Goal: Task Accomplishment & Management: Use online tool/utility

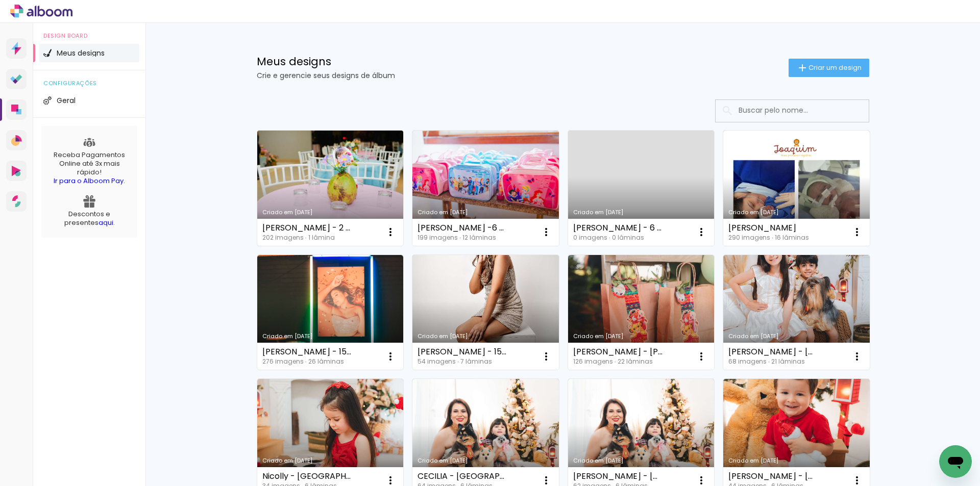
click at [335, 168] on link "Criado em [DATE]" at bounding box center [330, 188] width 146 height 115
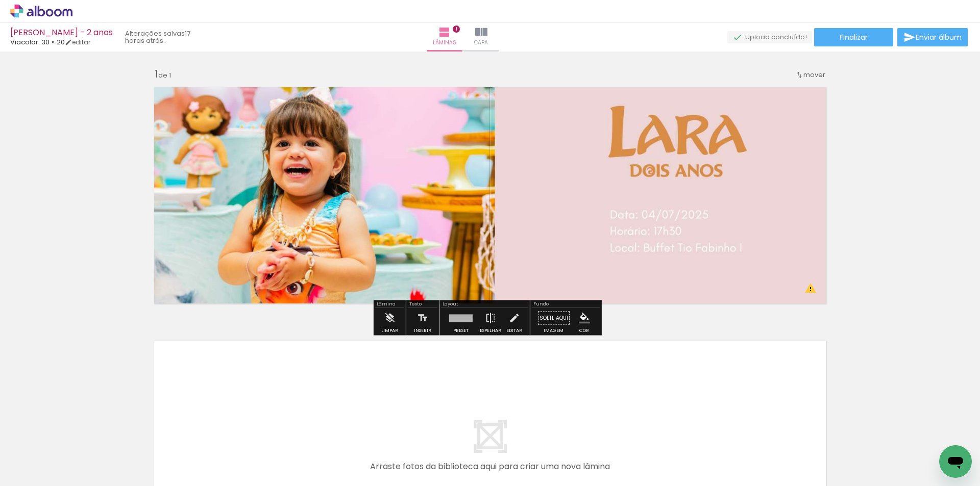
click at [361, 218] on quentale-layouter at bounding box center [490, 195] width 684 height 229
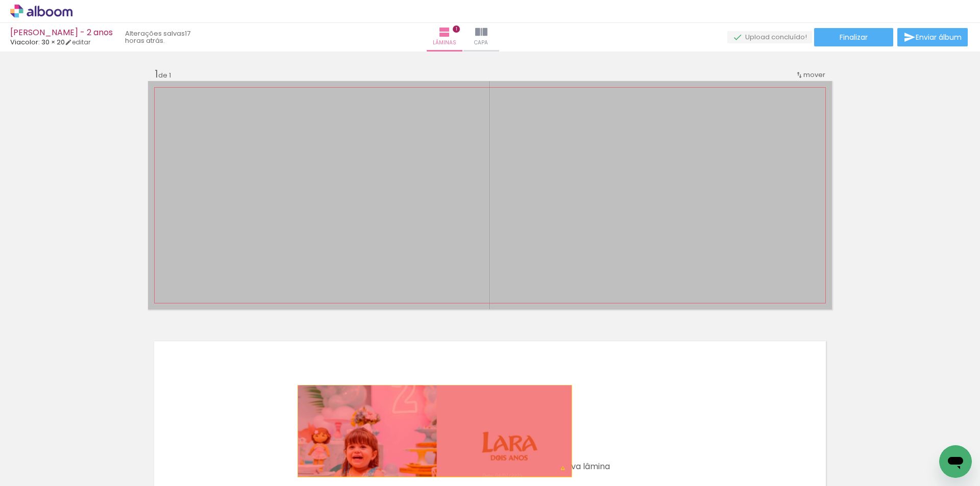
drag, startPoint x: 415, startPoint y: 221, endPoint x: 431, endPoint y: 431, distance: 211.4
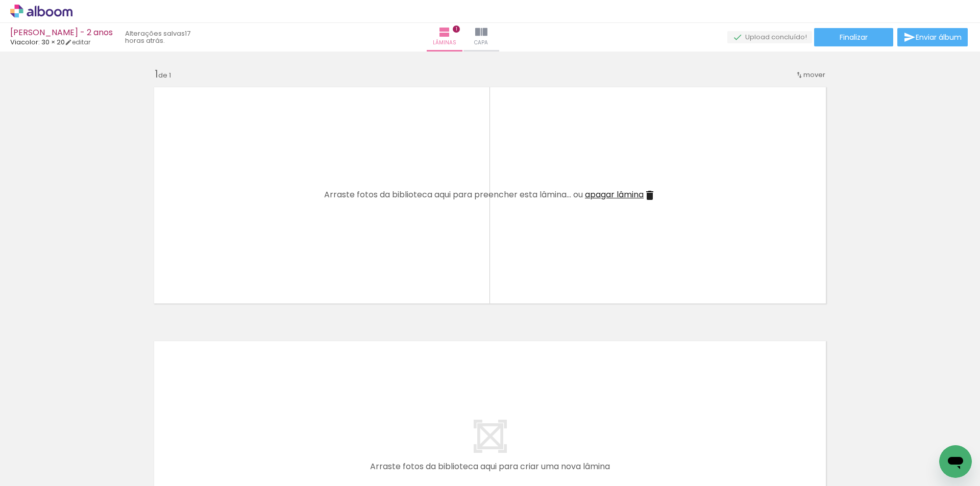
click at [40, 471] on span "Adicionar Fotos" at bounding box center [36, 472] width 31 height 11
click at [0, 0] on input "file" at bounding box center [0, 0] width 0 height 0
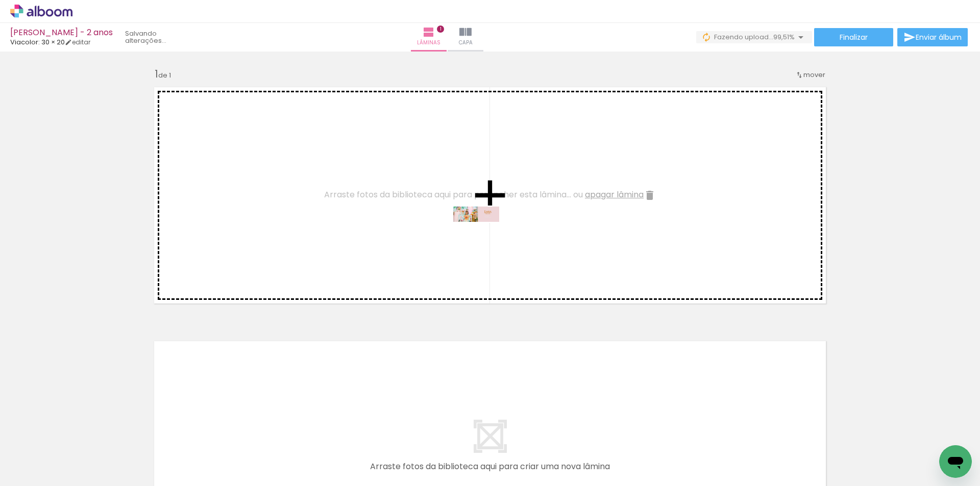
drag, startPoint x: 929, startPoint y: 462, endPoint x: 484, endPoint y: 237, distance: 498.8
click at [484, 237] on quentale-workspace at bounding box center [490, 243] width 980 height 486
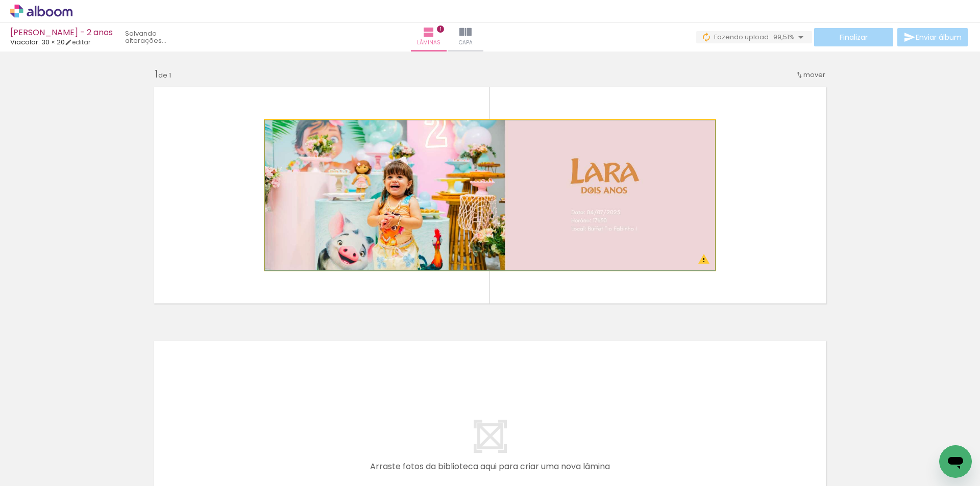
click at [287, 235] on quentale-photo at bounding box center [490, 195] width 450 height 150
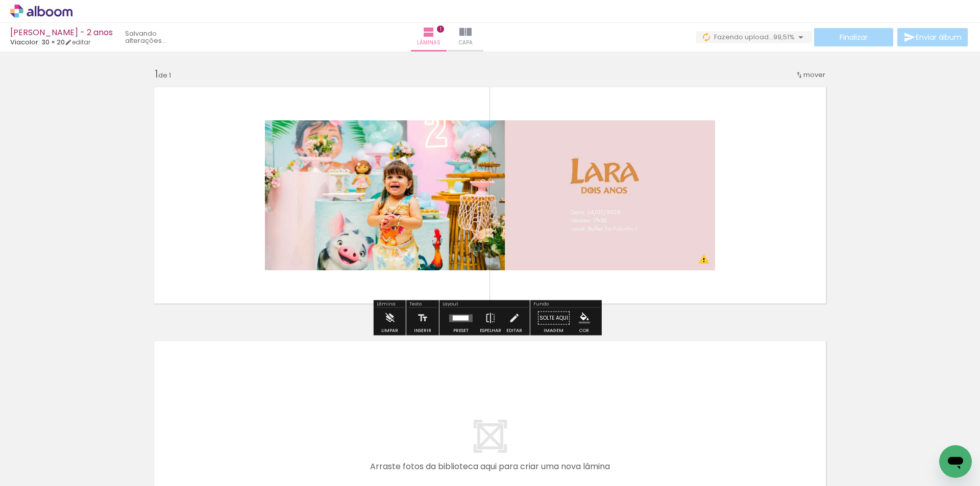
click at [812, 346] on quentale-layouter at bounding box center [490, 449] width 684 height 229
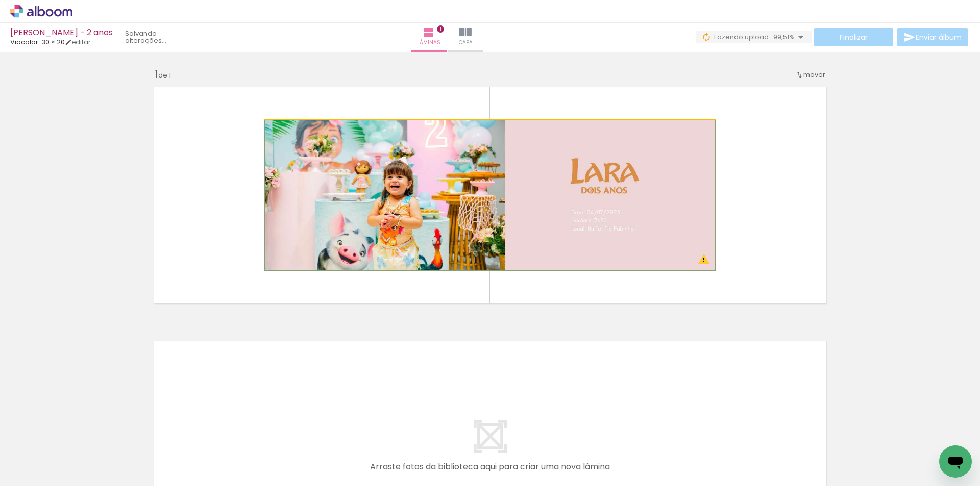
click at [633, 213] on quentale-photo at bounding box center [490, 195] width 450 height 150
drag, startPoint x: 486, startPoint y: 211, endPoint x: 676, endPoint y: 217, distance: 190.5
drag, startPoint x: 547, startPoint y: 218, endPoint x: 410, endPoint y: 210, distance: 137.1
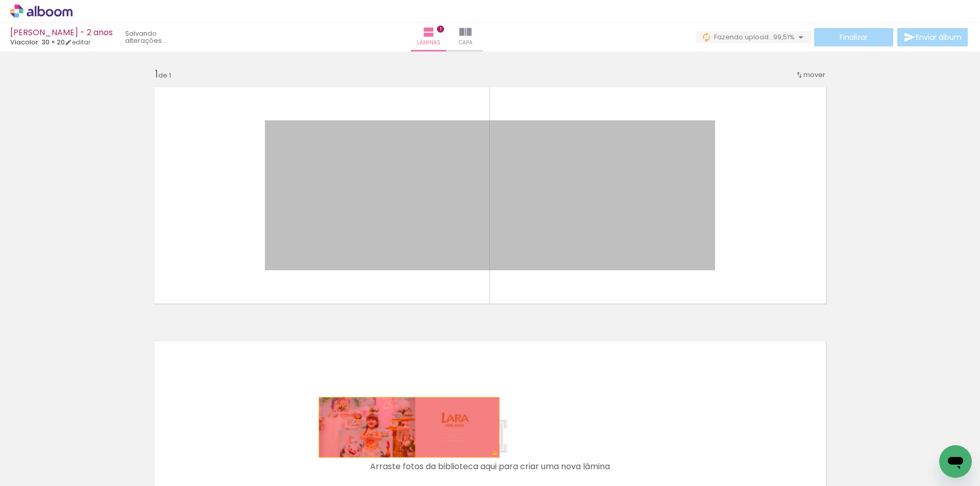
drag, startPoint x: 432, startPoint y: 211, endPoint x: 405, endPoint y: 428, distance: 218.6
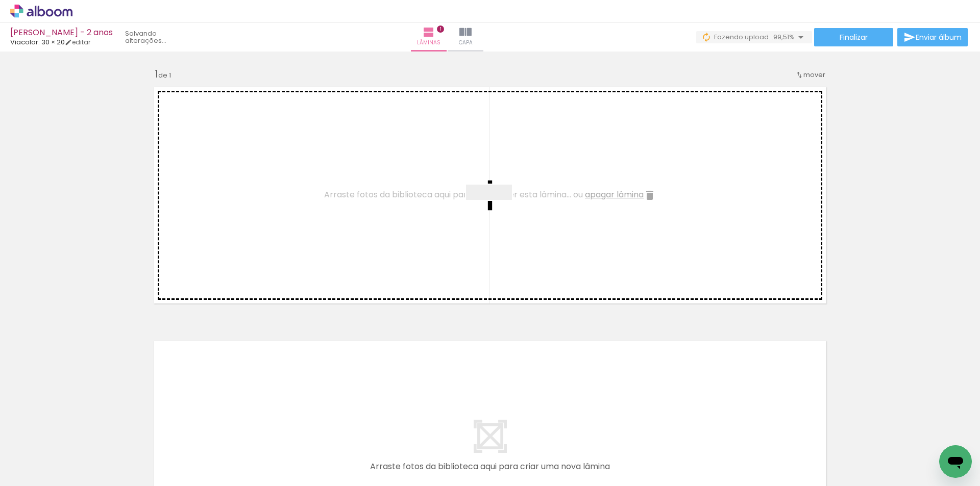
drag, startPoint x: 930, startPoint y: 461, endPoint x: 497, endPoint y: 215, distance: 497.6
click at [497, 215] on quentale-workspace at bounding box center [490, 243] width 980 height 486
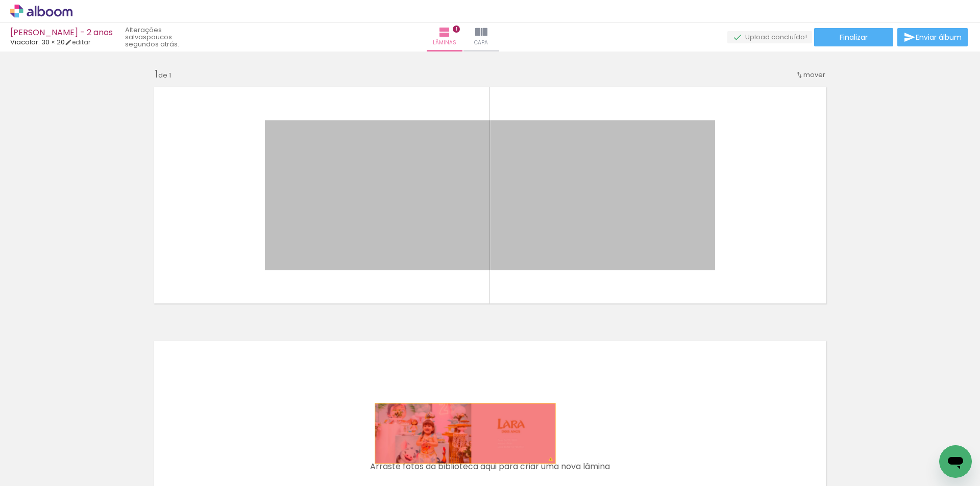
drag, startPoint x: 452, startPoint y: 222, endPoint x: 461, endPoint y: 434, distance: 212.5
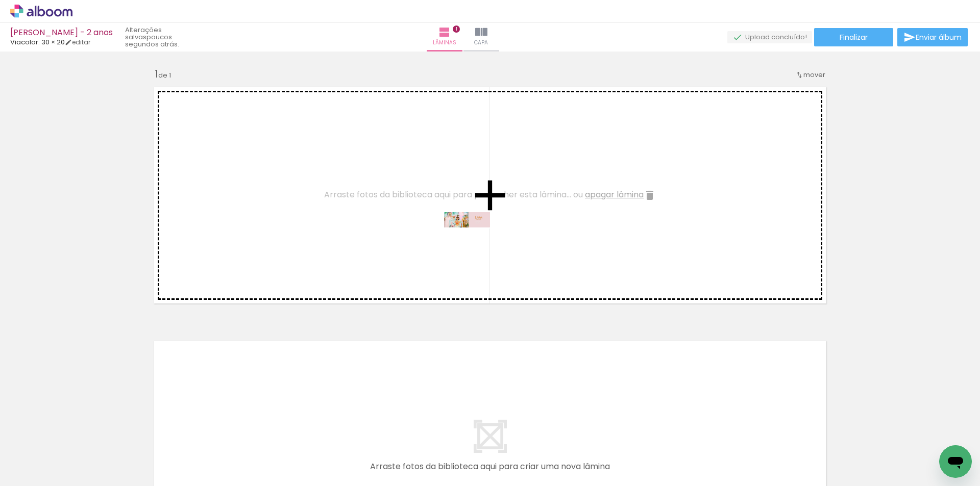
drag, startPoint x: 929, startPoint y: 459, endPoint x: 481, endPoint y: 240, distance: 498.3
click at [481, 240] on quentale-workspace at bounding box center [490, 243] width 980 height 486
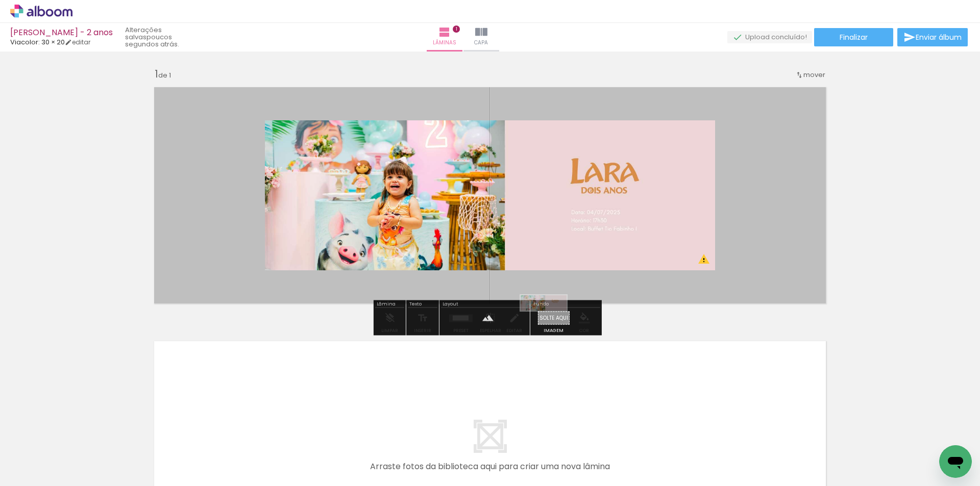
drag, startPoint x: 925, startPoint y: 458, endPoint x: 551, endPoint y: 326, distance: 396.7
click at [551, 326] on quentale-workspace at bounding box center [490, 243] width 980 height 486
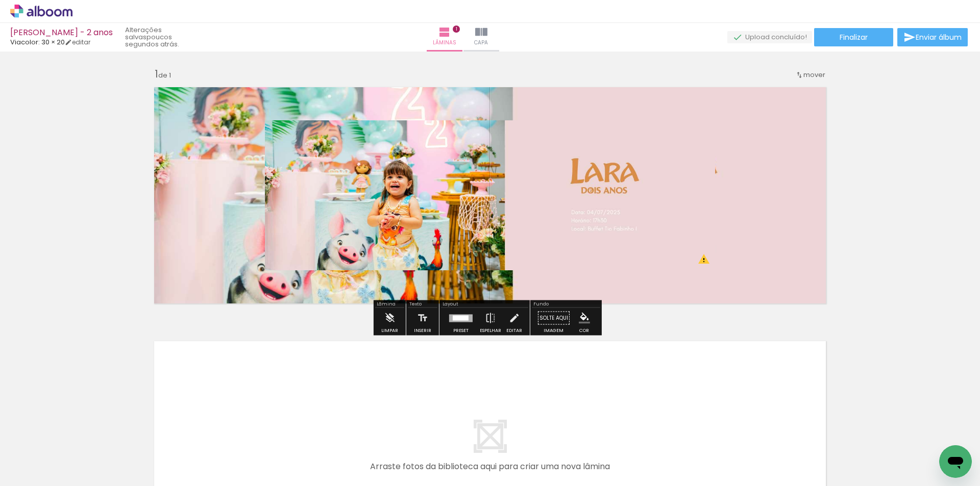
click at [441, 198] on quentale-photo at bounding box center [490, 195] width 450 height 150
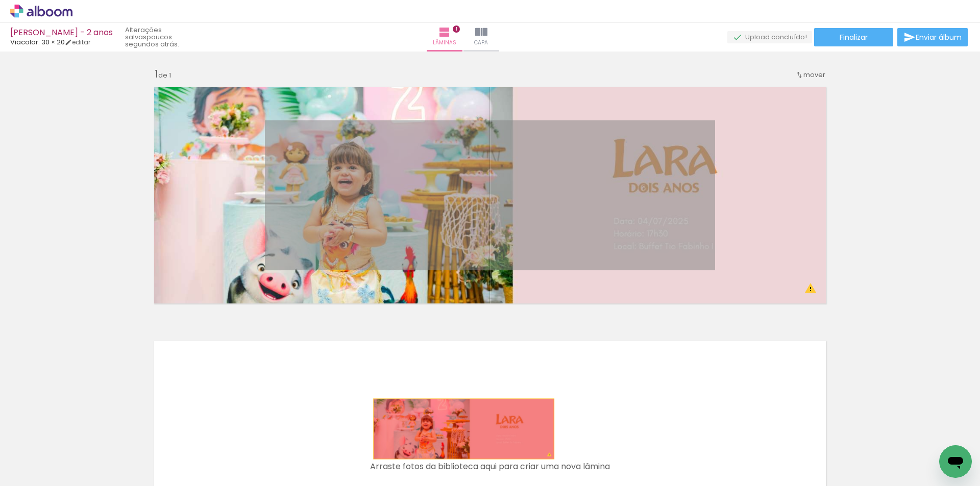
drag, startPoint x: 441, startPoint y: 198, endPoint x: 460, endPoint y: 429, distance: 232.0
click at [460, 429] on quentale-workspace at bounding box center [490, 243] width 980 height 486
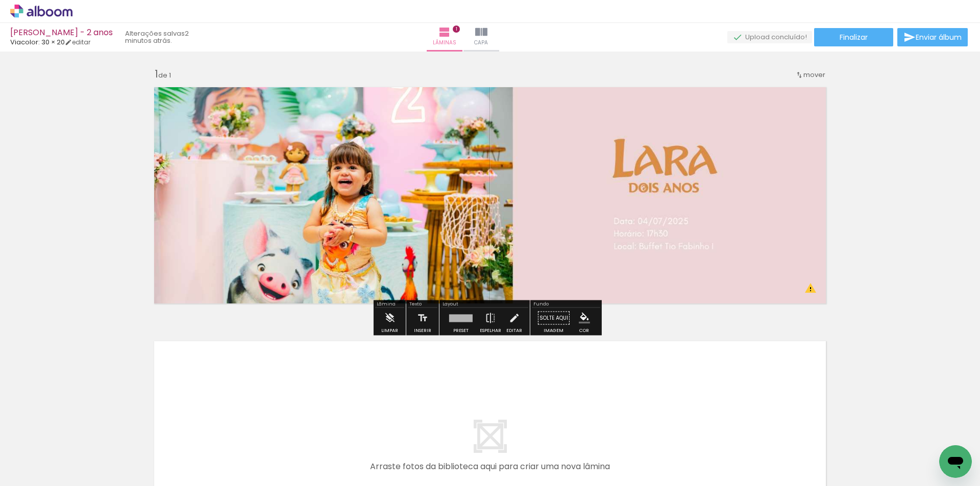
drag, startPoint x: 458, startPoint y: 205, endPoint x: 459, endPoint y: 269, distance: 64.3
click at [459, 269] on quentale-layouter at bounding box center [490, 195] width 684 height 229
drag, startPoint x: 445, startPoint y: 199, endPoint x: 437, endPoint y: 297, distance: 98.8
click at [437, 297] on quentale-layouter at bounding box center [490, 195] width 684 height 229
drag, startPoint x: 495, startPoint y: 226, endPoint x: 496, endPoint y: 246, distance: 19.4
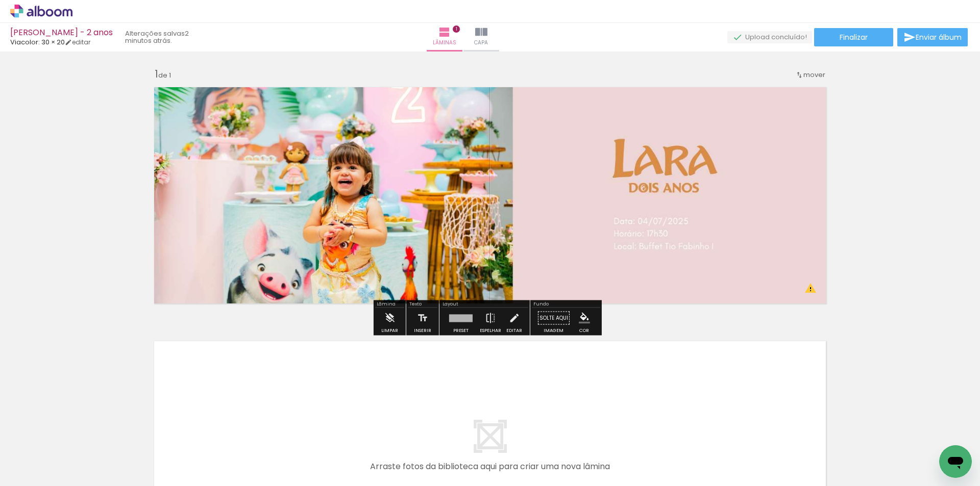
click at [496, 246] on quentale-layouter at bounding box center [490, 195] width 684 height 229
click at [761, 326] on div "Inserir lâmina 1 de 1 O Designbox precisará aumentar a sua imagem em 358% para …" at bounding box center [490, 309] width 980 height 509
click at [467, 211] on quentale-layouter at bounding box center [490, 195] width 684 height 229
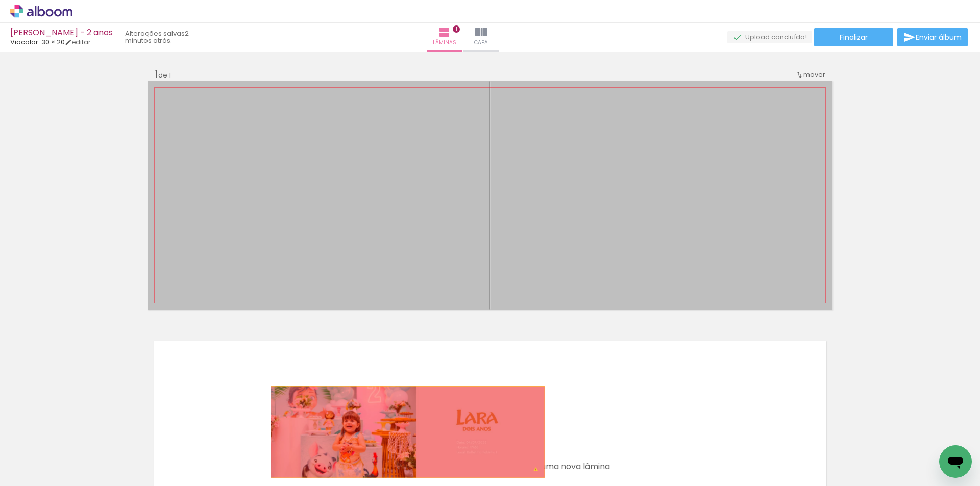
drag, startPoint x: 462, startPoint y: 211, endPoint x: 404, endPoint y: 432, distance: 229.2
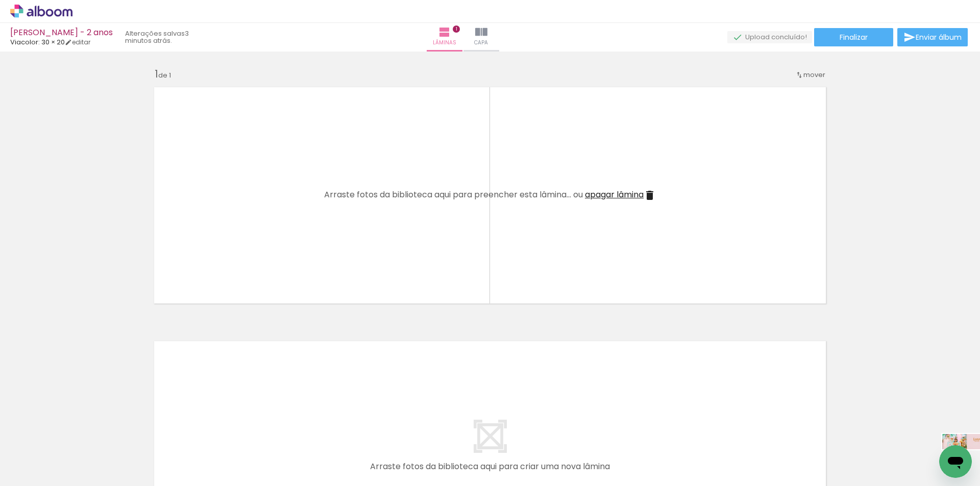
drag, startPoint x: 1863, startPoint y: 901, endPoint x: 945, endPoint y: 460, distance: 1018.5
click at [917, 436] on iron-icon at bounding box center [916, 431] width 11 height 11
click at [919, 432] on iron-icon at bounding box center [916, 431] width 11 height 11
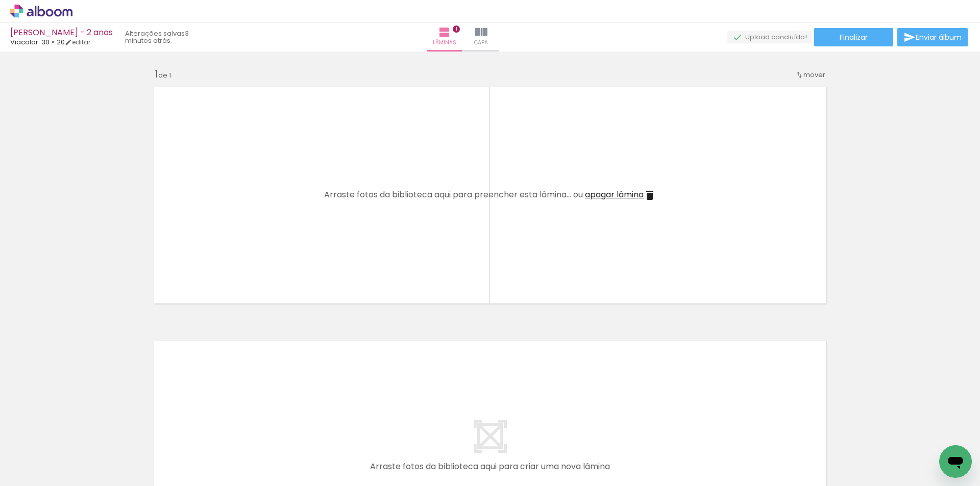
click at [39, 471] on span "Adicionar Fotos" at bounding box center [36, 472] width 31 height 11
click at [0, 0] on input "file" at bounding box center [0, 0] width 0 height 0
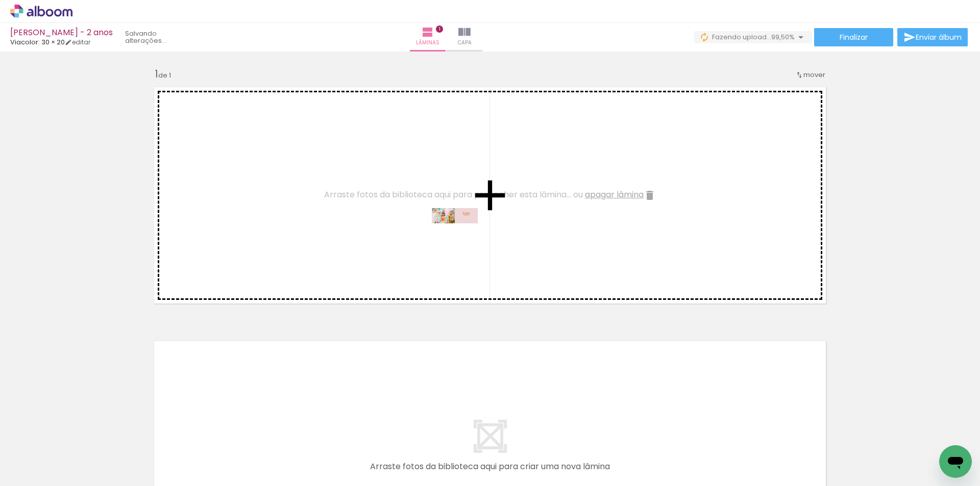
drag, startPoint x: 929, startPoint y: 457, endPoint x: 504, endPoint y: 240, distance: 476.7
click at [504, 240] on quentale-workspace at bounding box center [490, 243] width 980 height 486
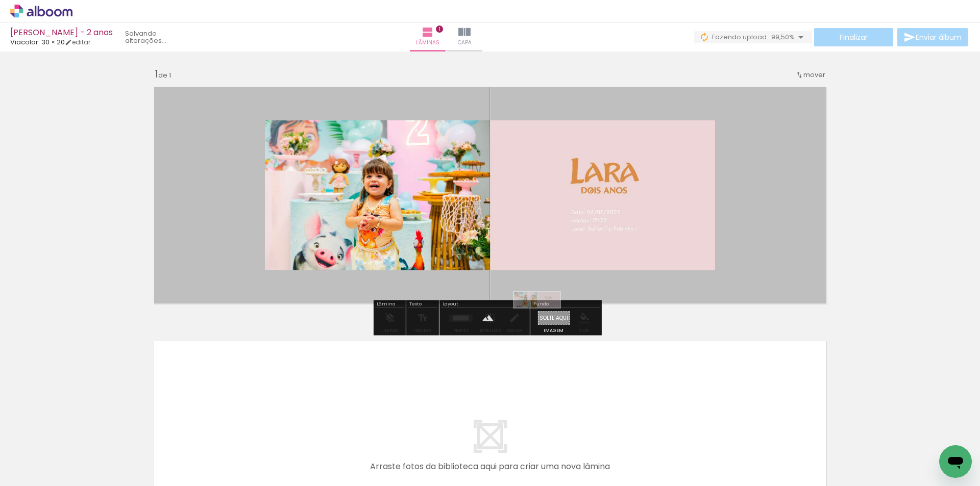
drag, startPoint x: 930, startPoint y: 454, endPoint x: 545, endPoint y: 323, distance: 407.1
click at [545, 323] on quentale-workspace at bounding box center [490, 243] width 980 height 486
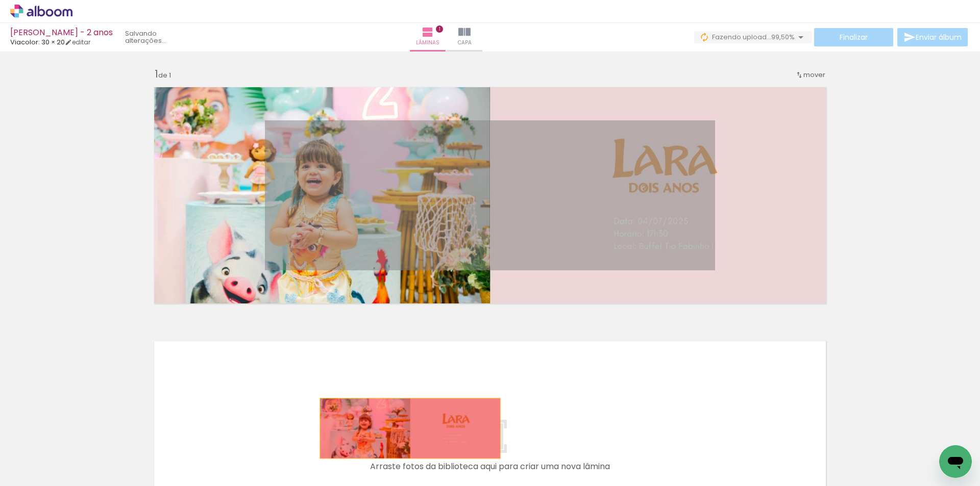
drag, startPoint x: 417, startPoint y: 192, endPoint x: 406, endPoint y: 429, distance: 236.6
click at [406, 429] on quentale-workspace at bounding box center [490, 243] width 980 height 486
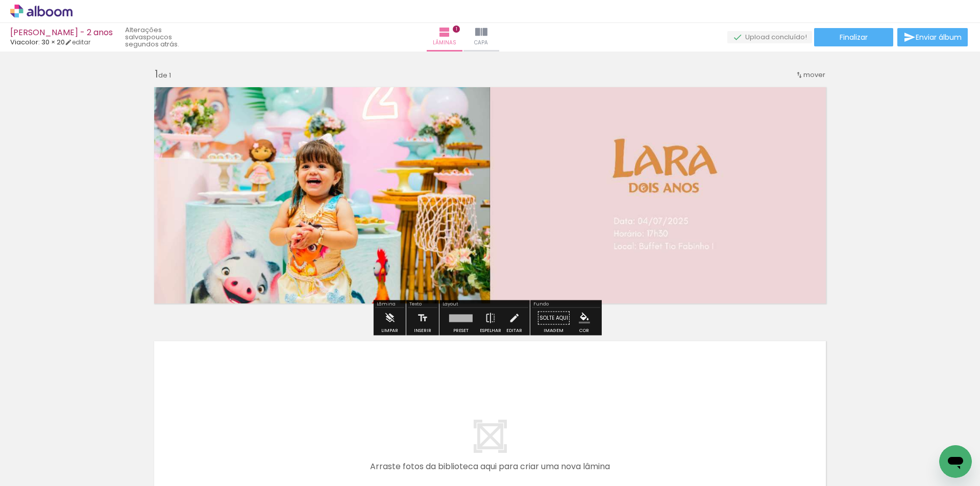
click at [897, 238] on div "Inserir lâmina 1 de 1 O Designbox precisará aumentar a sua imagem em 358% para …" at bounding box center [490, 309] width 980 height 509
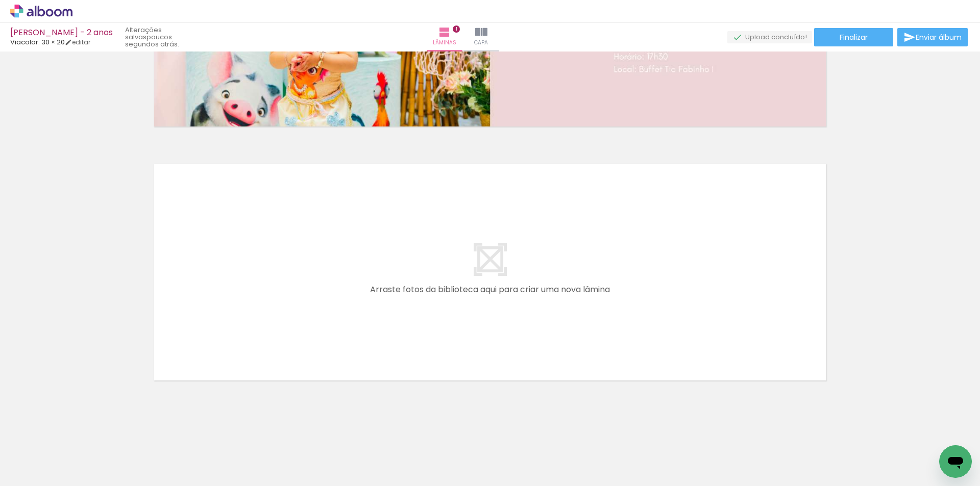
scroll to position [0, 0]
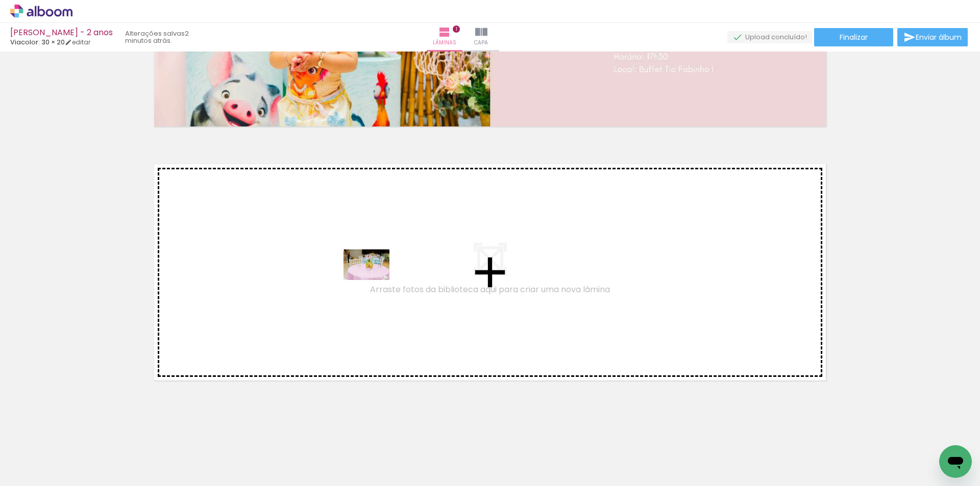
drag, startPoint x: 108, startPoint y: 458, endPoint x: 374, endPoint y: 280, distance: 320.2
click at [374, 280] on quentale-workspace at bounding box center [490, 243] width 980 height 486
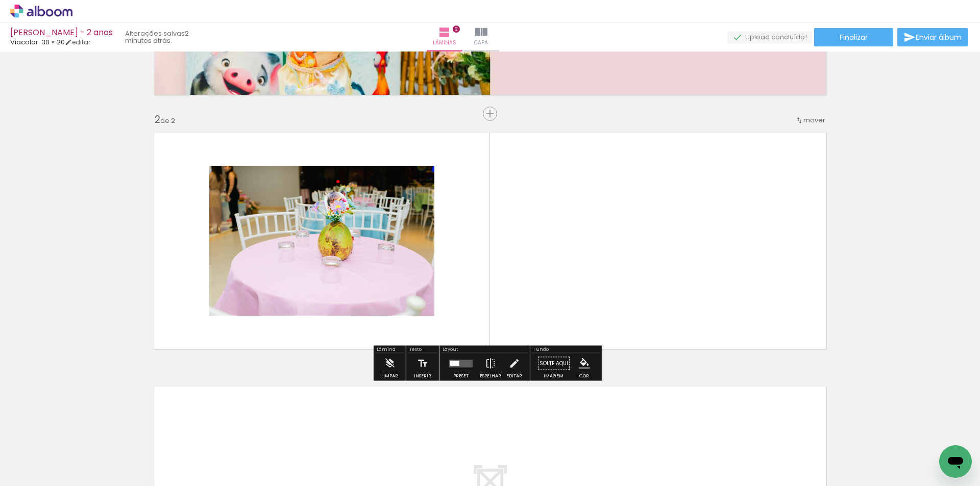
scroll to position [213, 0]
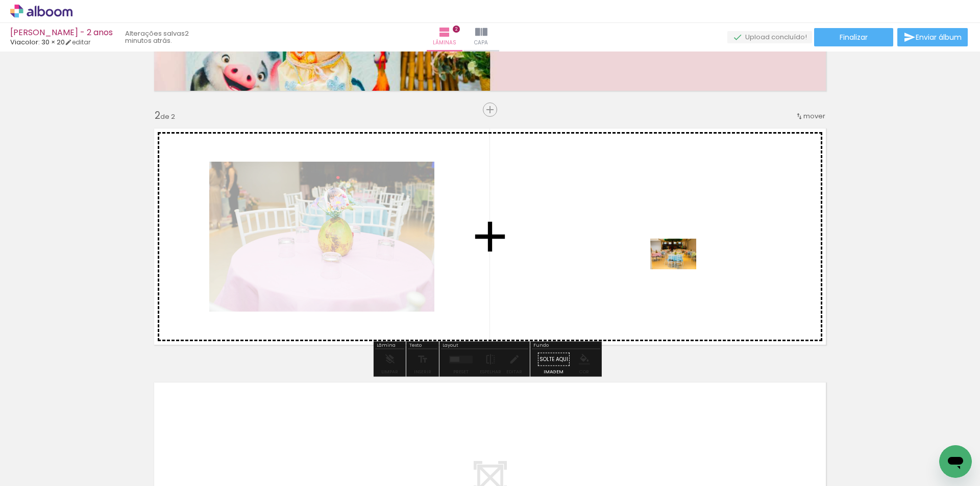
drag, startPoint x: 170, startPoint y: 455, endPoint x: 681, endPoint y: 270, distance: 543.7
click at [681, 270] on quentale-workspace at bounding box center [490, 243] width 980 height 486
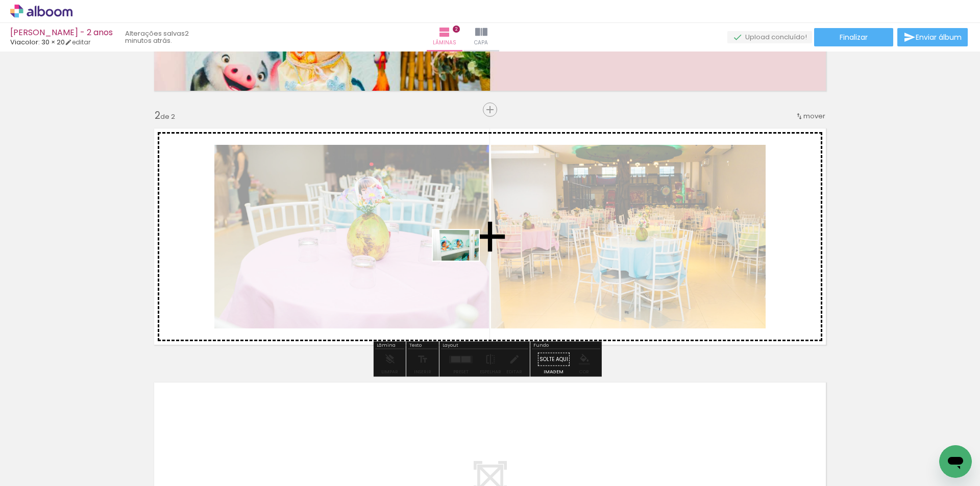
drag, startPoint x: 210, startPoint y: 461, endPoint x: 464, endPoint y: 261, distance: 323.8
click at [464, 261] on quentale-workspace at bounding box center [490, 243] width 980 height 486
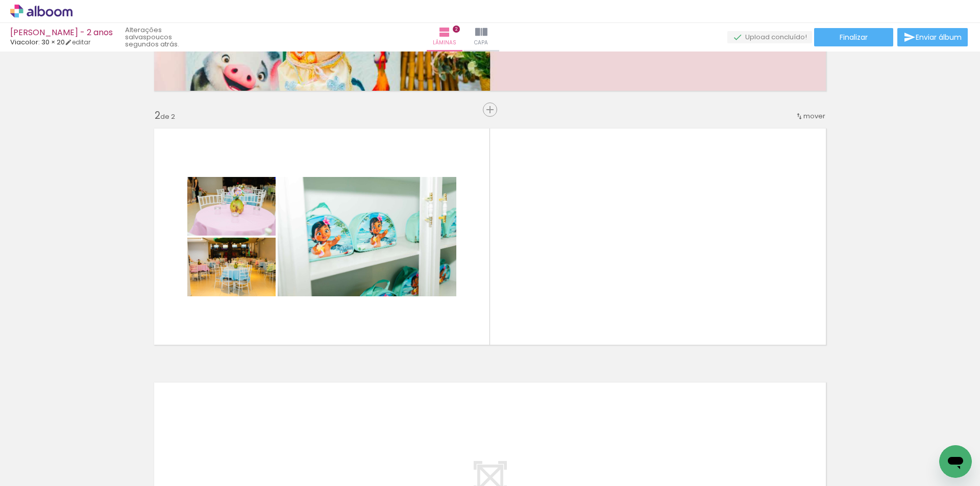
scroll to position [0, 9579]
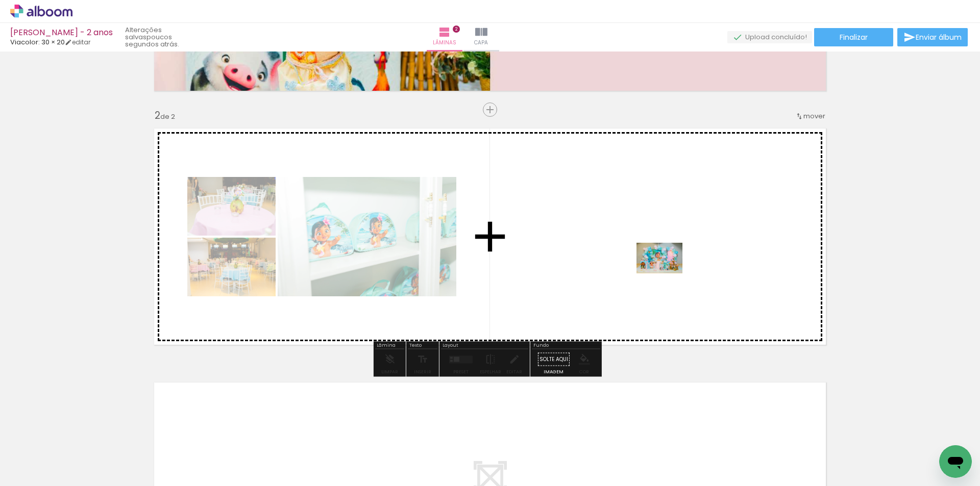
drag, startPoint x: 253, startPoint y: 459, endPoint x: 667, endPoint y: 274, distance: 454.2
click at [667, 274] on quentale-workspace at bounding box center [490, 243] width 980 height 486
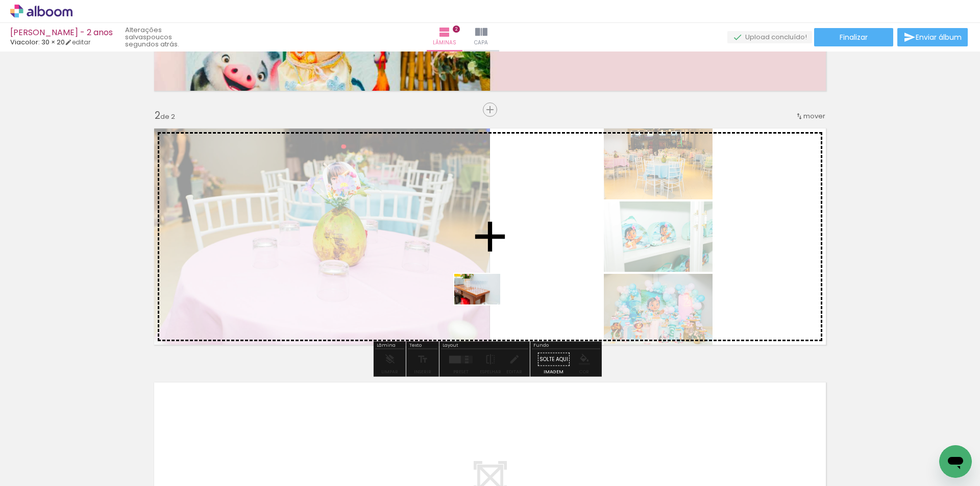
drag, startPoint x: 181, startPoint y: 457, endPoint x: 476, endPoint y: 305, distance: 332.2
click at [476, 305] on quentale-workspace at bounding box center [490, 243] width 980 height 486
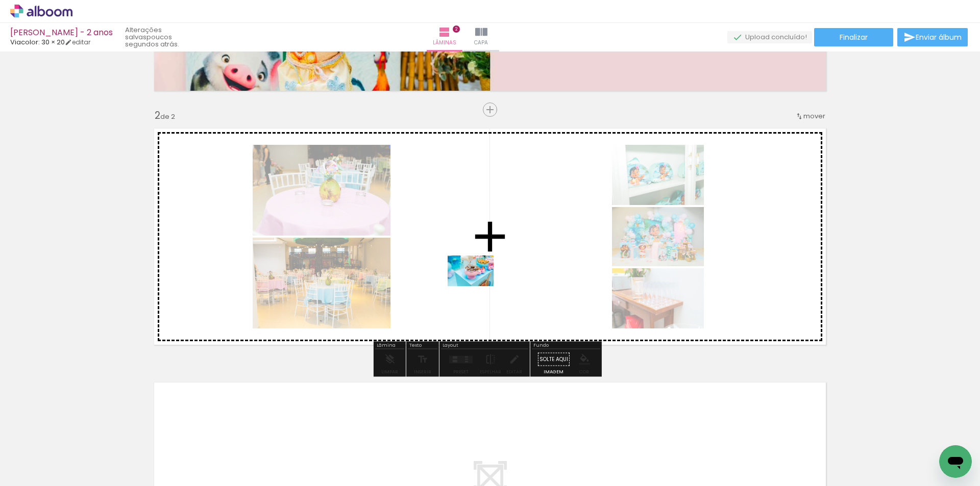
drag, startPoint x: 307, startPoint y: 464, endPoint x: 478, endPoint y: 286, distance: 246.6
click at [478, 286] on quentale-workspace at bounding box center [490, 243] width 980 height 486
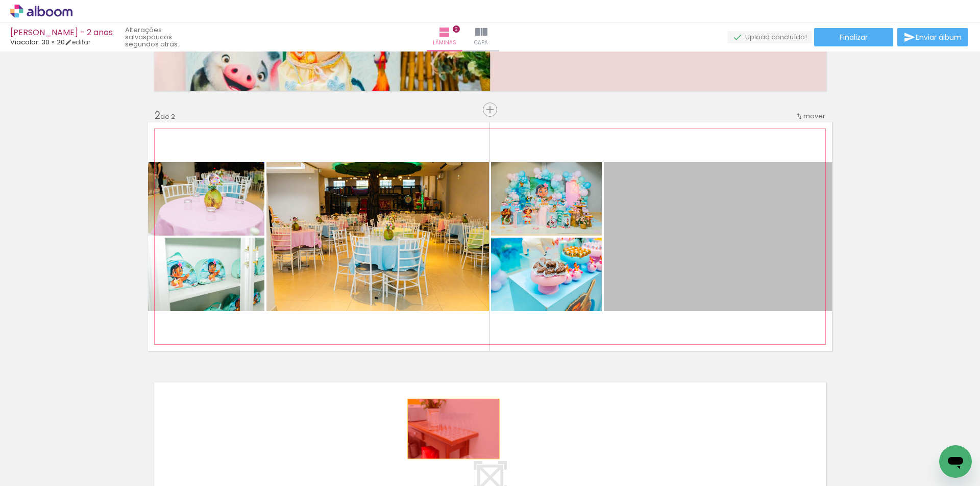
drag, startPoint x: 697, startPoint y: 240, endPoint x: 450, endPoint y: 429, distance: 311.3
click at [450, 429] on quentale-workspace at bounding box center [490, 243] width 980 height 486
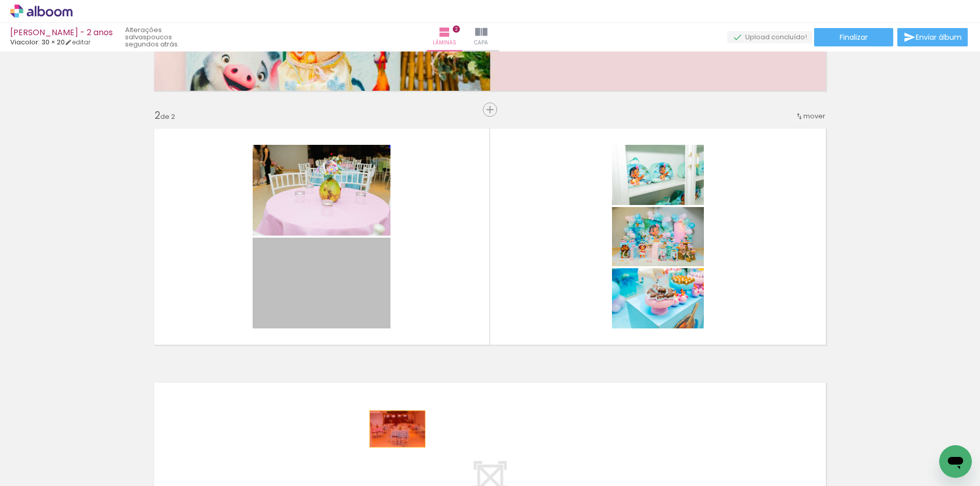
drag, startPoint x: 336, startPoint y: 286, endPoint x: 394, endPoint y: 429, distance: 153.9
click at [394, 429] on quentale-workspace at bounding box center [490, 243] width 980 height 486
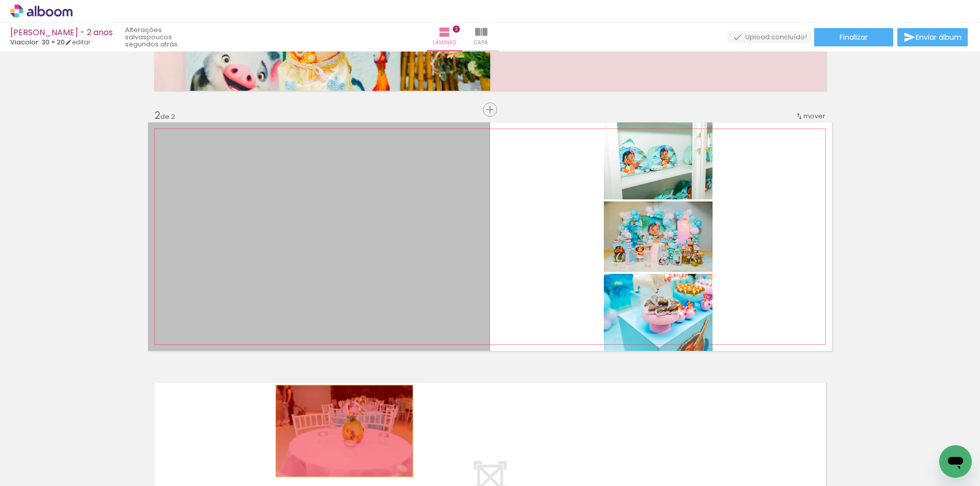
drag, startPoint x: 333, startPoint y: 229, endPoint x: 340, endPoint y: 431, distance: 202.3
click at [340, 431] on quentale-workspace at bounding box center [490, 243] width 980 height 486
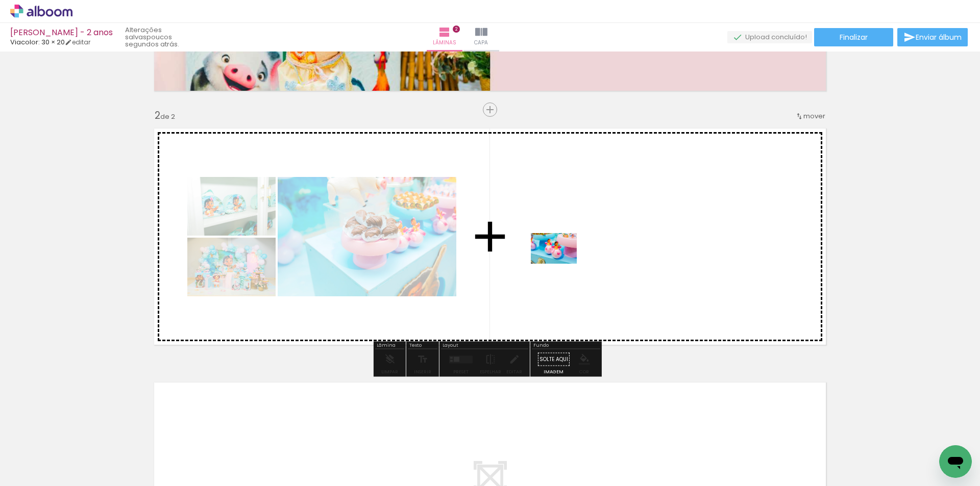
drag, startPoint x: 359, startPoint y: 459, endPoint x: 561, endPoint y: 264, distance: 281.2
click at [561, 264] on quentale-workspace at bounding box center [490, 243] width 980 height 486
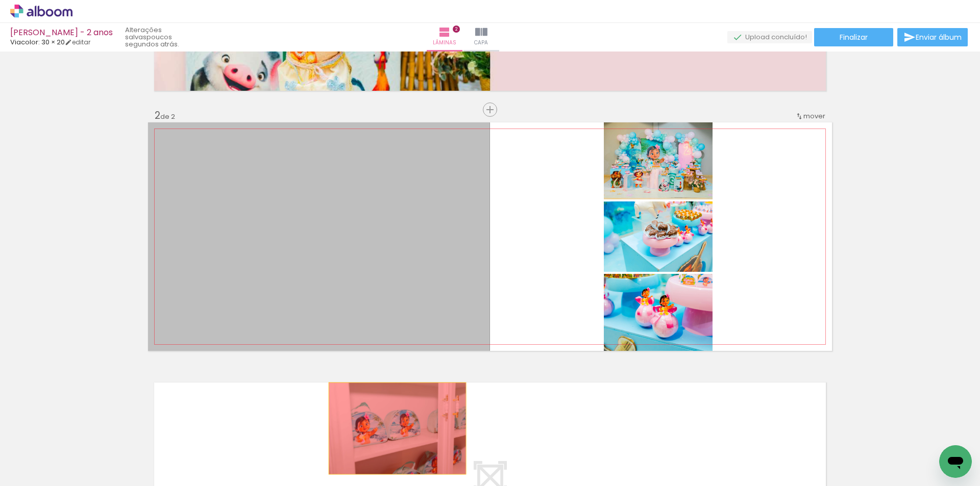
drag, startPoint x: 337, startPoint y: 270, endPoint x: 394, endPoint y: 429, distance: 168.4
click at [394, 429] on quentale-workspace at bounding box center [490, 243] width 980 height 486
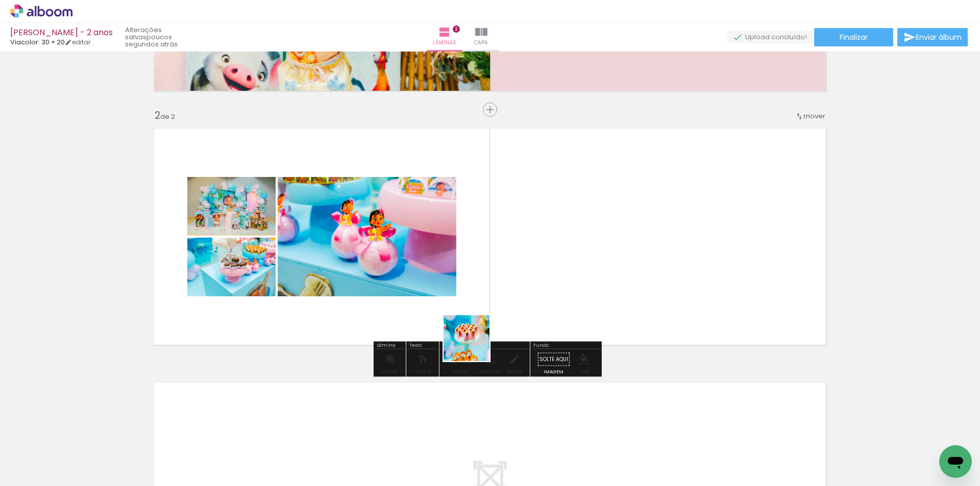
drag, startPoint x: 418, startPoint y: 462, endPoint x: 553, endPoint y: 295, distance: 215.6
click at [553, 295] on quentale-workspace at bounding box center [490, 243] width 980 height 486
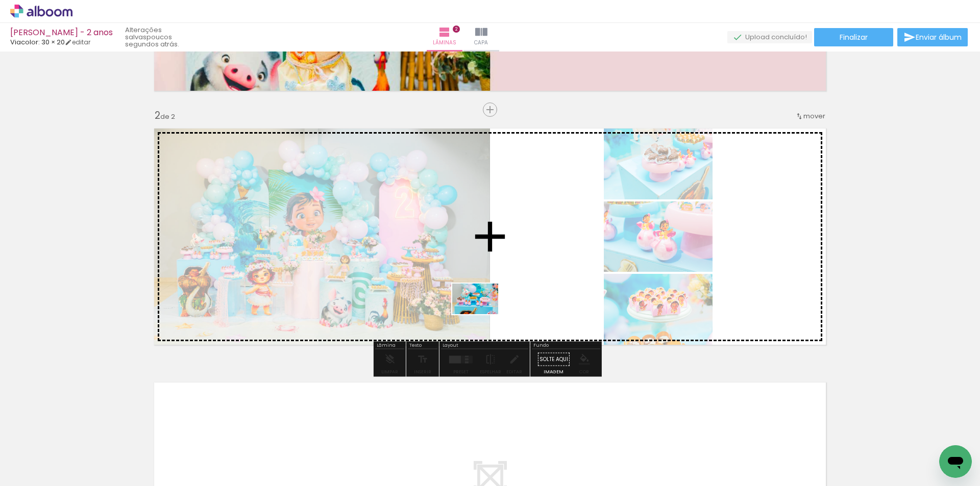
drag, startPoint x: 479, startPoint y: 463, endPoint x: 483, endPoint y: 314, distance: 148.6
click at [483, 314] on quentale-workspace at bounding box center [490, 243] width 980 height 486
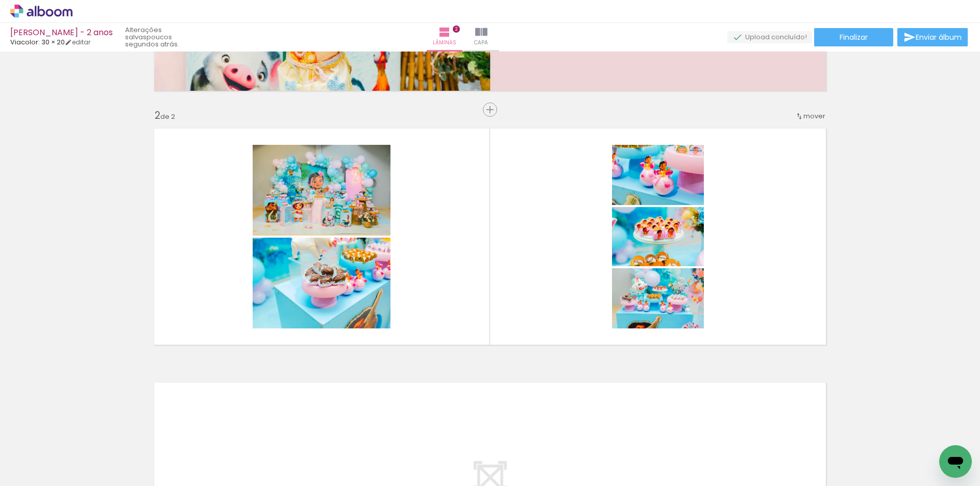
scroll to position [0, 9645]
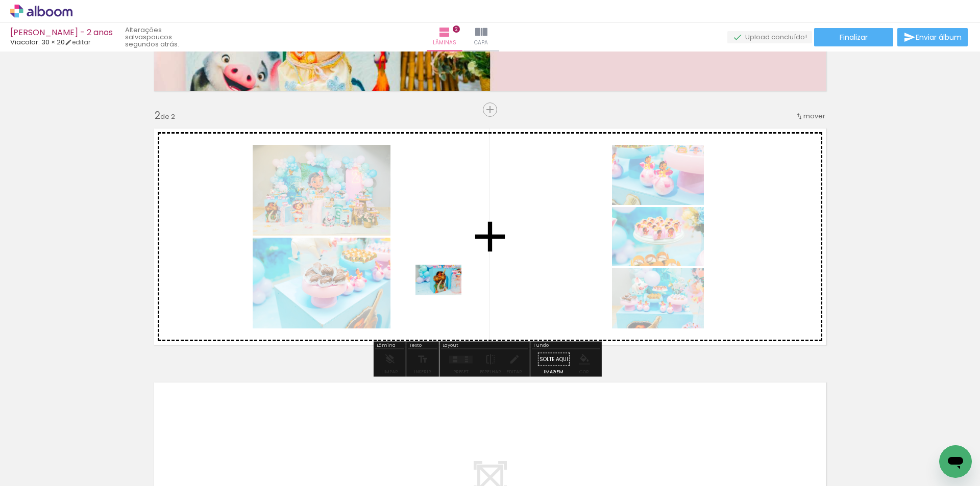
drag, startPoint x: 458, startPoint y: 462, endPoint x: 446, endPoint y: 296, distance: 167.3
click at [446, 296] on quentale-workspace at bounding box center [490, 243] width 980 height 486
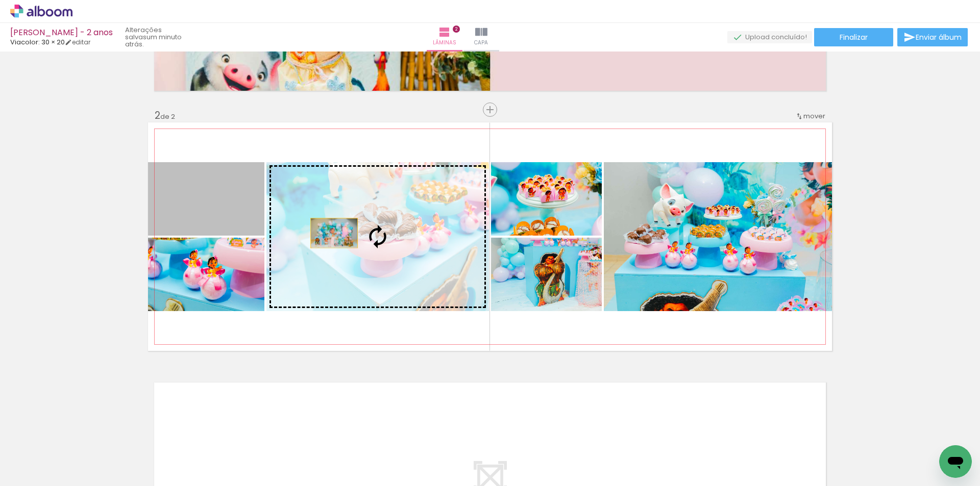
drag, startPoint x: 215, startPoint y: 200, endPoint x: 333, endPoint y: 234, distance: 123.3
click at [0, 0] on slot at bounding box center [0, 0] width 0 height 0
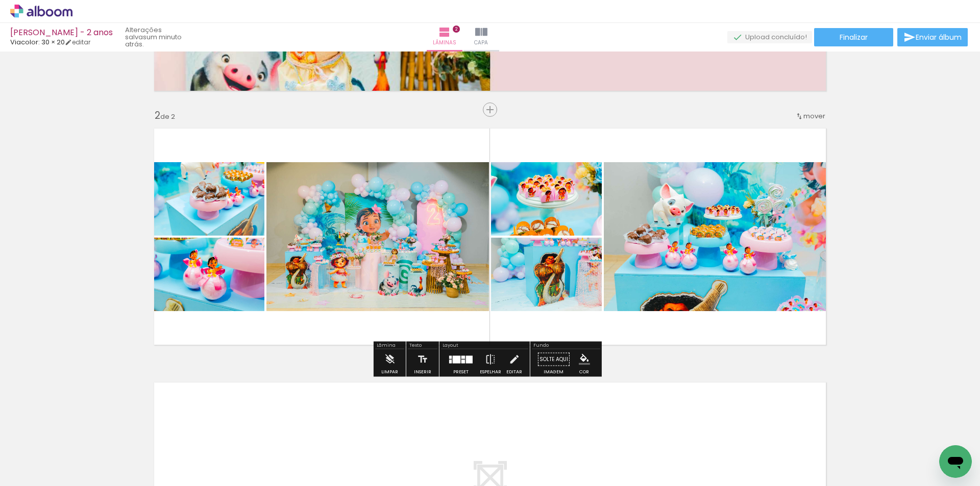
click at [436, 291] on quentale-photo at bounding box center [377, 236] width 223 height 149
click at [466, 359] on div at bounding box center [469, 360] width 7 height 8
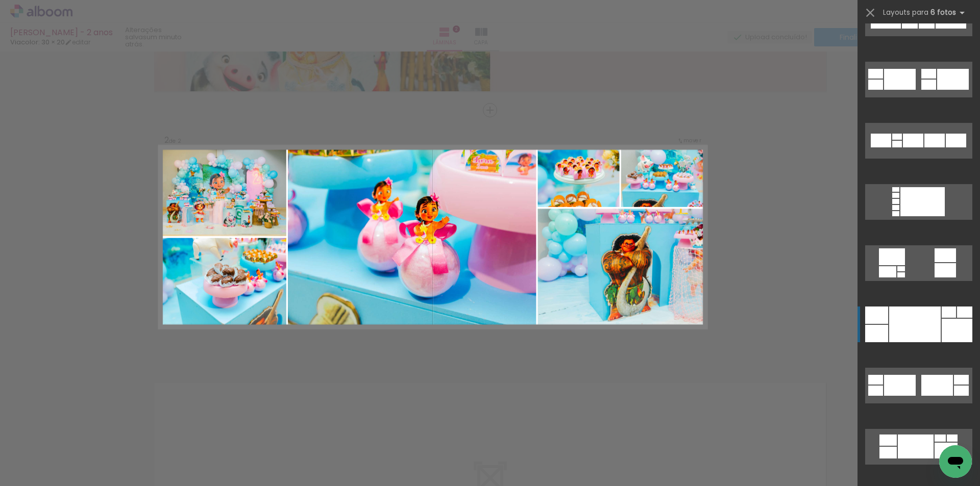
scroll to position [357, 0]
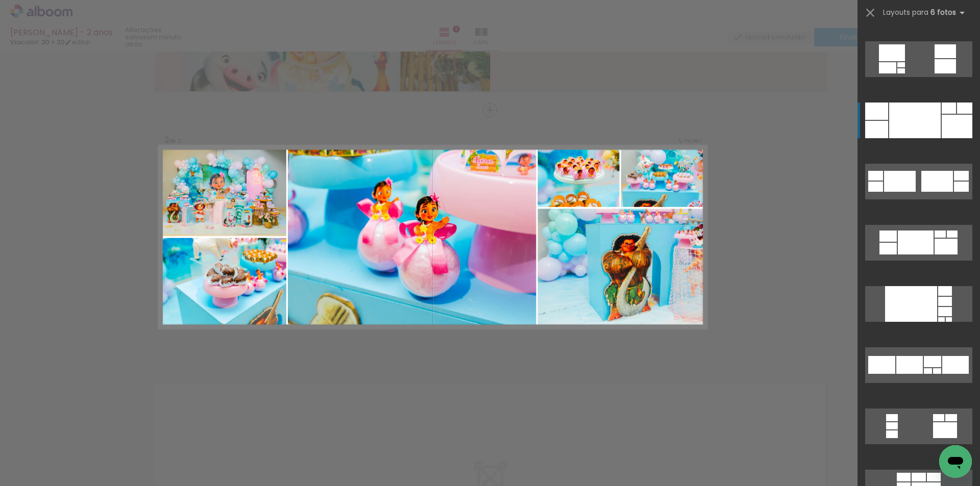
click at [899, 118] on div at bounding box center [915, 121] width 52 height 36
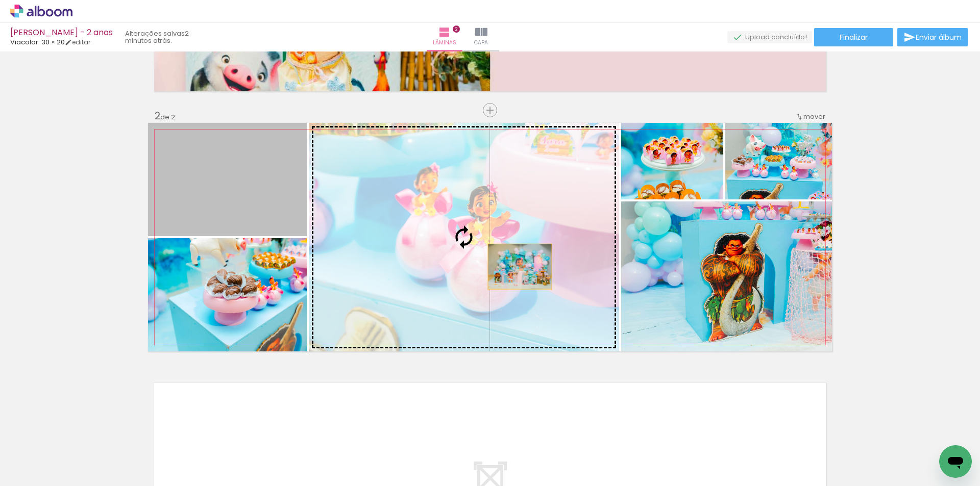
drag, startPoint x: 238, startPoint y: 186, endPoint x: 516, endPoint y: 267, distance: 289.6
click at [0, 0] on slot at bounding box center [0, 0] width 0 height 0
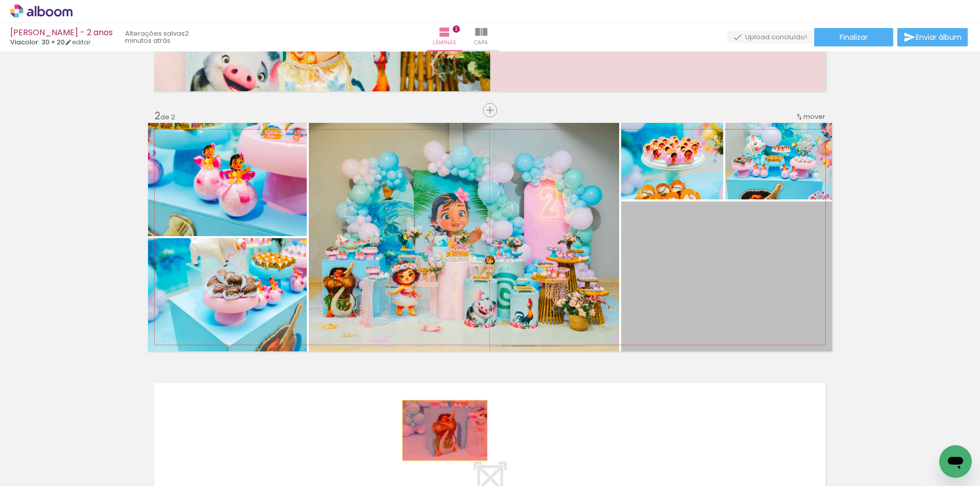
drag, startPoint x: 679, startPoint y: 294, endPoint x: 441, endPoint y: 431, distance: 274.4
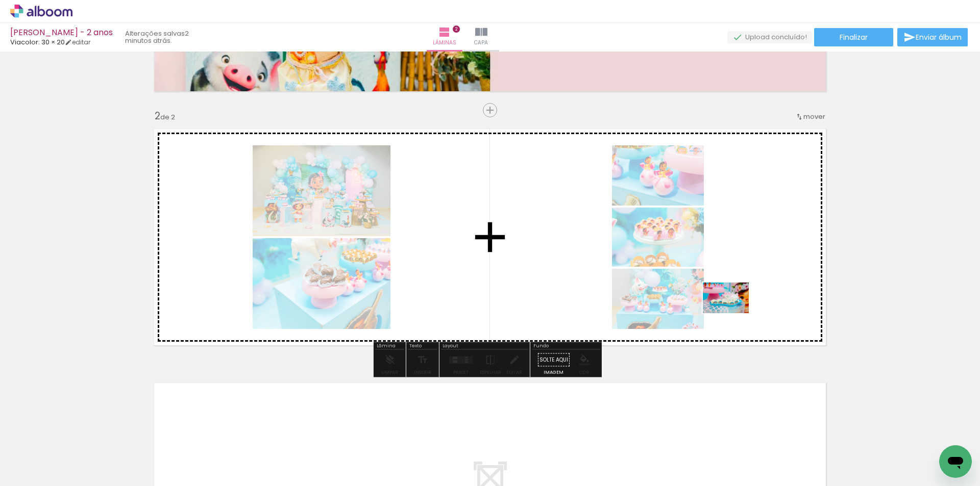
drag, startPoint x: 526, startPoint y: 458, endPoint x: 734, endPoint y: 313, distance: 253.3
click at [734, 313] on quentale-workspace at bounding box center [490, 243] width 980 height 486
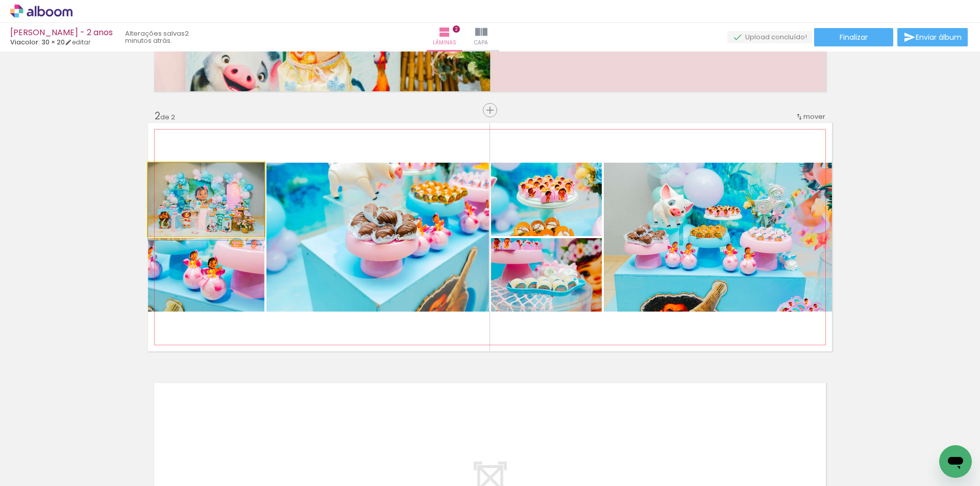
drag, startPoint x: 180, startPoint y: 208, endPoint x: 192, endPoint y: 217, distance: 15.3
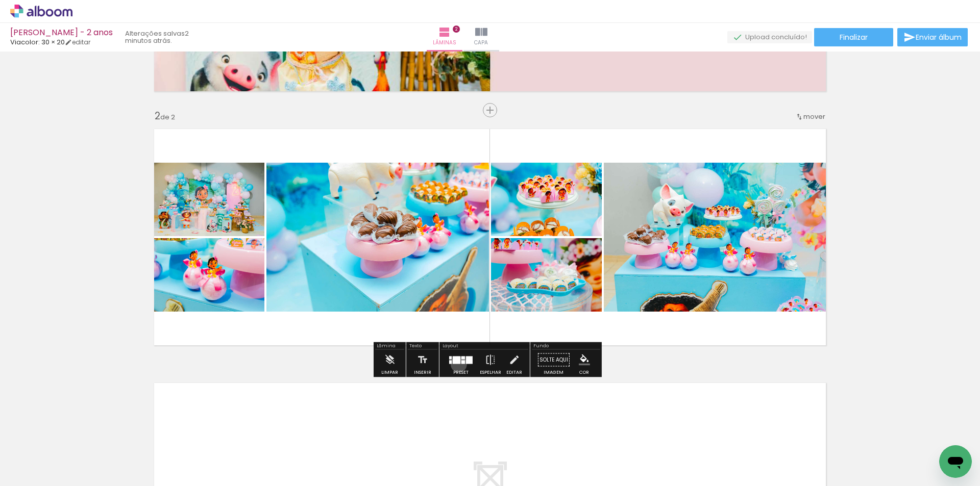
click at [456, 364] on div at bounding box center [461, 360] width 28 height 20
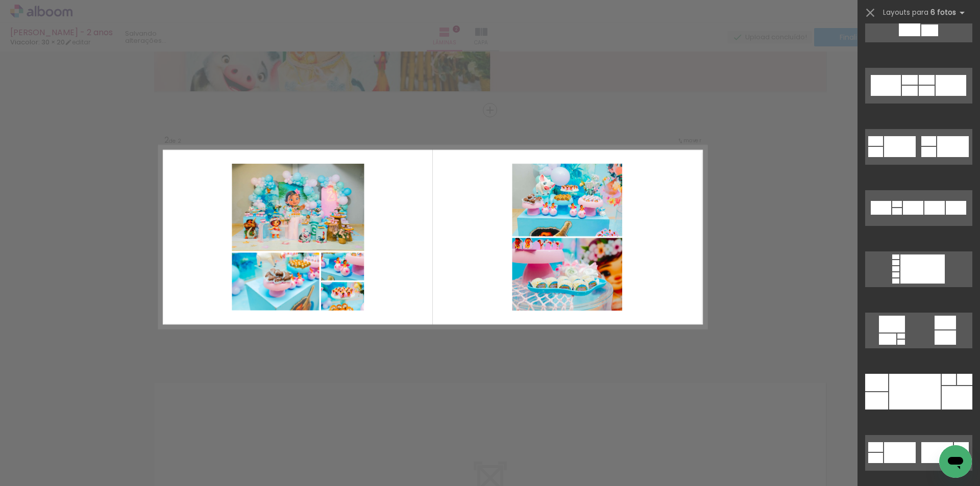
scroll to position [102, 0]
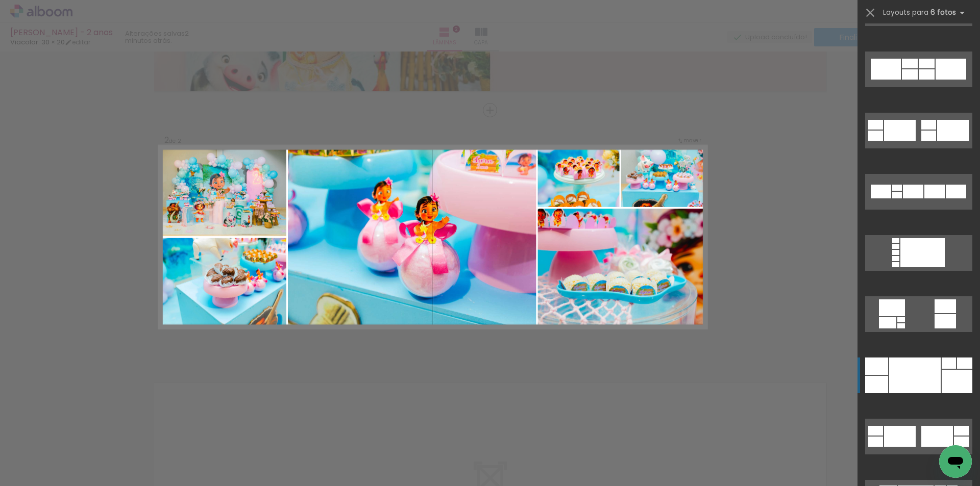
click at [914, 374] on div at bounding box center [915, 376] width 52 height 36
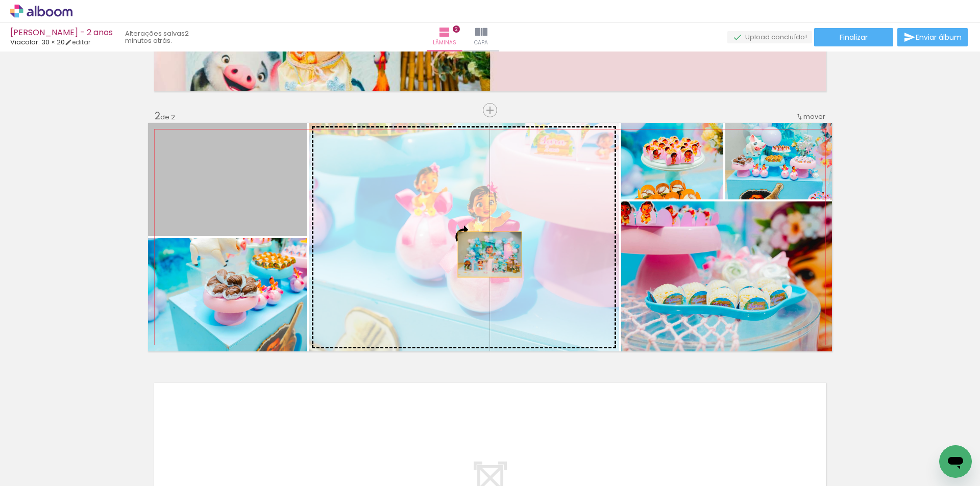
drag, startPoint x: 251, startPoint y: 202, endPoint x: 486, endPoint y: 255, distance: 241.1
click at [0, 0] on slot at bounding box center [0, 0] width 0 height 0
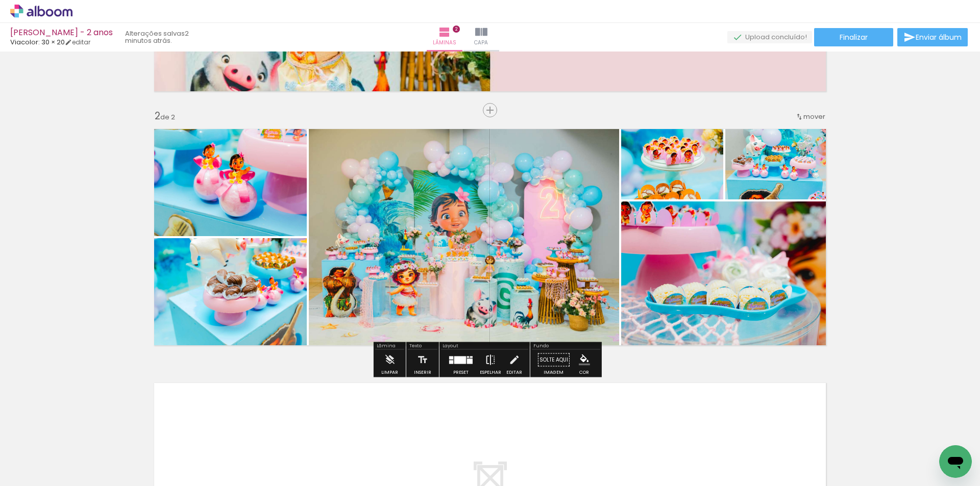
click at [489, 366] on iron-icon at bounding box center [490, 360] width 11 height 20
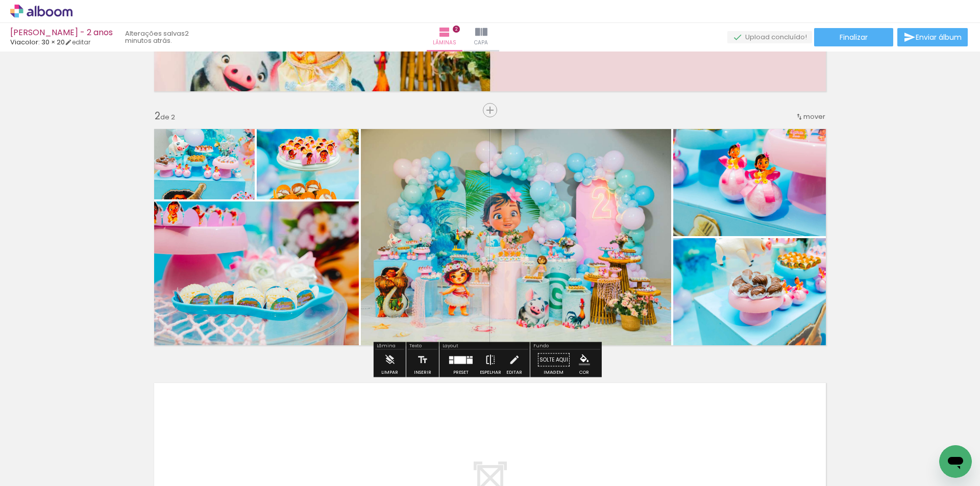
click at [487, 366] on iron-icon at bounding box center [490, 360] width 11 height 20
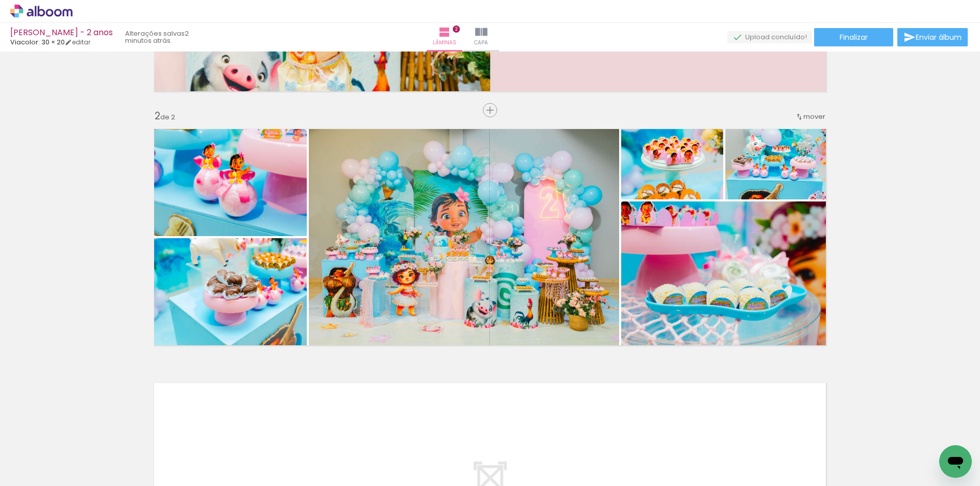
scroll to position [0, 9744]
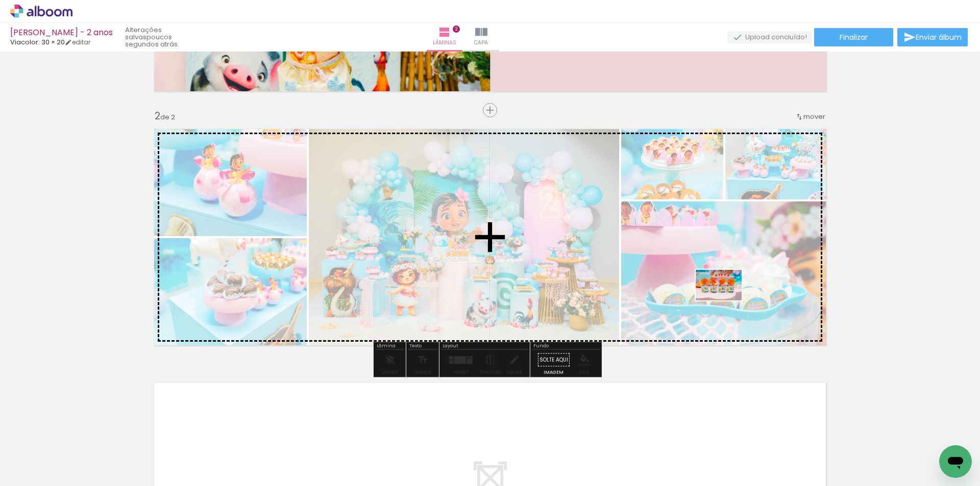
drag, startPoint x: 822, startPoint y: 460, endPoint x: 726, endPoint y: 301, distance: 185.7
click at [726, 301] on quentale-workspace at bounding box center [490, 243] width 980 height 486
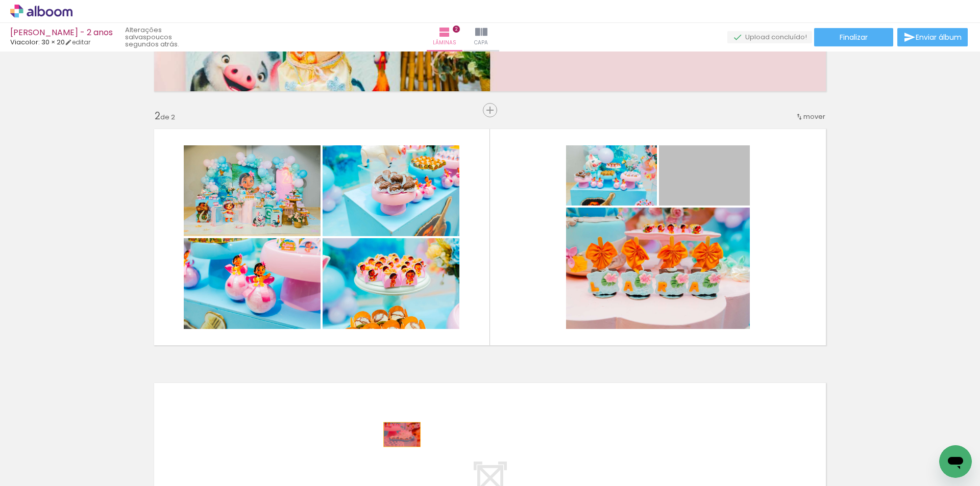
drag, startPoint x: 714, startPoint y: 183, endPoint x: 398, endPoint y: 435, distance: 404.2
click at [398, 435] on quentale-workspace at bounding box center [490, 243] width 980 height 486
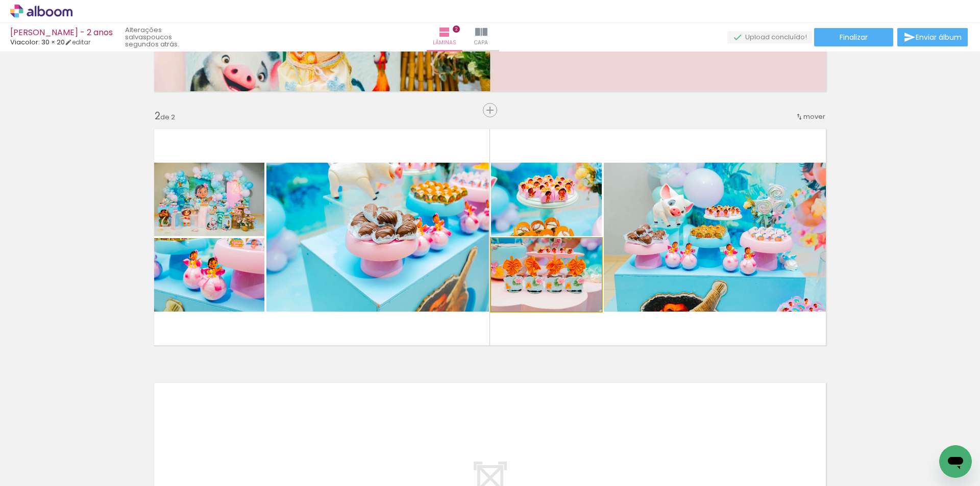
drag, startPoint x: 548, startPoint y: 290, endPoint x: 558, endPoint y: 290, distance: 9.7
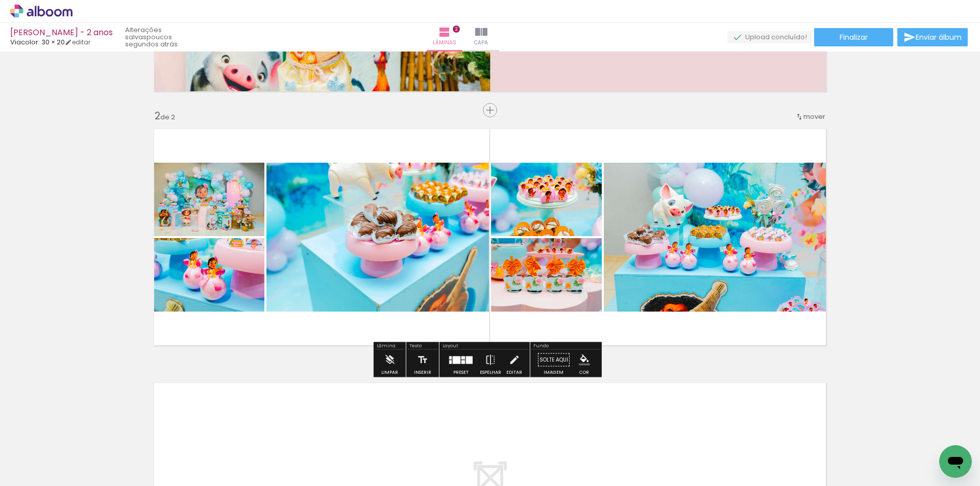
click at [455, 368] on div at bounding box center [461, 360] width 28 height 20
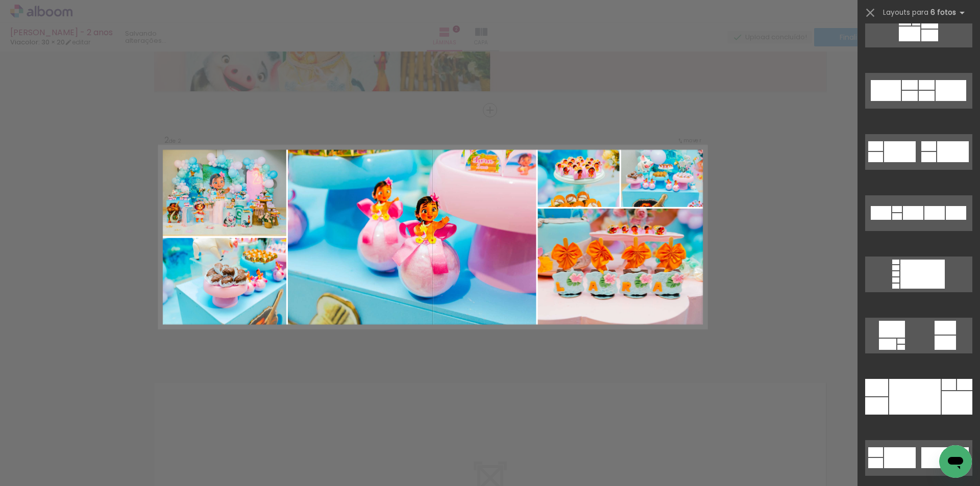
scroll to position [102, 0]
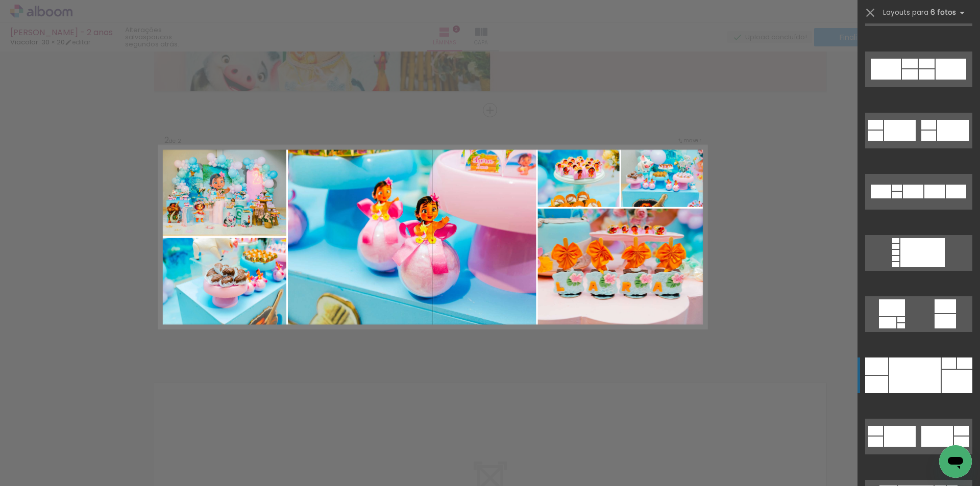
click at [914, 382] on div at bounding box center [915, 376] width 52 height 36
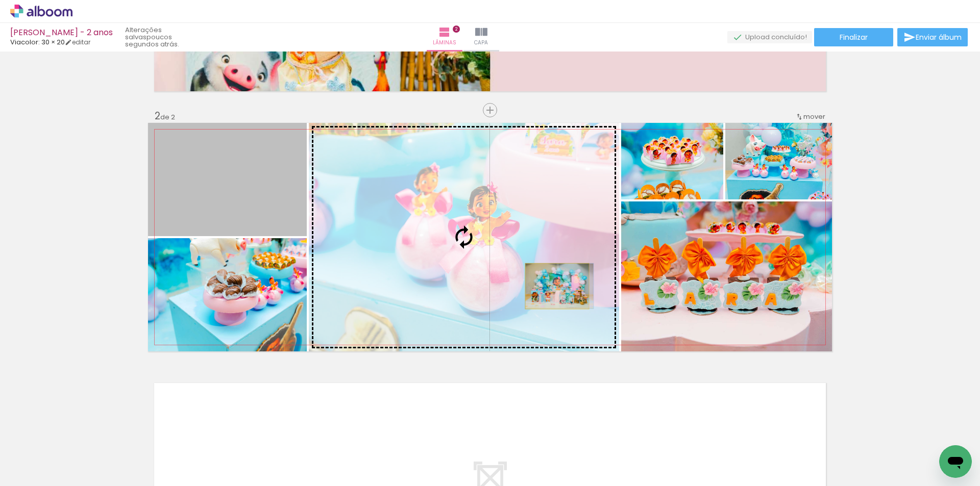
drag, startPoint x: 260, startPoint y: 198, endPoint x: 449, endPoint y: 264, distance: 200.7
click at [0, 0] on slot at bounding box center [0, 0] width 0 height 0
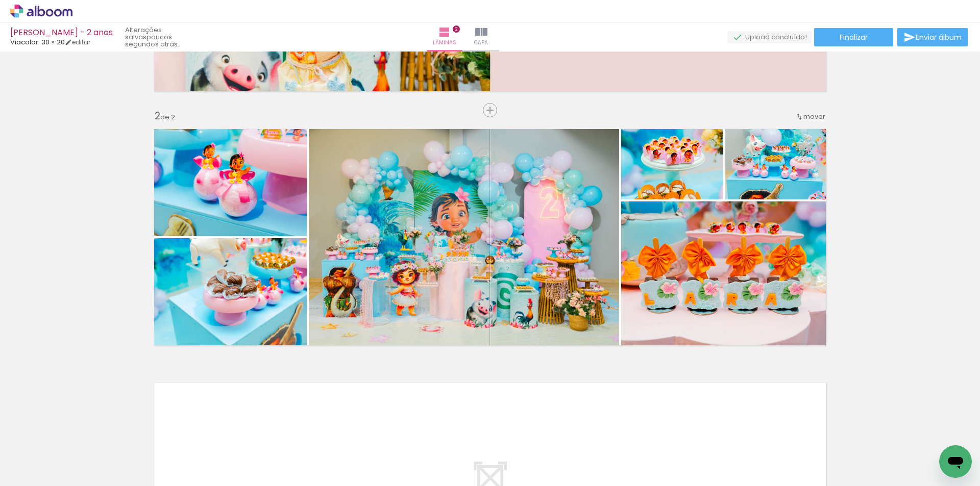
scroll to position [0, 10345]
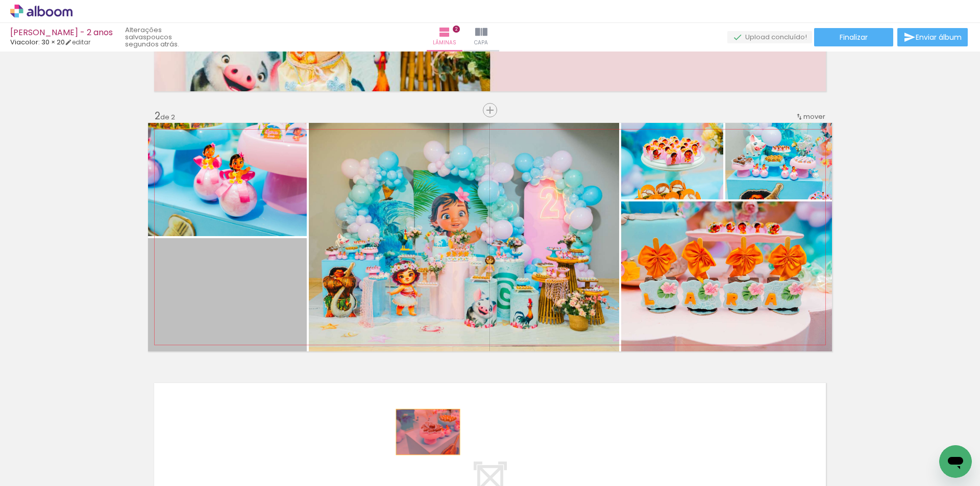
drag, startPoint x: 228, startPoint y: 294, endPoint x: 424, endPoint y: 432, distance: 239.9
click at [424, 432] on quentale-workspace at bounding box center [490, 243] width 980 height 486
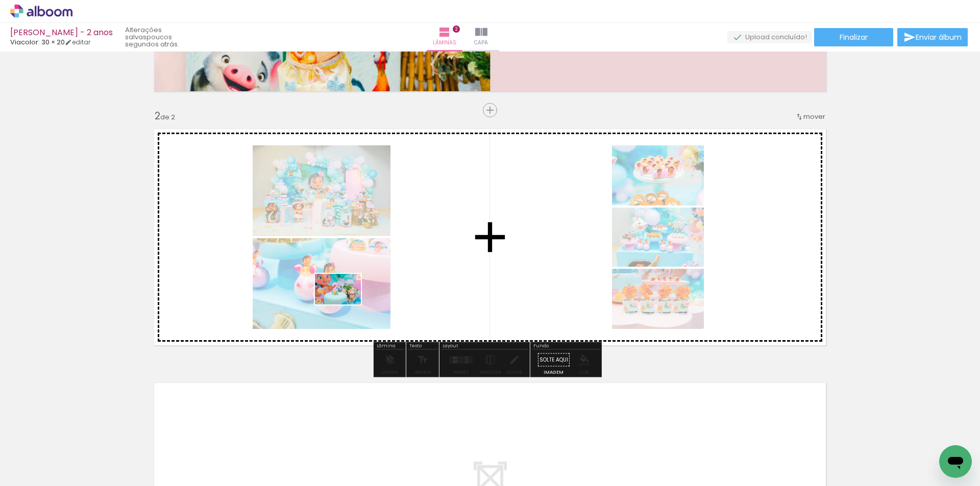
drag, startPoint x: 447, startPoint y: 457, endPoint x: 346, endPoint y: 305, distance: 182.6
click at [346, 305] on quentale-workspace at bounding box center [490, 243] width 980 height 486
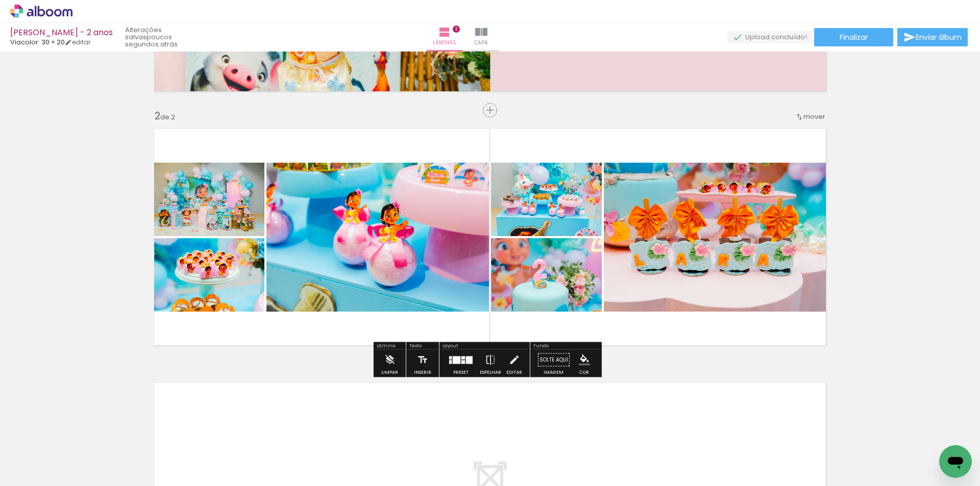
click at [449, 370] on div at bounding box center [461, 360] width 28 height 20
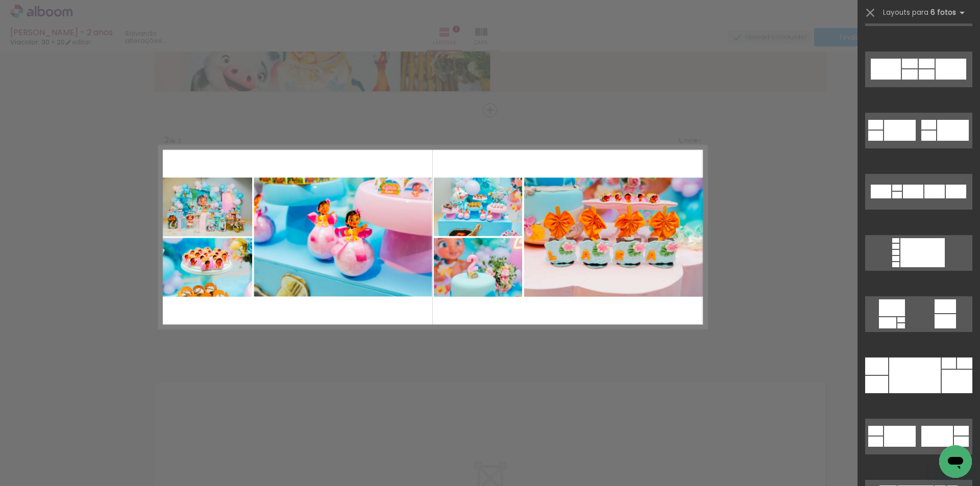
scroll to position [0, 0]
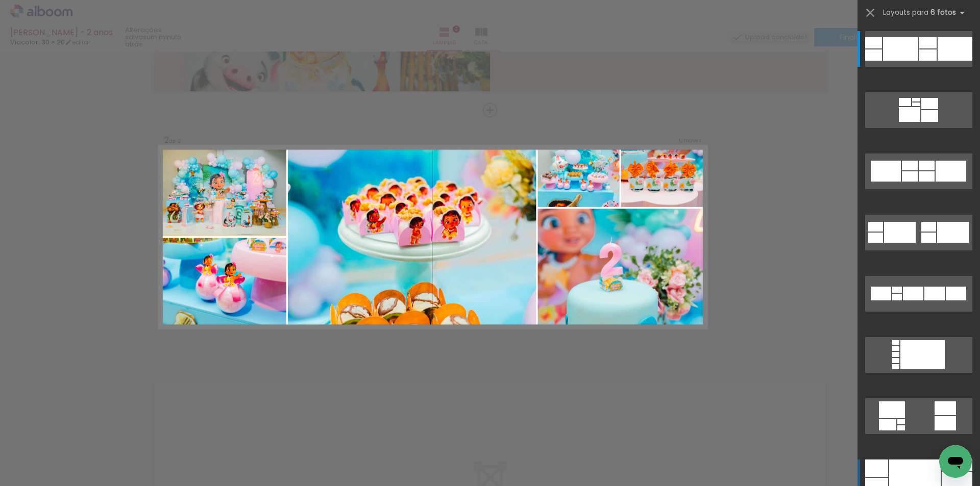
scroll to position [0, 10345]
click at [901, 470] on div at bounding box center [915, 478] width 52 height 36
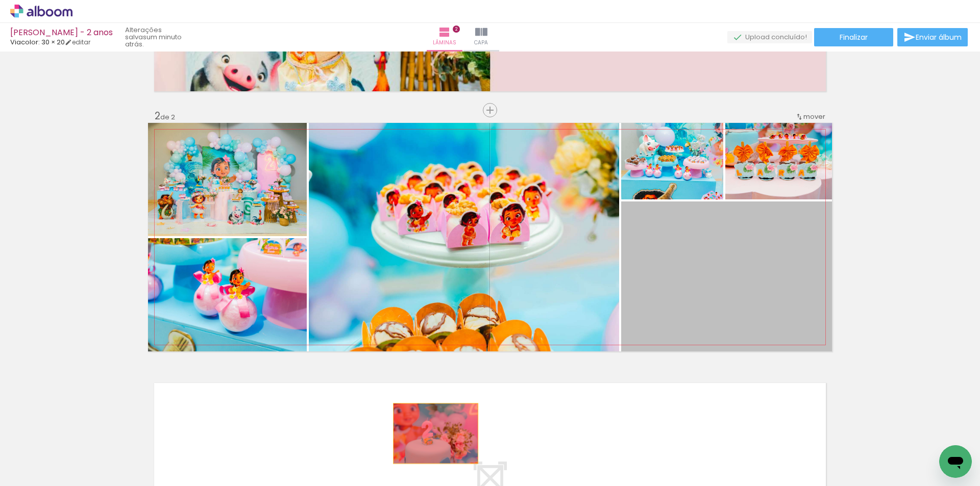
drag, startPoint x: 693, startPoint y: 272, endPoint x: 429, endPoint y: 434, distance: 309.4
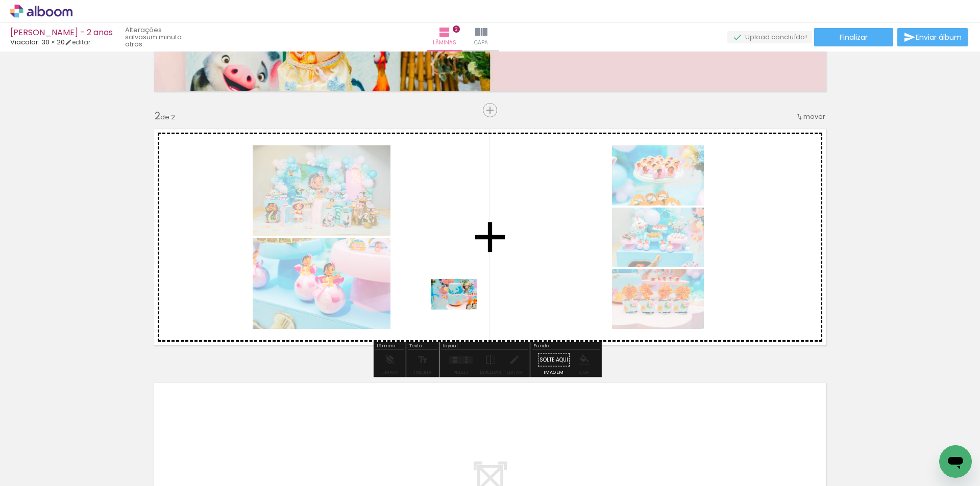
drag, startPoint x: 392, startPoint y: 460, endPoint x: 462, endPoint y: 310, distance: 165.6
click at [462, 310] on quentale-workspace at bounding box center [490, 243] width 980 height 486
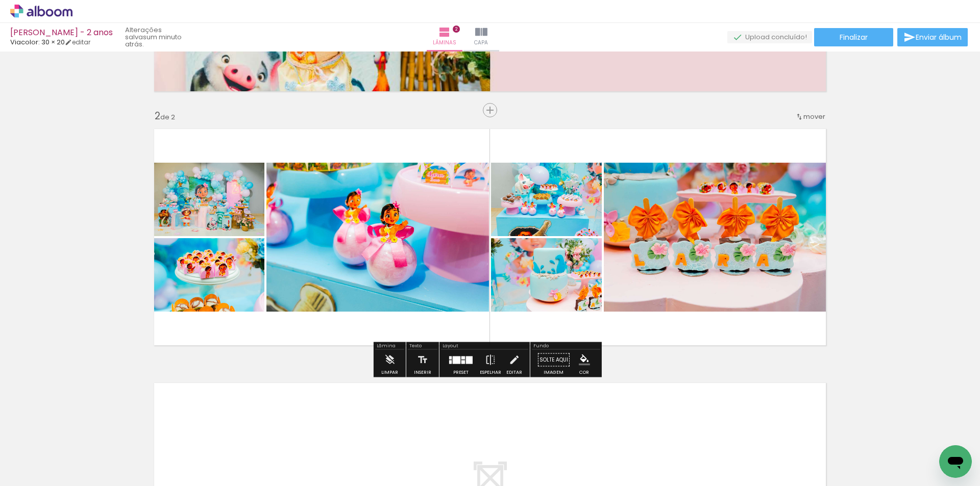
click at [453, 363] on div at bounding box center [457, 360] width 8 height 8
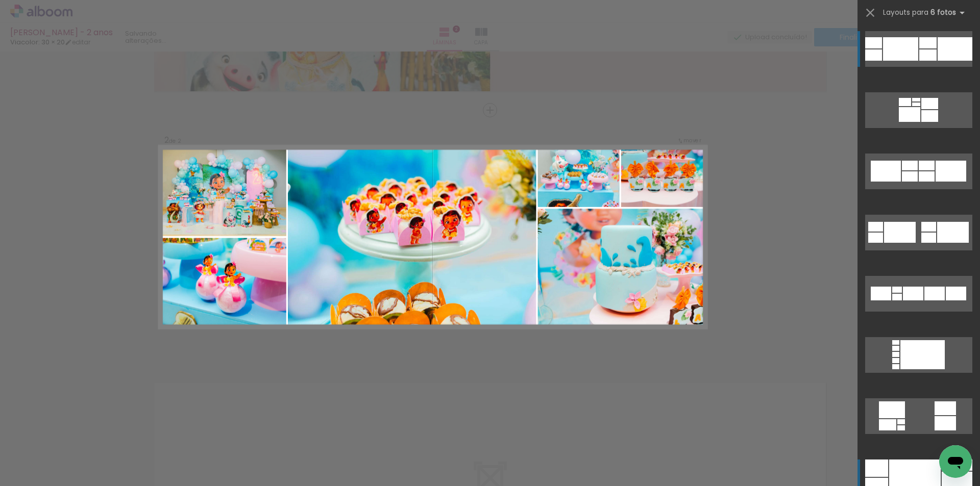
click at [895, 469] on div at bounding box center [915, 478] width 52 height 36
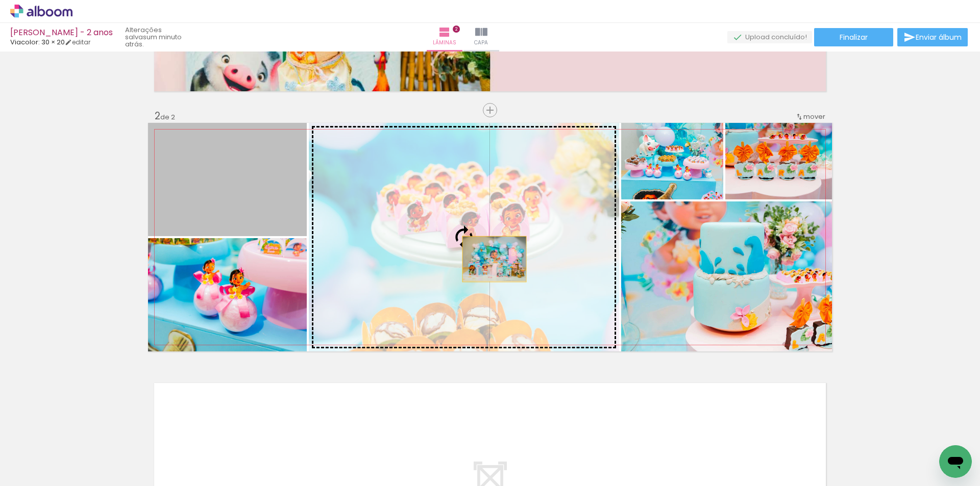
drag, startPoint x: 223, startPoint y: 184, endPoint x: 491, endPoint y: 259, distance: 278.3
click at [0, 0] on slot at bounding box center [0, 0] width 0 height 0
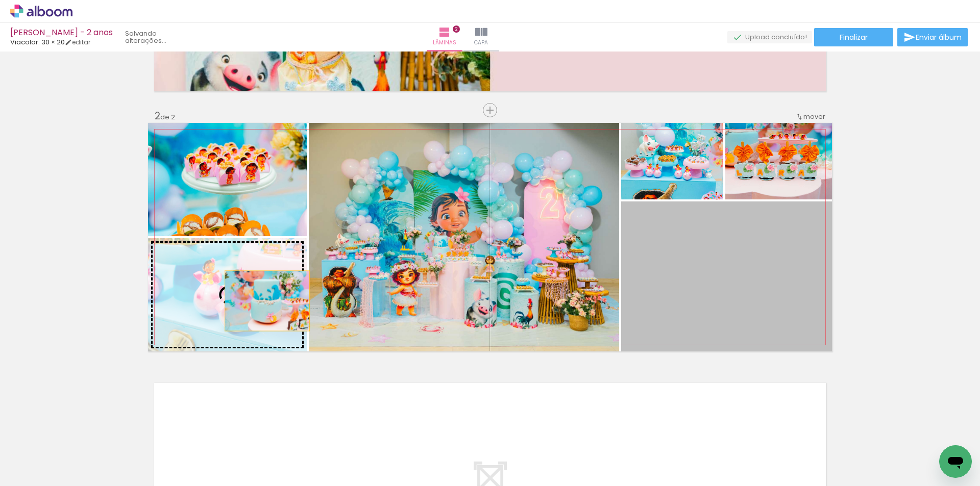
drag, startPoint x: 711, startPoint y: 286, endPoint x: 263, endPoint y: 301, distance: 447.4
click at [0, 0] on slot at bounding box center [0, 0] width 0 height 0
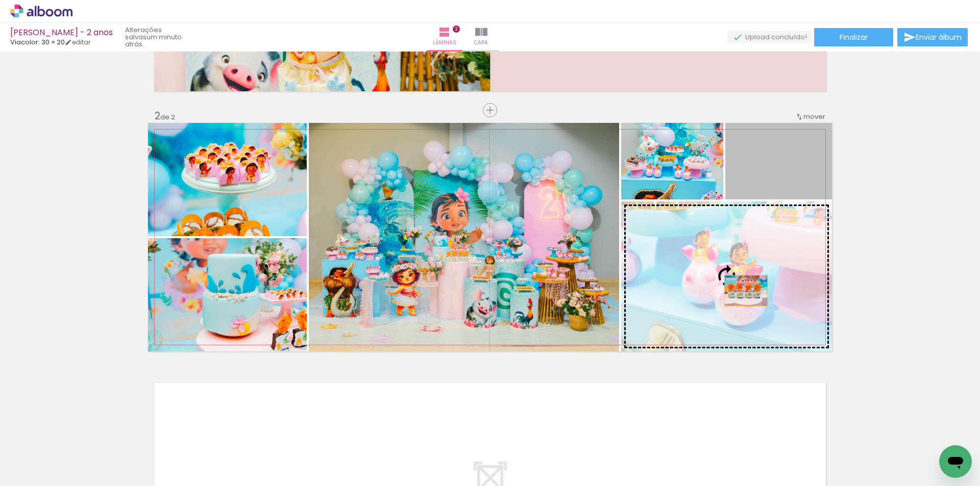
drag, startPoint x: 784, startPoint y: 173, endPoint x: 742, endPoint y: 291, distance: 125.0
click at [0, 0] on slot at bounding box center [0, 0] width 0 height 0
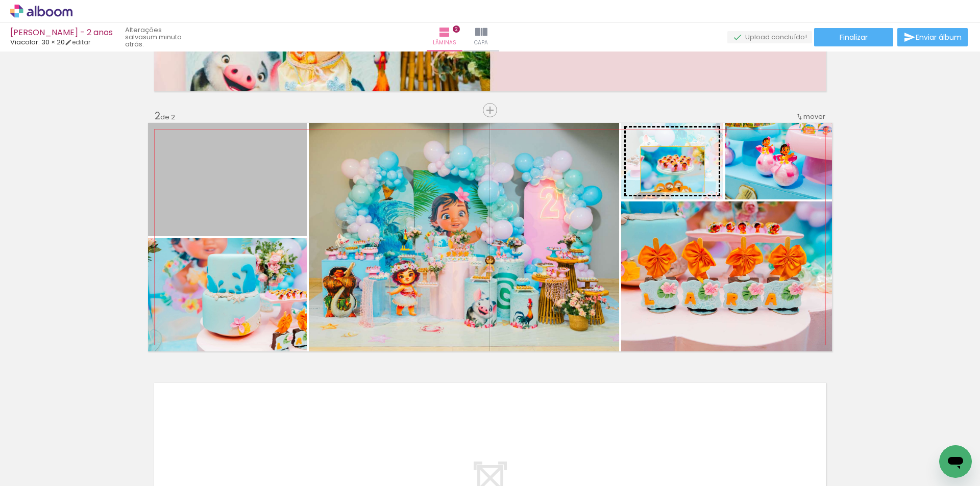
drag, startPoint x: 239, startPoint y: 196, endPoint x: 669, endPoint y: 169, distance: 430.6
click at [0, 0] on slot at bounding box center [0, 0] width 0 height 0
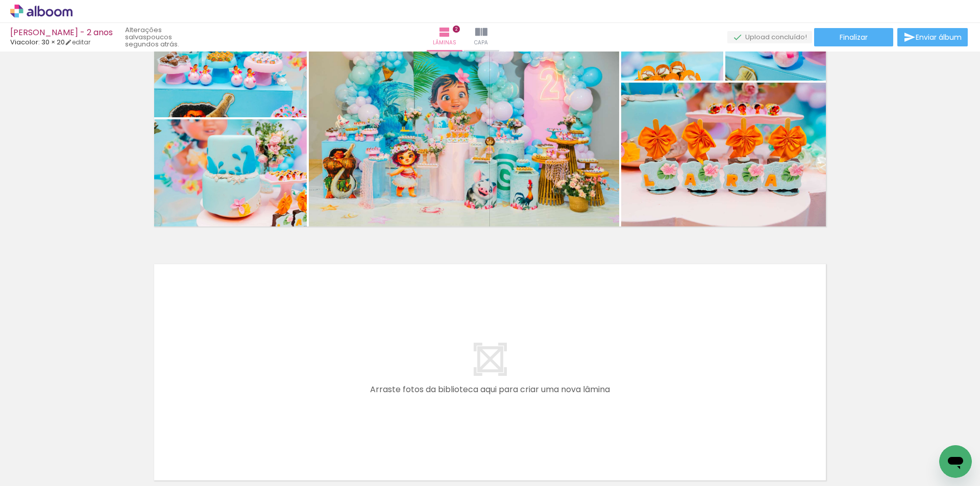
scroll to position [329, 0]
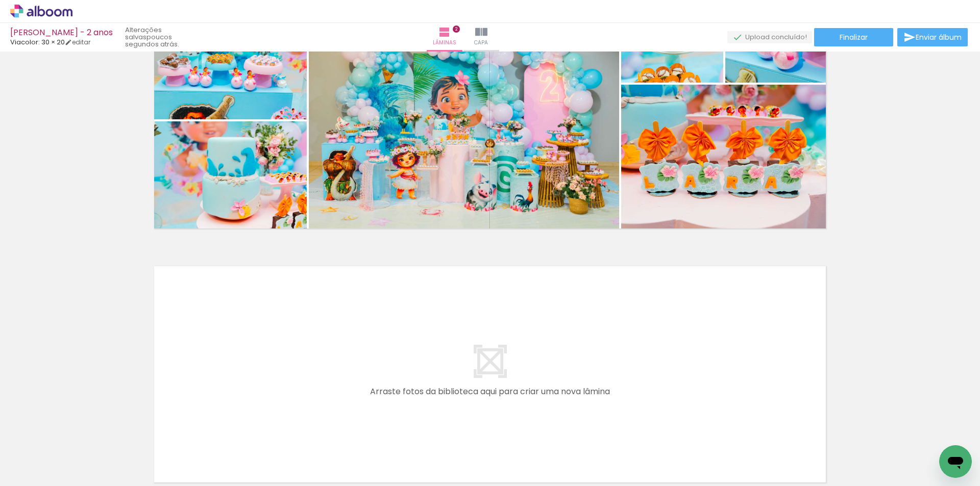
click at [856, 336] on div "Inserir lâmina 1 de 2 Inserir lâmina 2 de 2 O Designbox precisará aumentar a su…" at bounding box center [490, 107] width 980 height 763
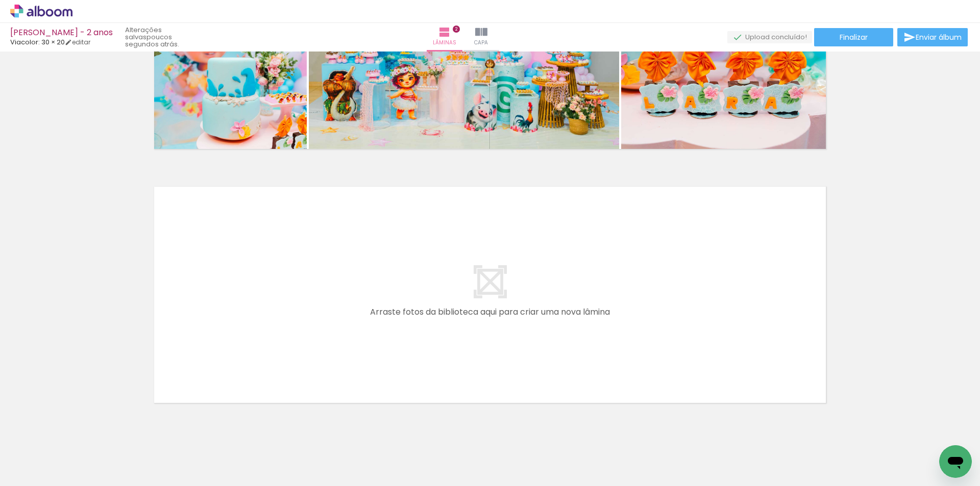
scroll to position [431, 0]
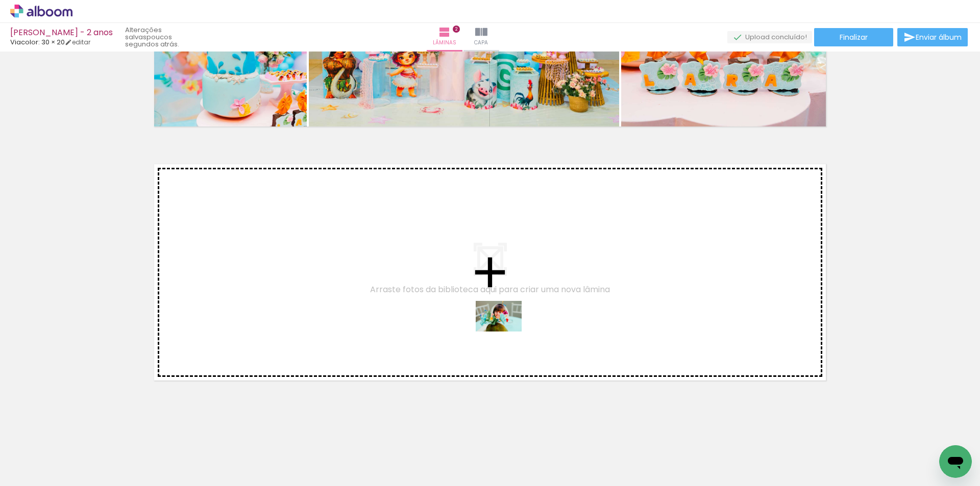
drag, startPoint x: 742, startPoint y: 464, endPoint x: 506, endPoint y: 315, distance: 279.4
click at [506, 315] on quentale-workspace at bounding box center [490, 243] width 980 height 486
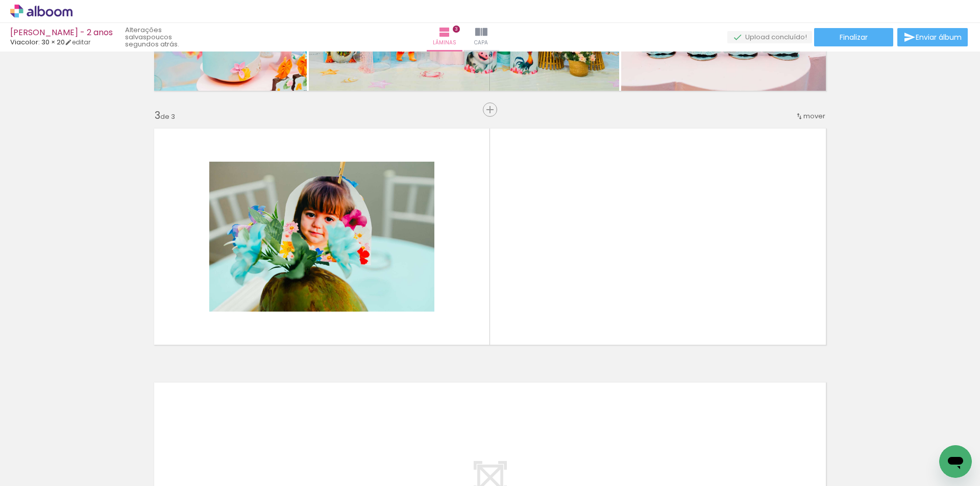
scroll to position [0, 0]
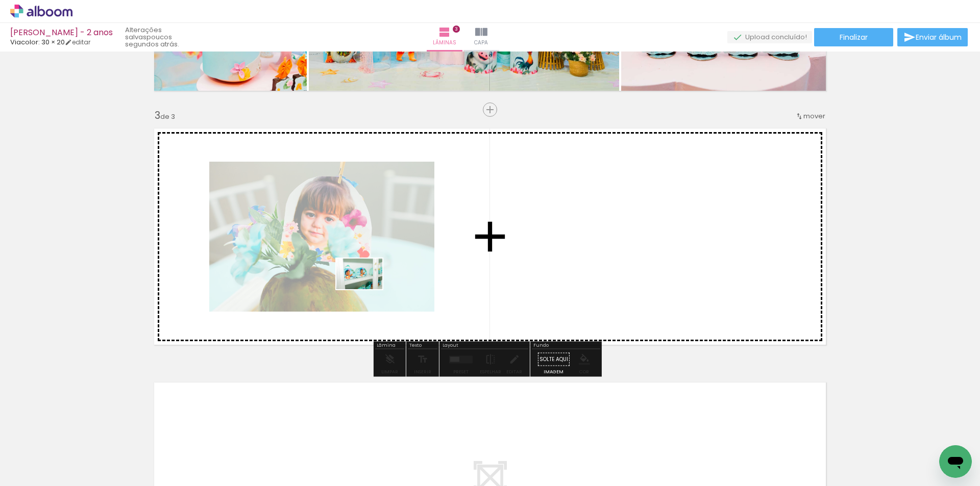
drag, startPoint x: 208, startPoint y: 459, endPoint x: 367, endPoint y: 289, distance: 232.6
click at [367, 289] on quentale-workspace at bounding box center [490, 243] width 980 height 486
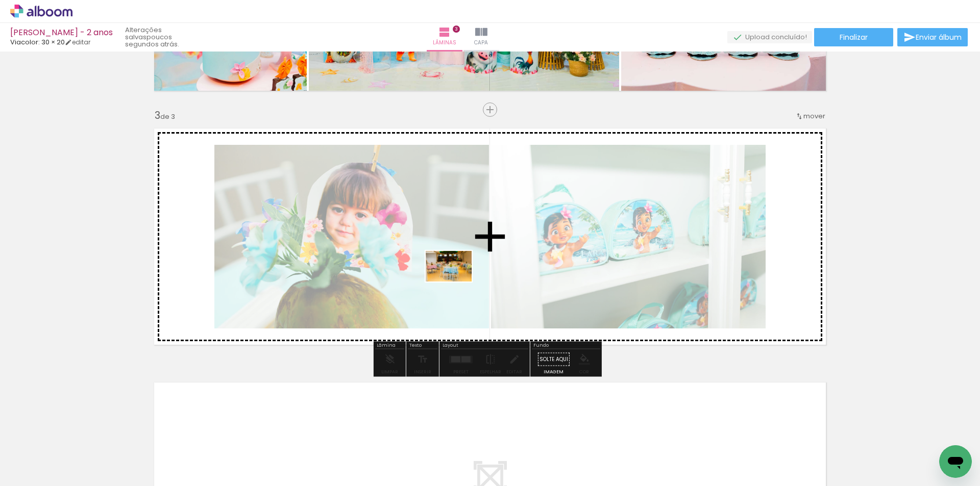
drag, startPoint x: 174, startPoint y: 460, endPoint x: 456, endPoint y: 282, distance: 334.2
click at [456, 282] on quentale-workspace at bounding box center [490, 243] width 980 height 486
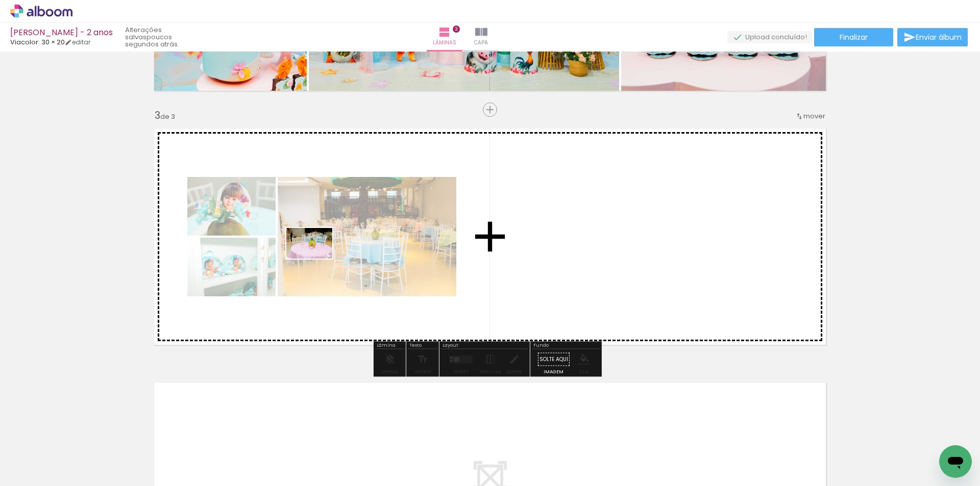
drag, startPoint x: 109, startPoint y: 430, endPoint x: 328, endPoint y: 263, distance: 275.7
click at [327, 257] on quentale-workspace at bounding box center [490, 243] width 980 height 486
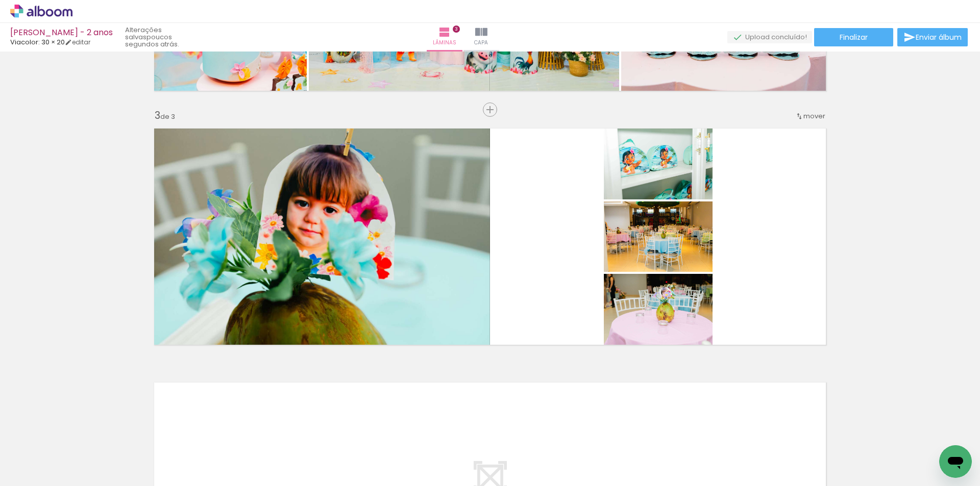
scroll to position [0, 5971]
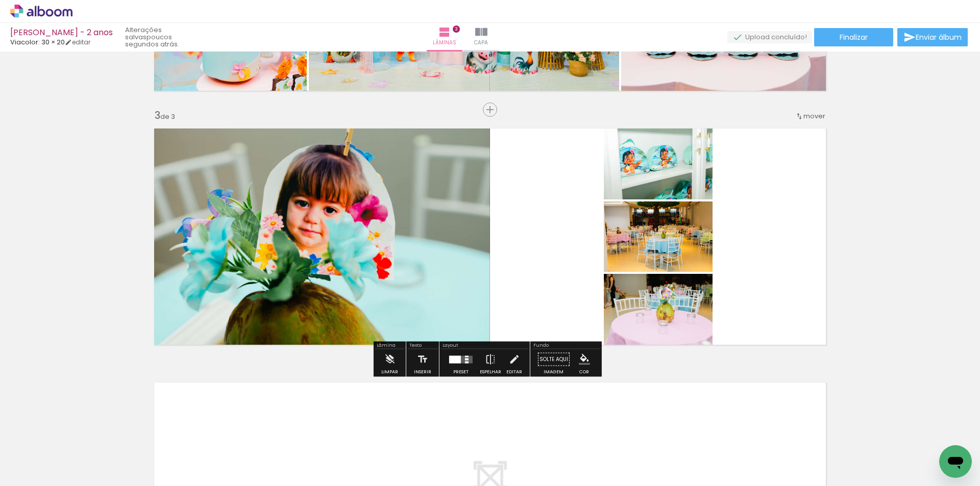
click at [467, 360] on quentale-layouter at bounding box center [460, 360] width 23 height 8
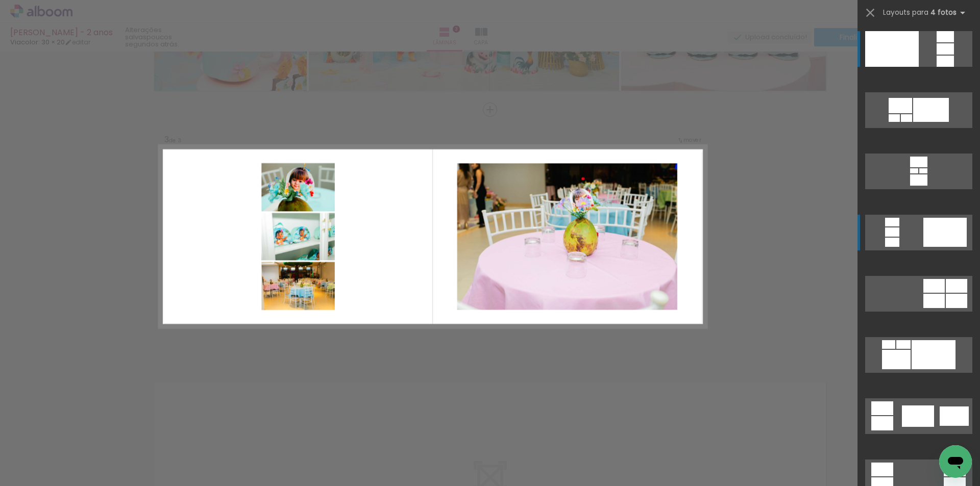
click at [916, 236] on quentale-layouter at bounding box center [918, 233] width 107 height 36
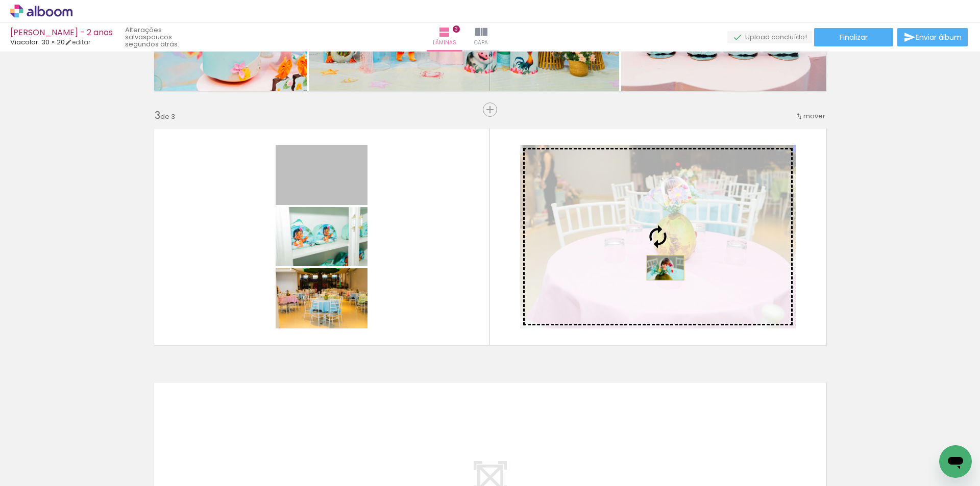
drag, startPoint x: 330, startPoint y: 186, endPoint x: 662, endPoint y: 268, distance: 341.3
click at [0, 0] on slot at bounding box center [0, 0] width 0 height 0
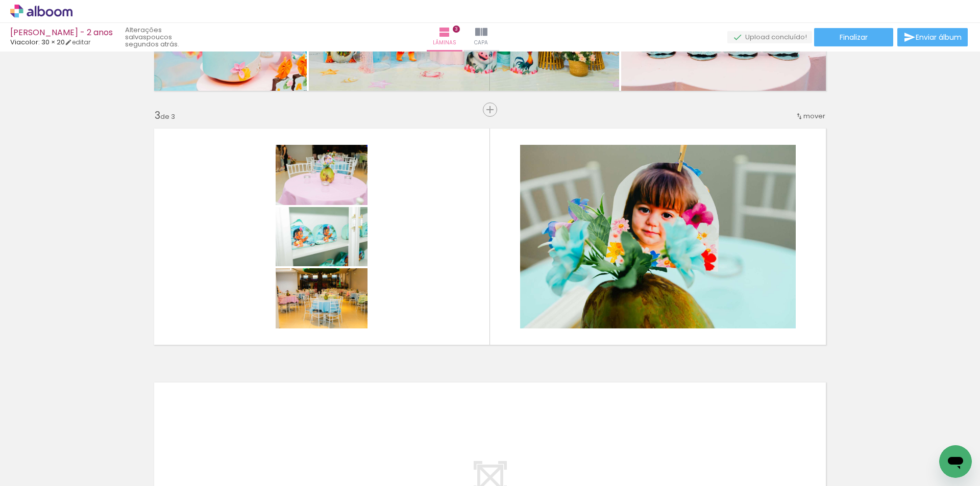
scroll to position [0, 6321]
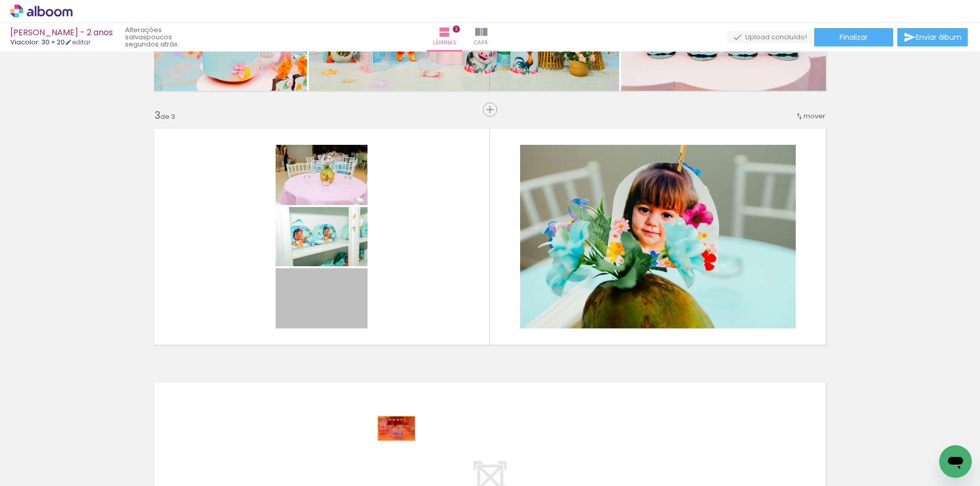
drag, startPoint x: 330, startPoint y: 301, endPoint x: 394, endPoint y: 429, distance: 143.6
click at [394, 429] on quentale-workspace at bounding box center [490, 243] width 980 height 486
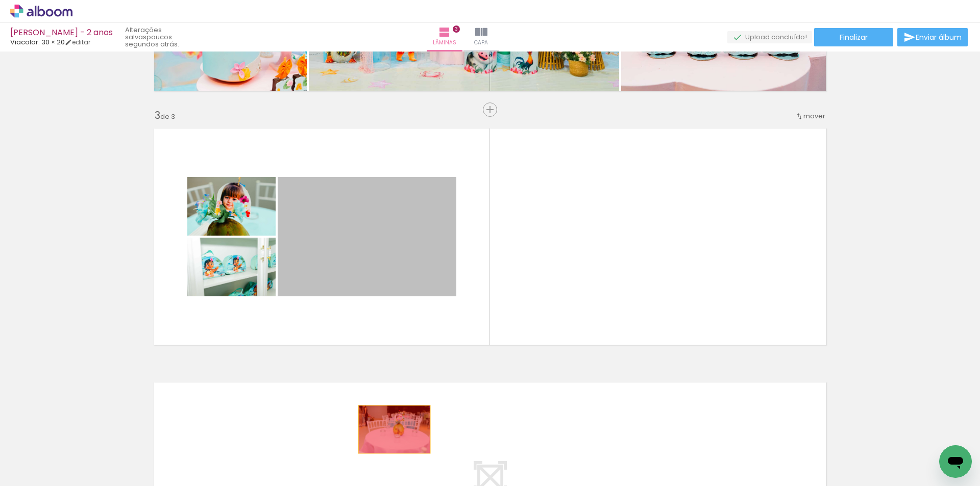
drag, startPoint x: 412, startPoint y: 237, endPoint x: 390, endPoint y: 430, distance: 193.6
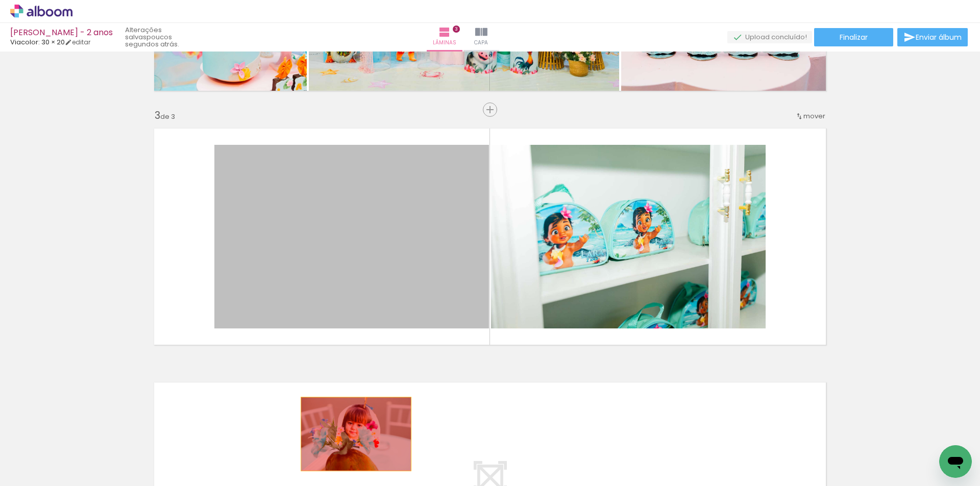
drag, startPoint x: 381, startPoint y: 260, endPoint x: 352, endPoint y: 434, distance: 177.0
click at [352, 434] on quentale-workspace at bounding box center [490, 243] width 980 height 486
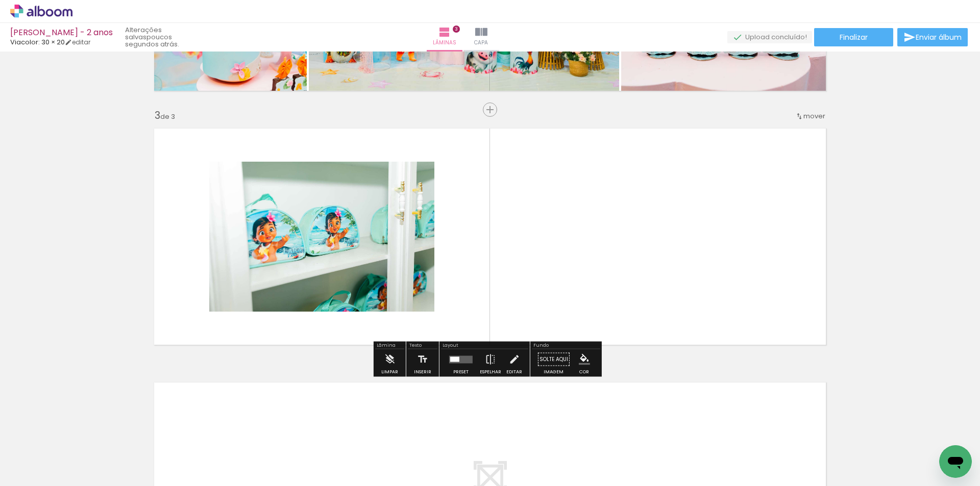
drag, startPoint x: 573, startPoint y: 258, endPoint x: 560, endPoint y: 258, distance: 12.8
click at [570, 258] on quentale-layouter at bounding box center [490, 237] width 684 height 229
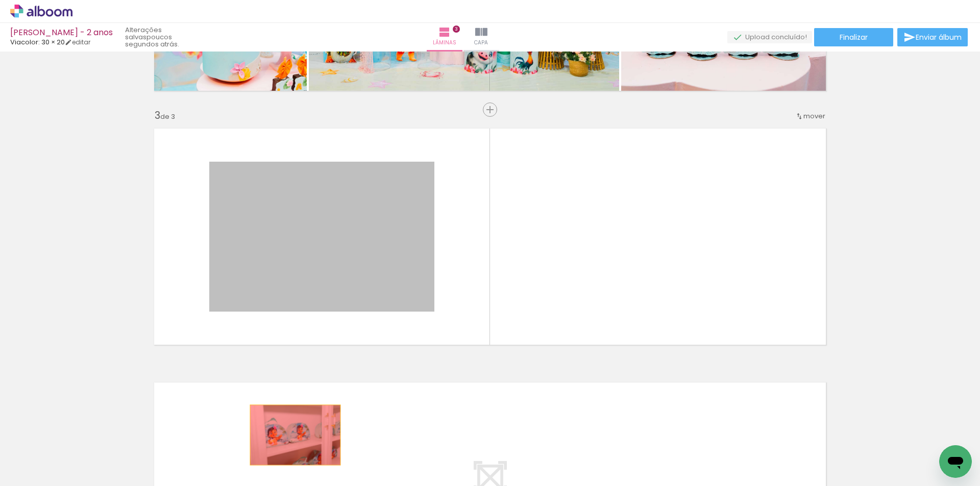
drag, startPoint x: 288, startPoint y: 246, endPoint x: 295, endPoint y: 432, distance: 186.4
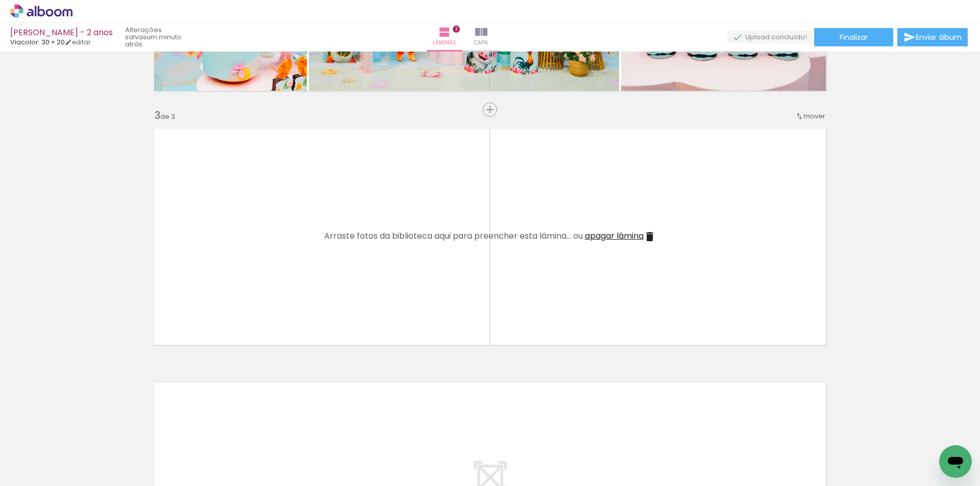
scroll to position [0, 0]
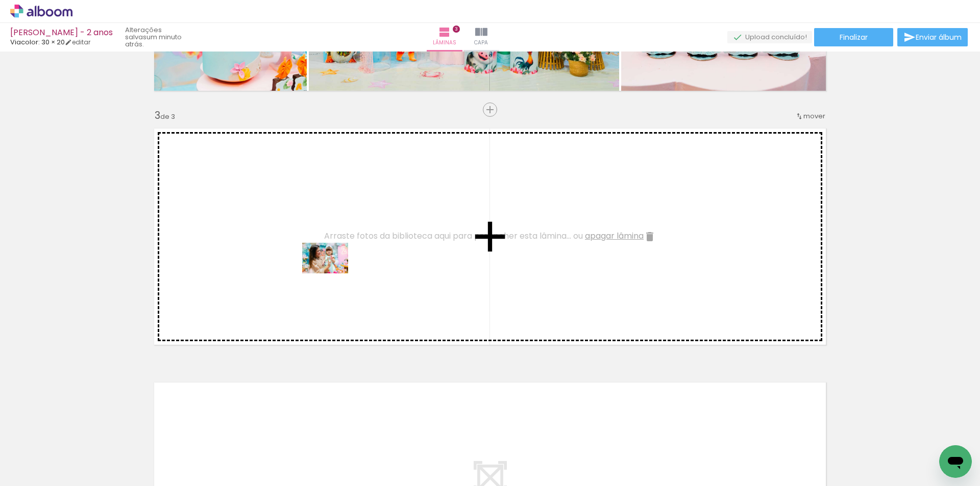
drag, startPoint x: 446, startPoint y: 466, endPoint x: 333, endPoint y: 274, distance: 223.1
click at [333, 274] on quentale-workspace at bounding box center [490, 243] width 980 height 486
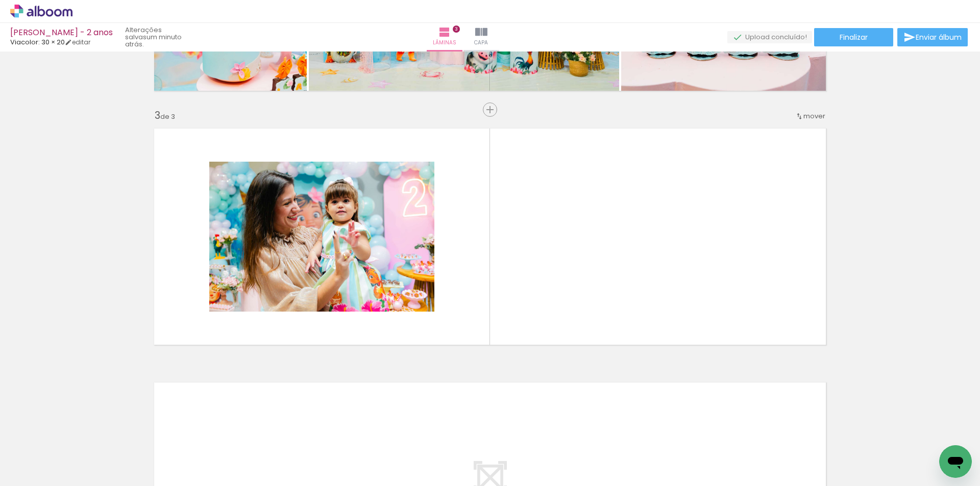
scroll to position [0, 330]
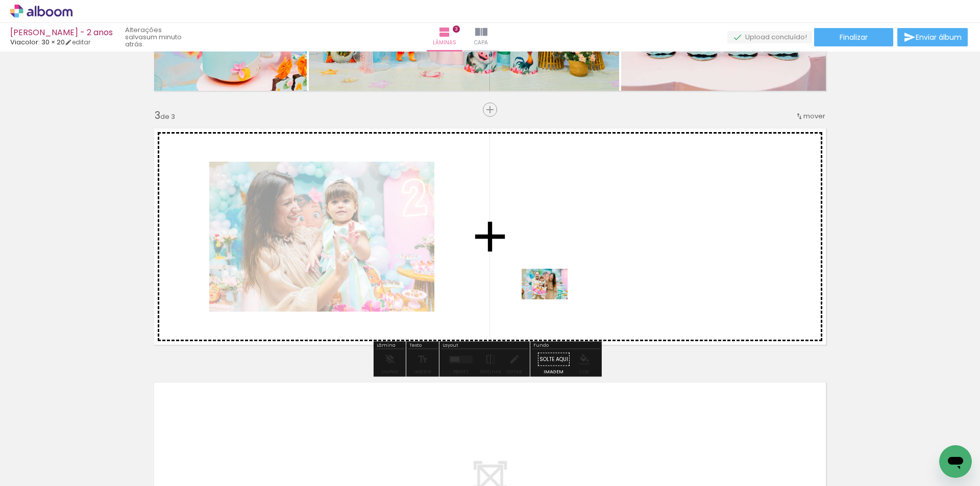
drag, startPoint x: 518, startPoint y: 462, endPoint x: 560, endPoint y: 288, distance: 179.6
click at [560, 288] on quentale-workspace at bounding box center [490, 243] width 980 height 486
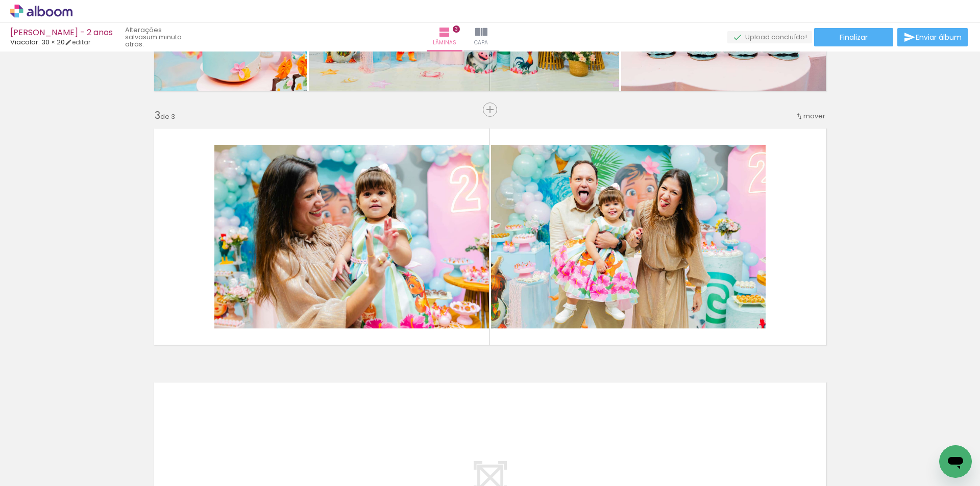
scroll to position [0, 937]
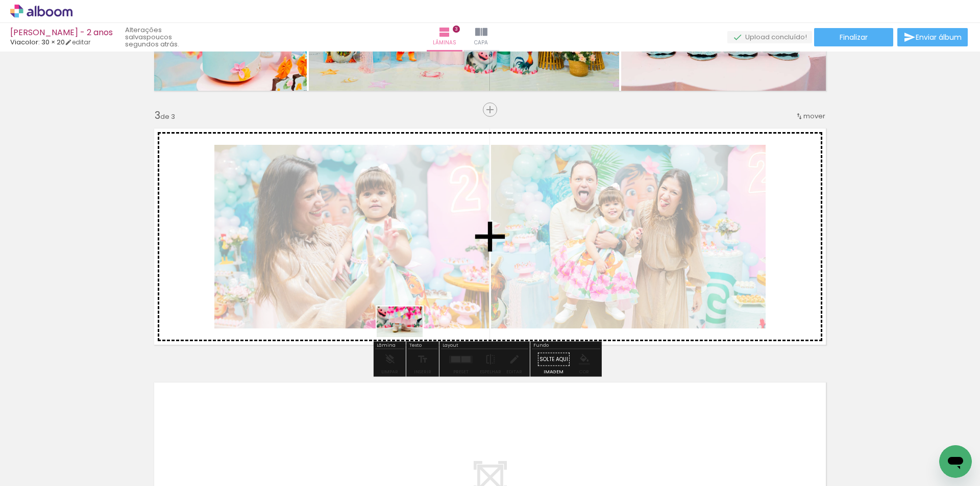
drag, startPoint x: 371, startPoint y: 457, endPoint x: 415, endPoint y: 317, distance: 146.9
click at [415, 317] on quentale-workspace at bounding box center [490, 243] width 980 height 486
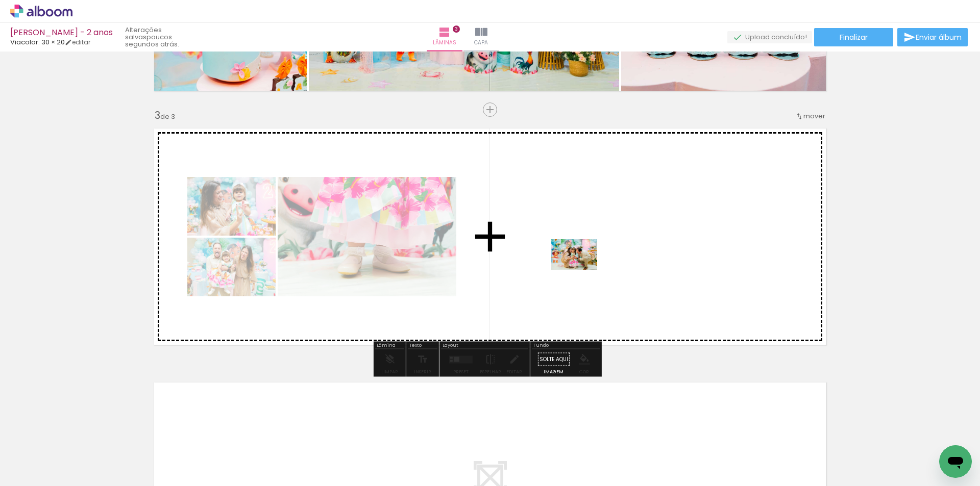
drag, startPoint x: 547, startPoint y: 465, endPoint x: 582, endPoint y: 270, distance: 198.1
click at [582, 270] on quentale-workspace at bounding box center [490, 243] width 980 height 486
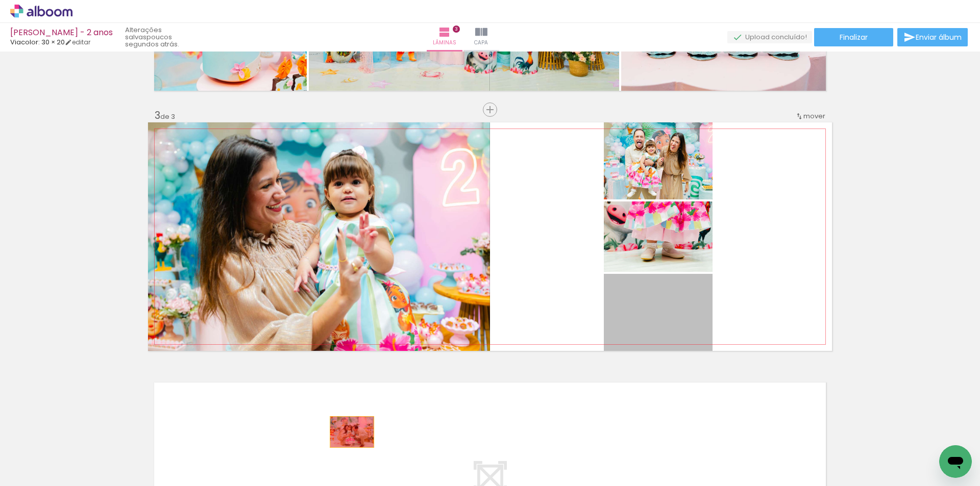
drag, startPoint x: 662, startPoint y: 313, endPoint x: 348, endPoint y: 432, distance: 335.2
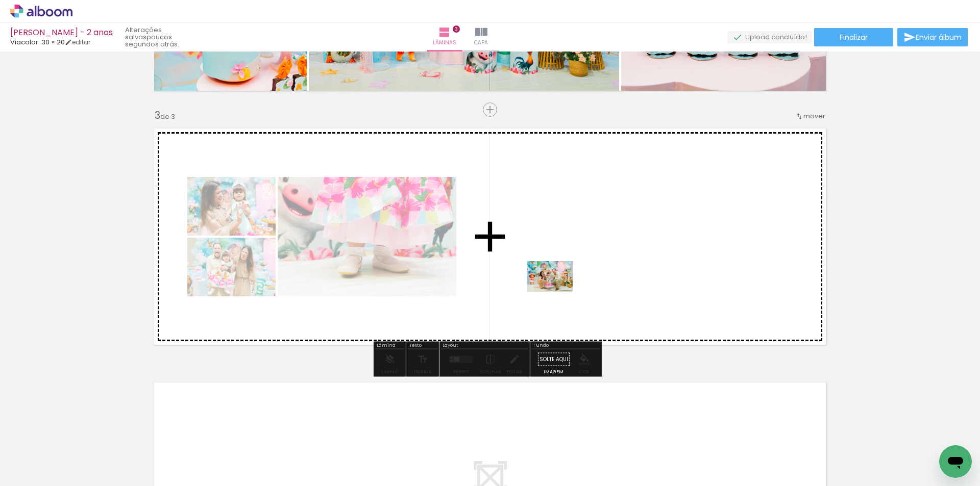
drag, startPoint x: 492, startPoint y: 463, endPoint x: 557, endPoint y: 292, distance: 183.2
click at [557, 292] on quentale-workspace at bounding box center [490, 243] width 980 height 486
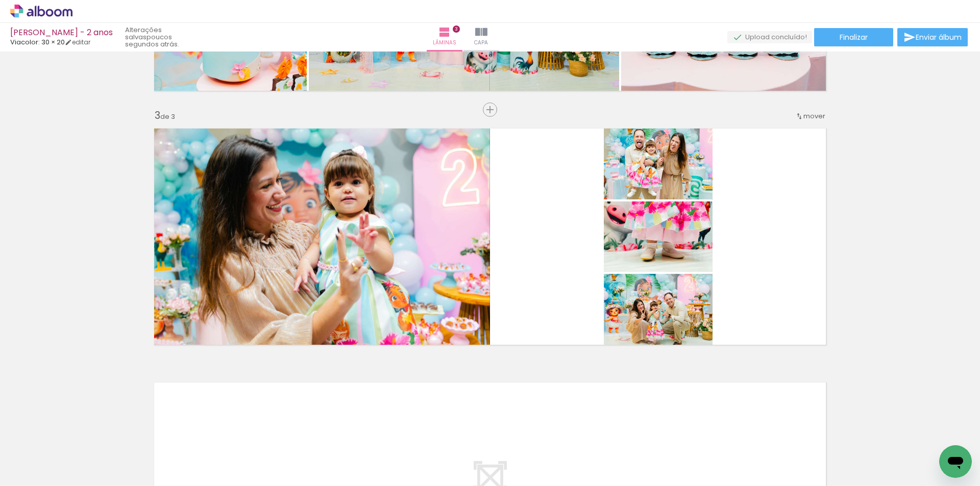
scroll to position [0, 1254]
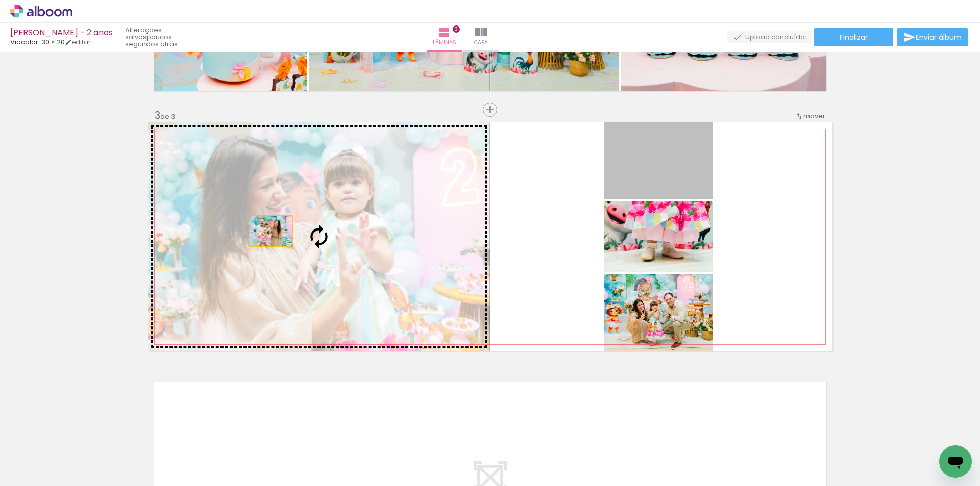
drag, startPoint x: 664, startPoint y: 166, endPoint x: 267, endPoint y: 231, distance: 402.4
click at [0, 0] on slot at bounding box center [0, 0] width 0 height 0
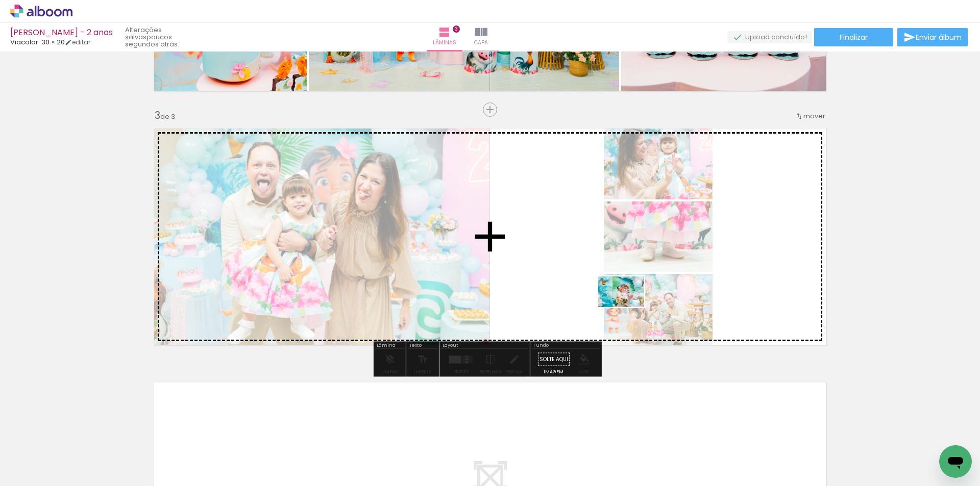
drag, startPoint x: 404, startPoint y: 451, endPoint x: 629, endPoint y: 307, distance: 266.8
click at [629, 307] on quentale-workspace at bounding box center [490, 243] width 980 height 486
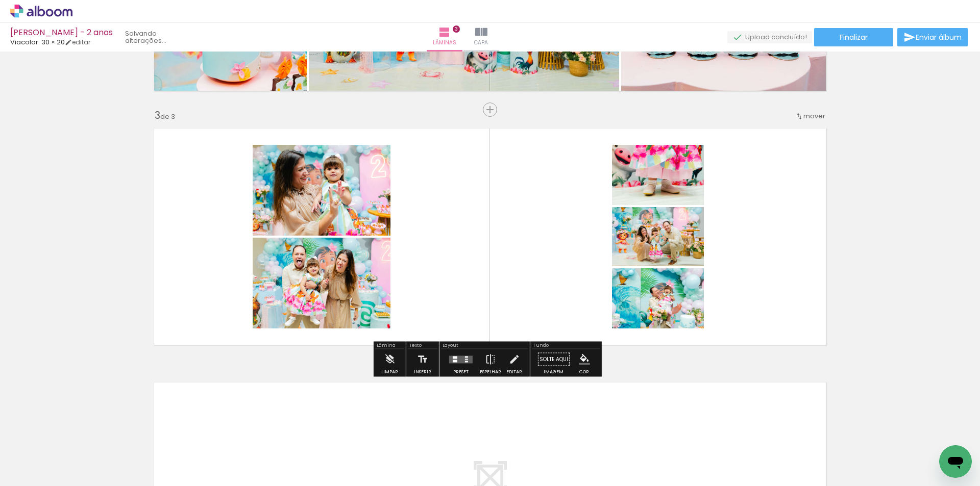
click at [474, 361] on paper-button "Preset" at bounding box center [461, 363] width 33 height 26
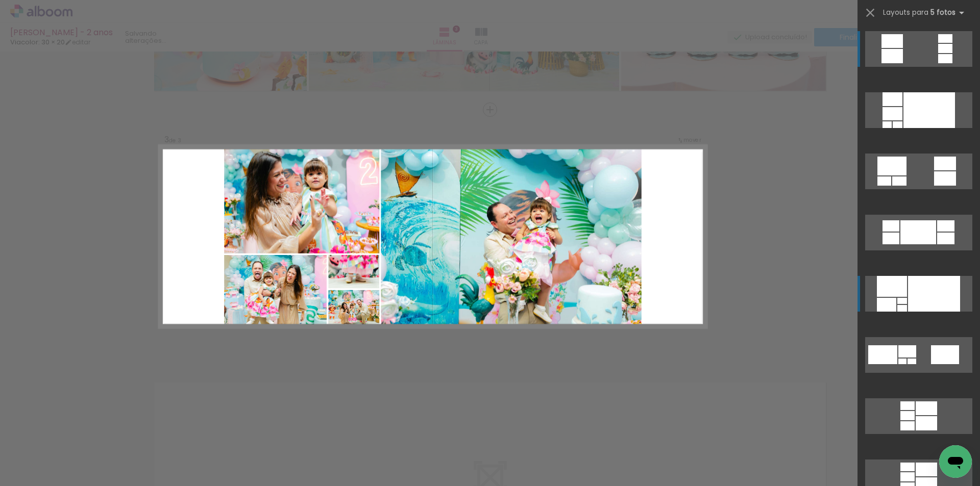
click at [912, 304] on div at bounding box center [934, 294] width 52 height 36
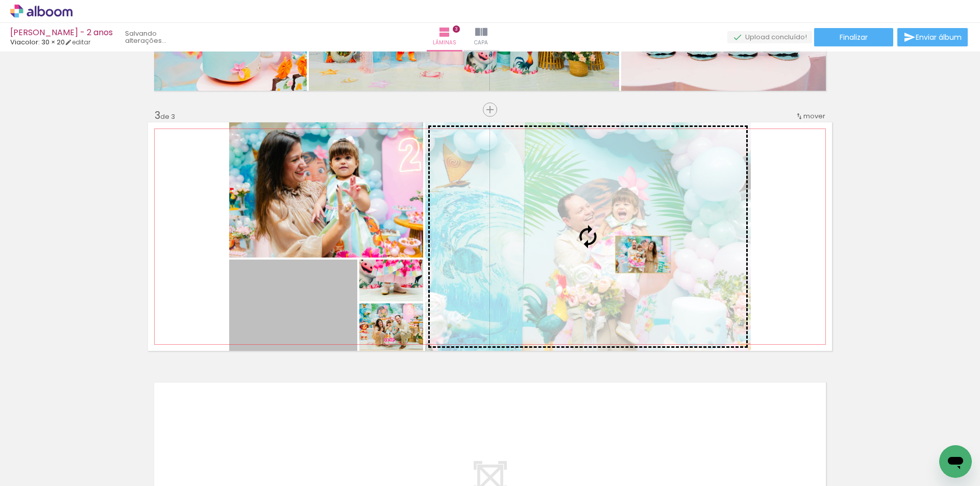
drag, startPoint x: 298, startPoint y: 295, endPoint x: 638, endPoint y: 255, distance: 341.8
click at [0, 0] on slot at bounding box center [0, 0] width 0 height 0
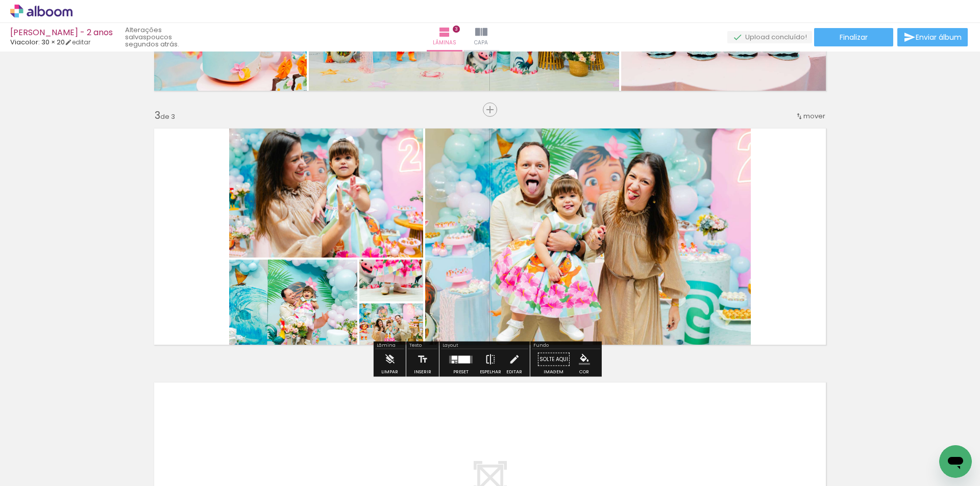
click at [490, 361] on iron-icon at bounding box center [490, 360] width 11 height 20
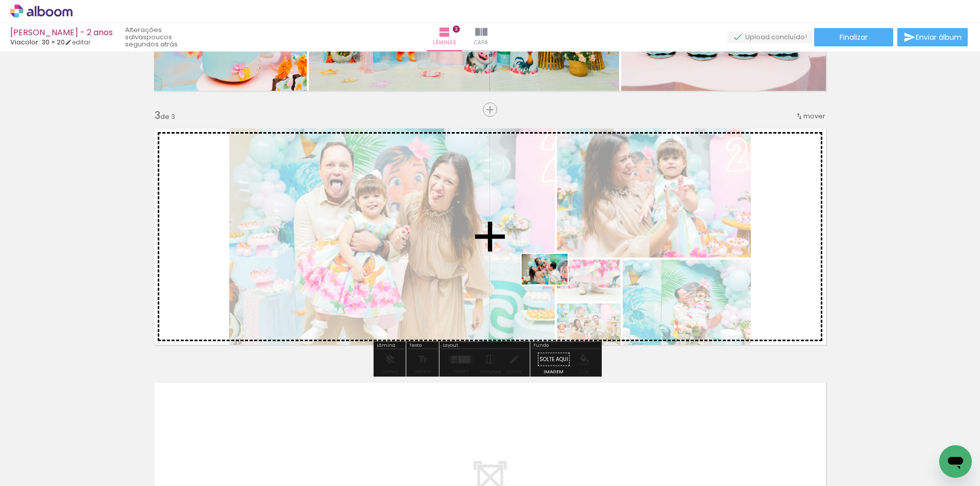
drag, startPoint x: 509, startPoint y: 459, endPoint x: 552, endPoint y: 285, distance: 179.3
click at [552, 285] on quentale-workspace at bounding box center [490, 243] width 980 height 486
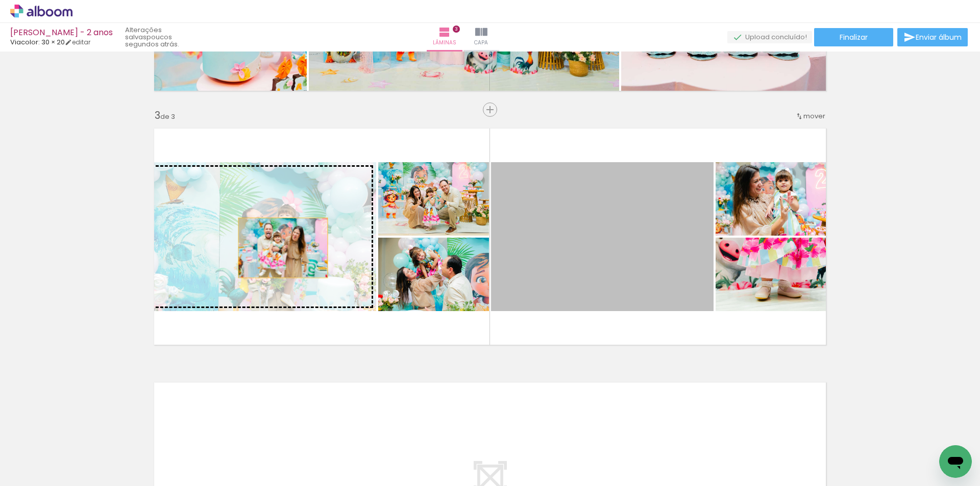
drag, startPoint x: 572, startPoint y: 247, endPoint x: 279, endPoint y: 248, distance: 292.5
click at [0, 0] on slot at bounding box center [0, 0] width 0 height 0
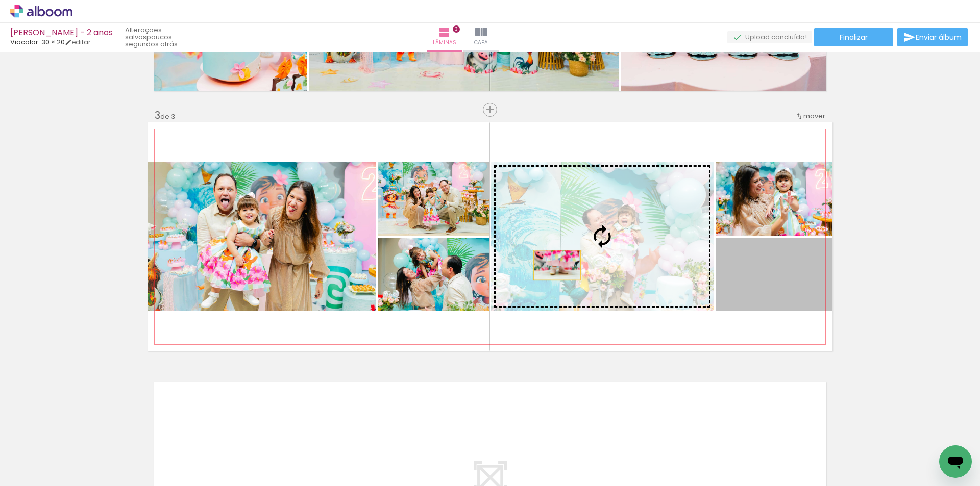
drag, startPoint x: 760, startPoint y: 282, endPoint x: 548, endPoint y: 265, distance: 212.5
click at [0, 0] on slot at bounding box center [0, 0] width 0 height 0
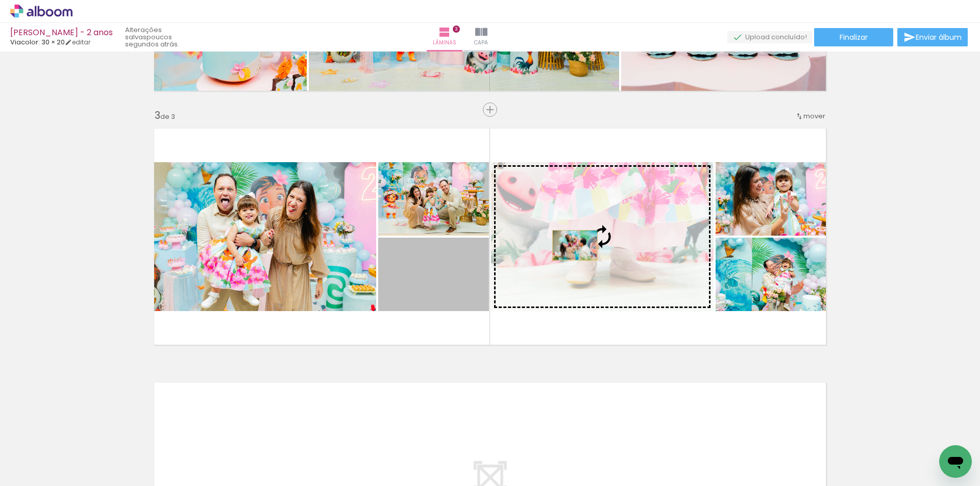
drag, startPoint x: 443, startPoint y: 297, endPoint x: 571, endPoint y: 246, distance: 138.1
click at [0, 0] on slot at bounding box center [0, 0] width 0 height 0
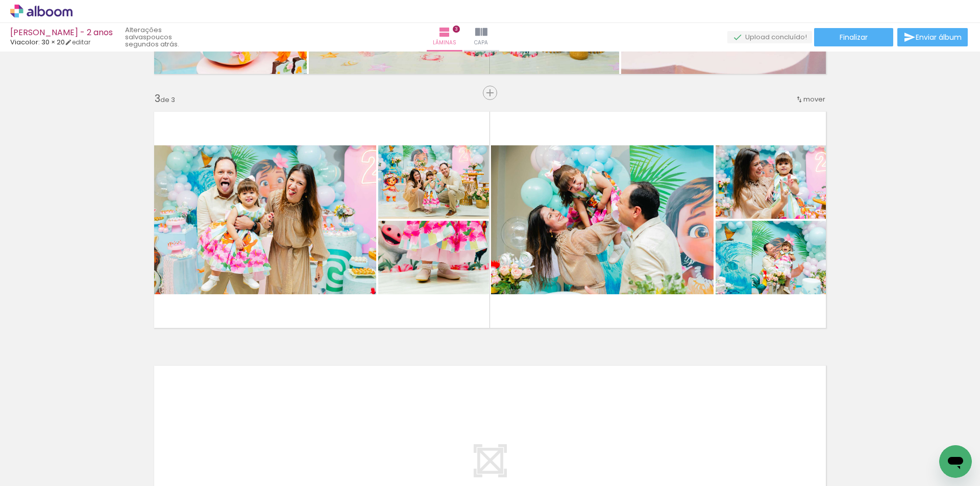
scroll to position [467, 0]
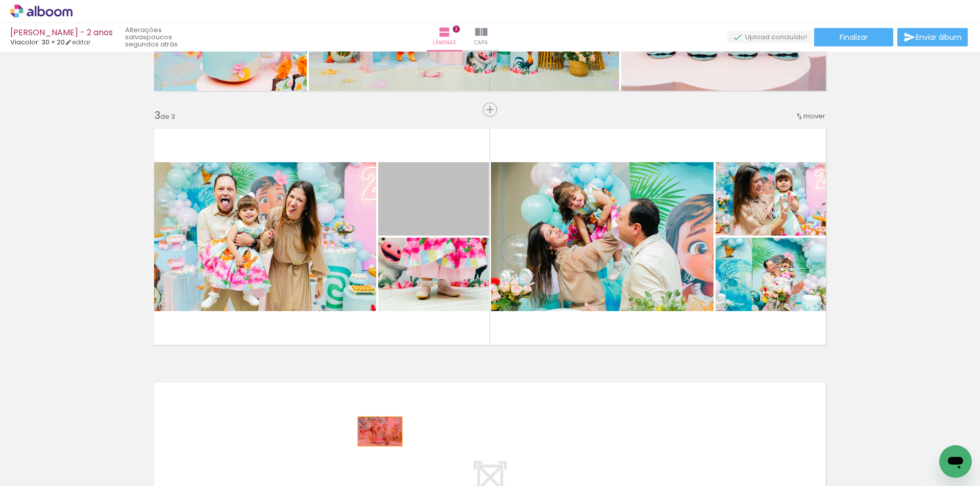
drag, startPoint x: 442, startPoint y: 201, endPoint x: 335, endPoint y: 471, distance: 290.5
click at [375, 432] on quentale-workspace at bounding box center [490, 243] width 980 height 486
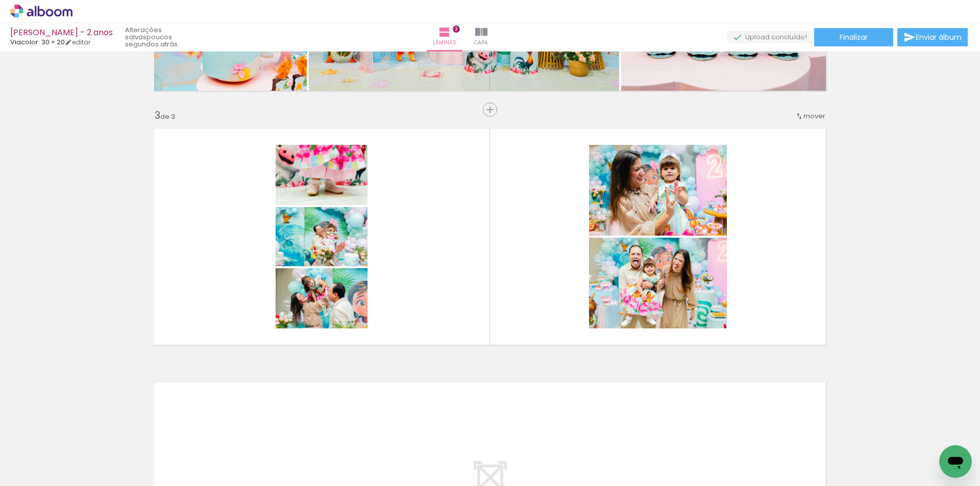
scroll to position [0, 3101]
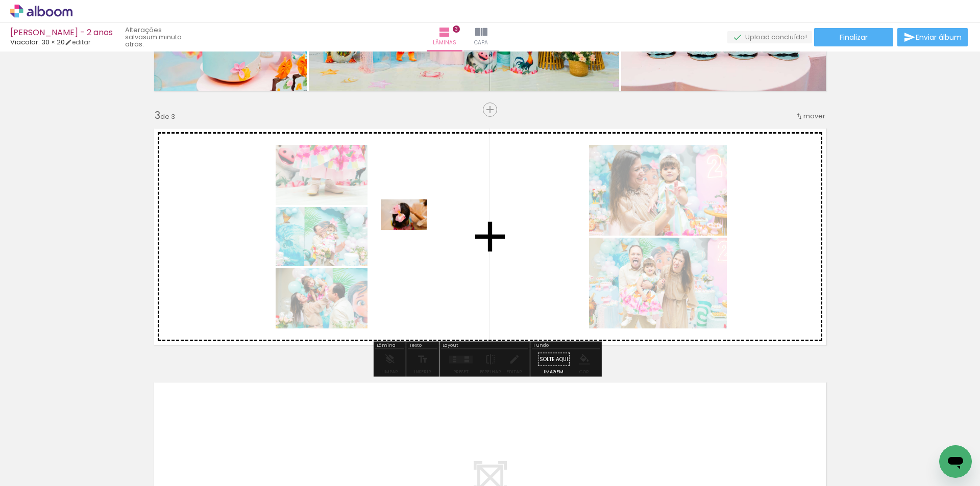
drag, startPoint x: 607, startPoint y: 454, endPoint x: 437, endPoint y: 240, distance: 273.5
click at [437, 240] on quentale-workspace at bounding box center [490, 243] width 980 height 486
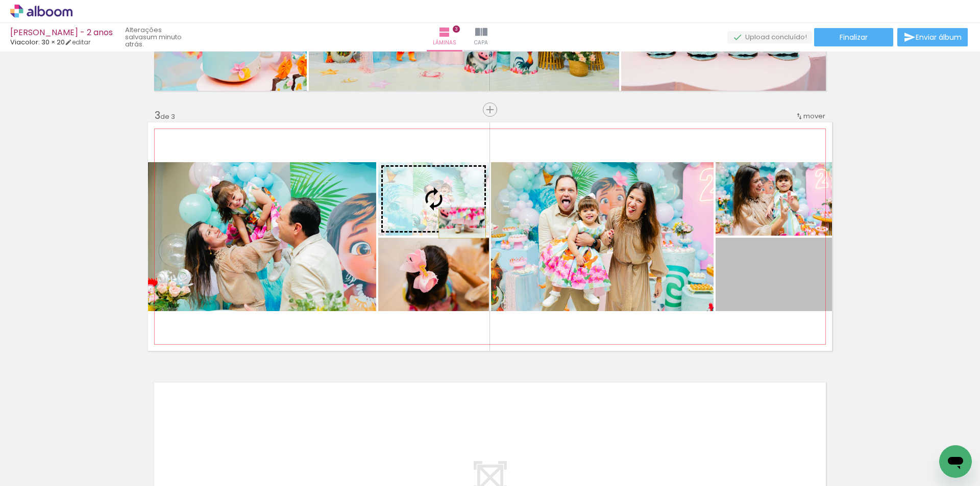
drag, startPoint x: 700, startPoint y: 269, endPoint x: 433, endPoint y: 211, distance: 272.7
click at [0, 0] on slot at bounding box center [0, 0] width 0 height 0
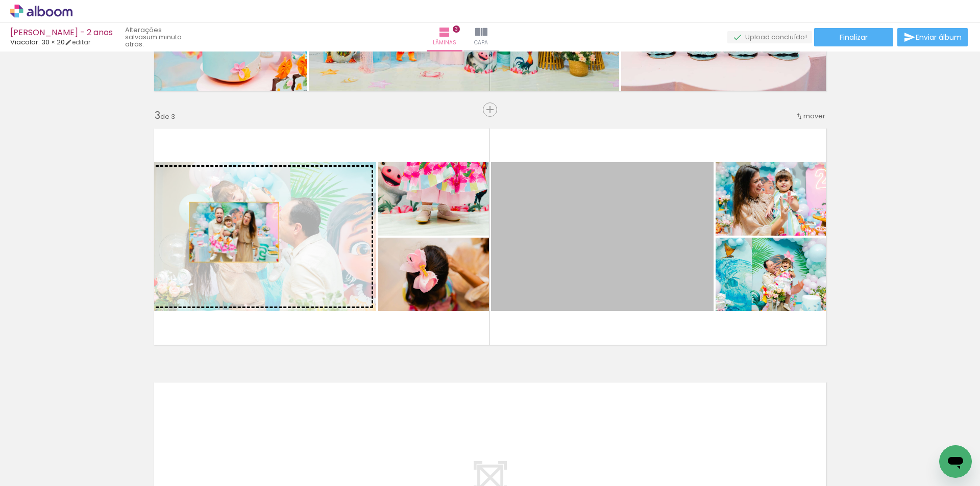
drag, startPoint x: 528, startPoint y: 224, endPoint x: 326, endPoint y: 232, distance: 201.8
click at [0, 0] on slot at bounding box center [0, 0] width 0 height 0
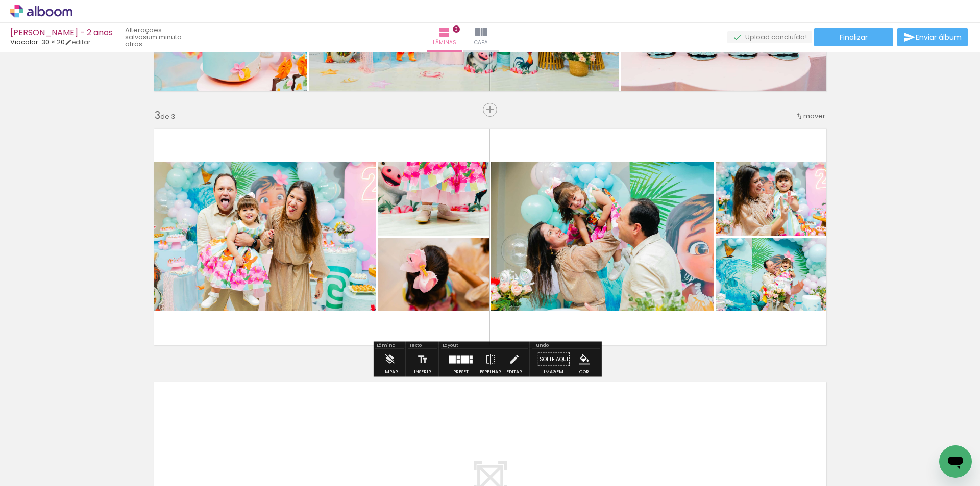
click at [944, 187] on div "Inserir lâmina 1 de 3 Inserir lâmina 2 de 3 Inserir lâmina 3 de 3 O Designbox p…" at bounding box center [490, 96] width 980 height 1017
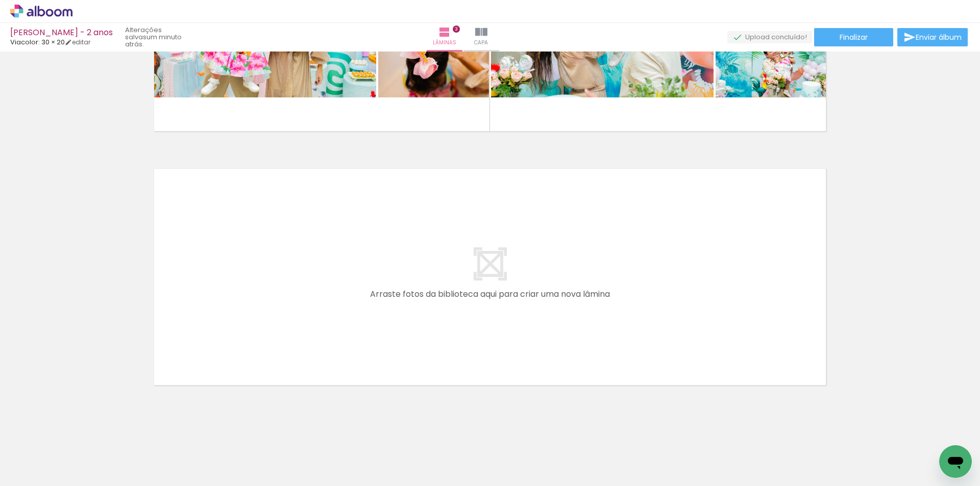
scroll to position [686, 0]
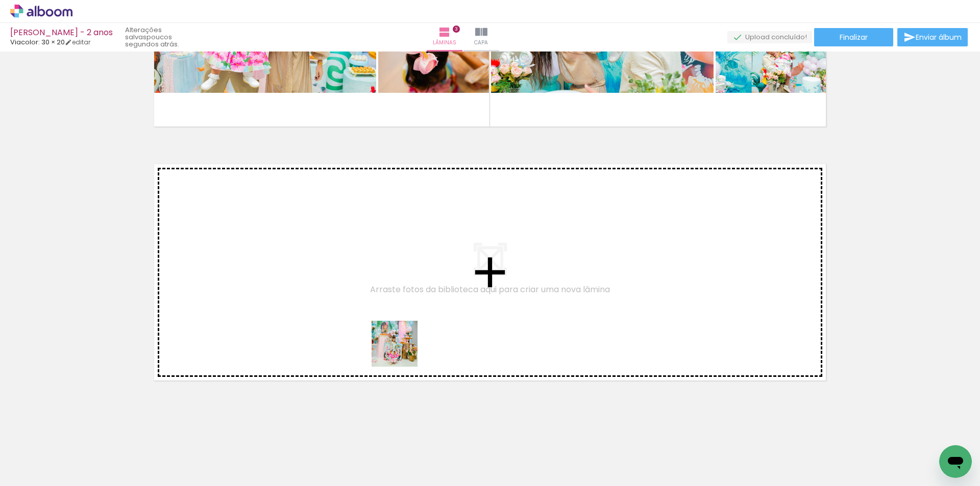
drag, startPoint x: 392, startPoint y: 462, endPoint x: 411, endPoint y: 344, distance: 120.0
click at [411, 344] on quentale-workspace at bounding box center [490, 243] width 980 height 486
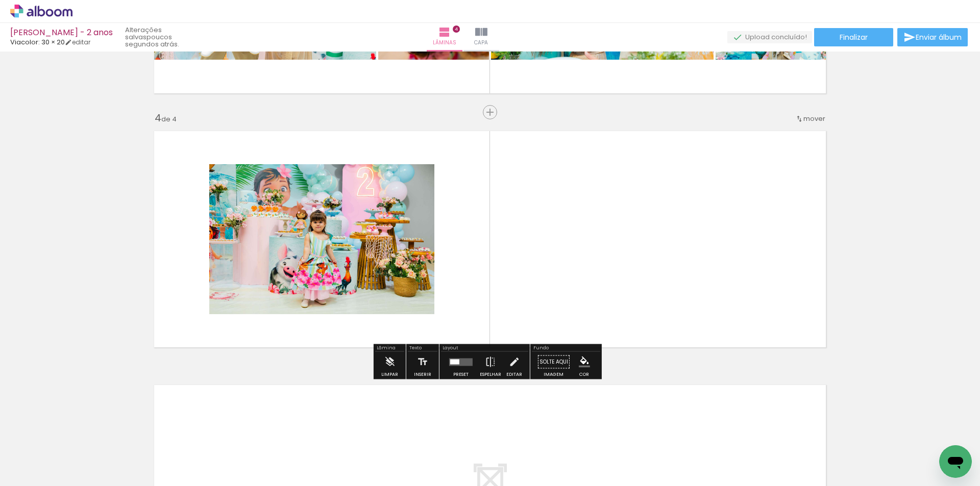
scroll to position [721, 0]
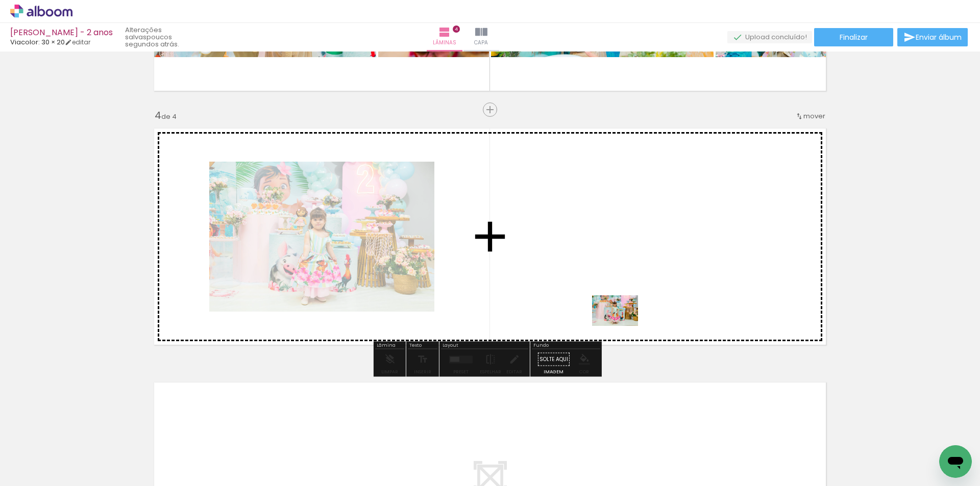
drag, startPoint x: 341, startPoint y: 466, endPoint x: 623, endPoint y: 326, distance: 314.8
click at [623, 326] on quentale-workspace at bounding box center [490, 243] width 980 height 486
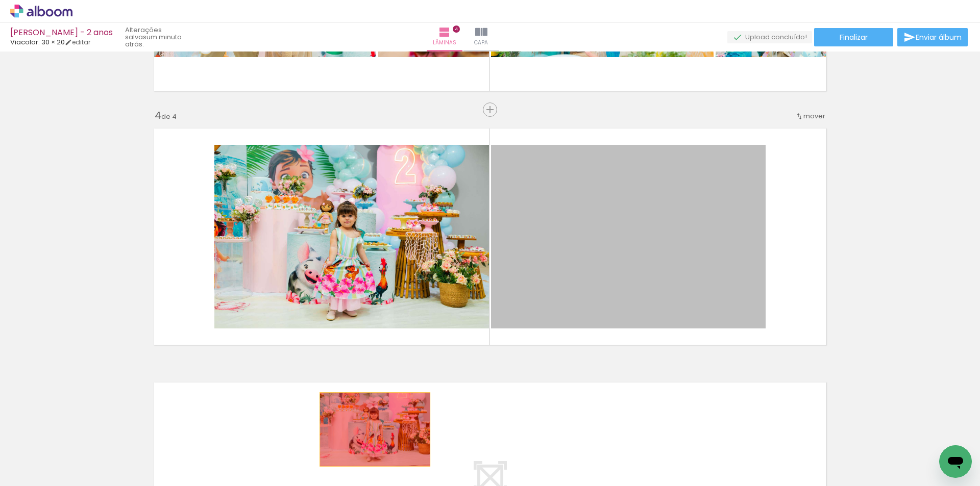
drag, startPoint x: 624, startPoint y: 237, endPoint x: 369, endPoint y: 432, distance: 321.9
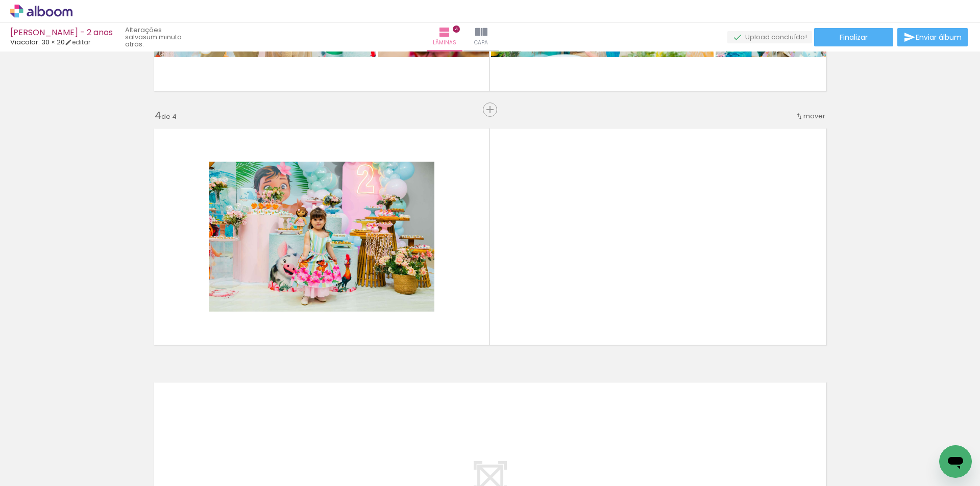
scroll to position [0, 614]
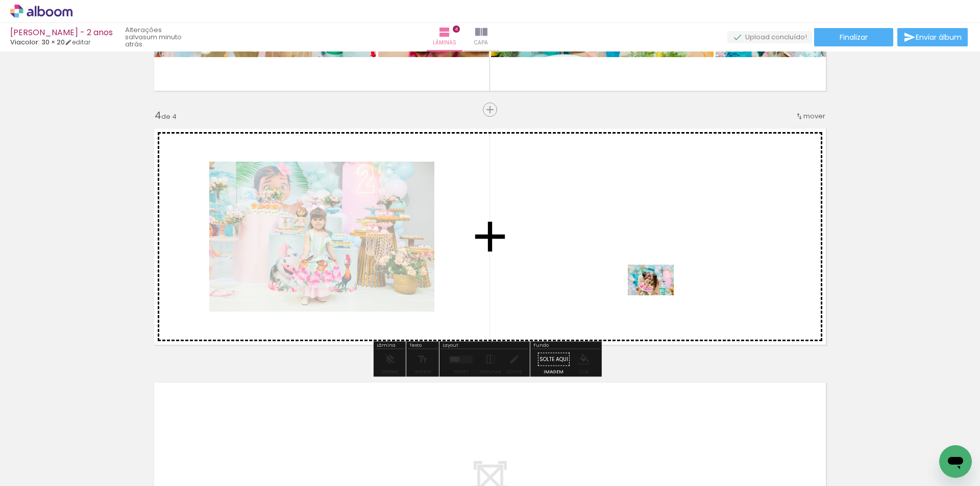
drag, startPoint x: 299, startPoint y: 468, endPoint x: 658, endPoint y: 296, distance: 399.1
click at [658, 296] on quentale-workspace at bounding box center [490, 243] width 980 height 486
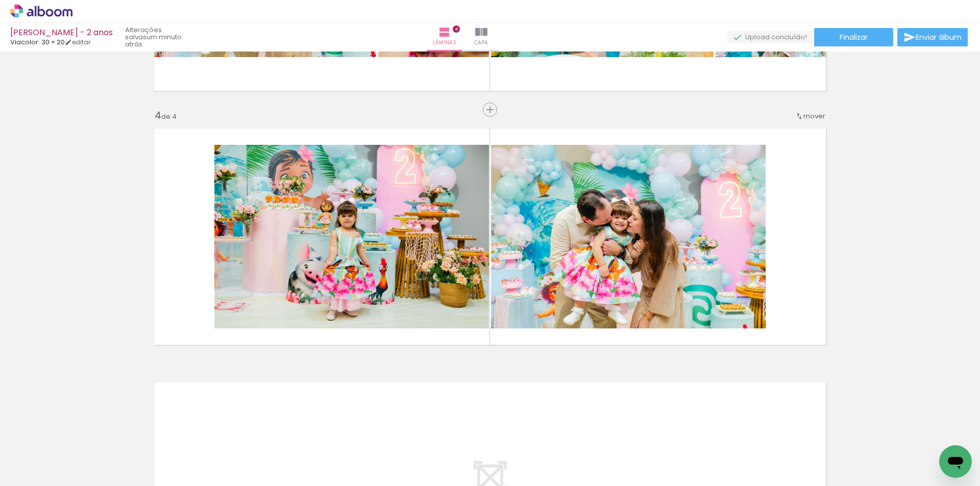
scroll to position [0, 1069]
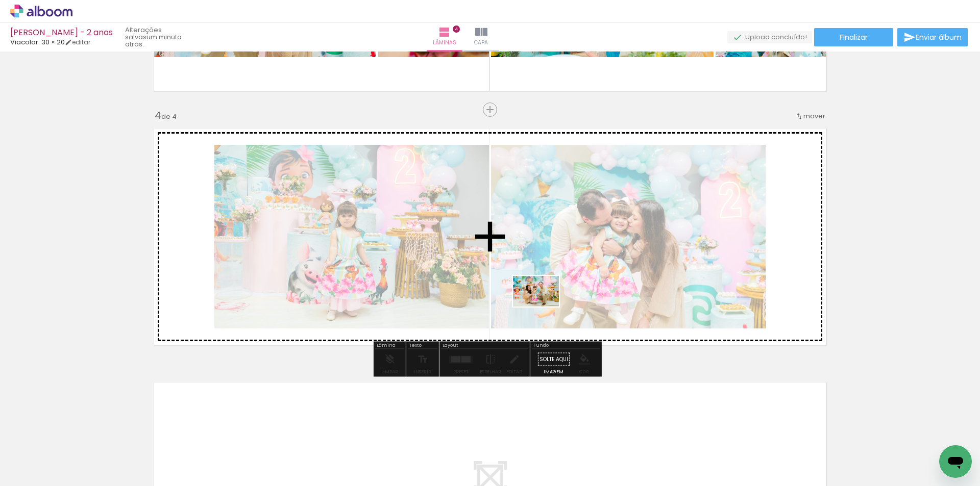
drag, startPoint x: 300, startPoint y: 457, endPoint x: 544, endPoint y: 307, distance: 286.0
click at [544, 307] on quentale-workspace at bounding box center [490, 243] width 980 height 486
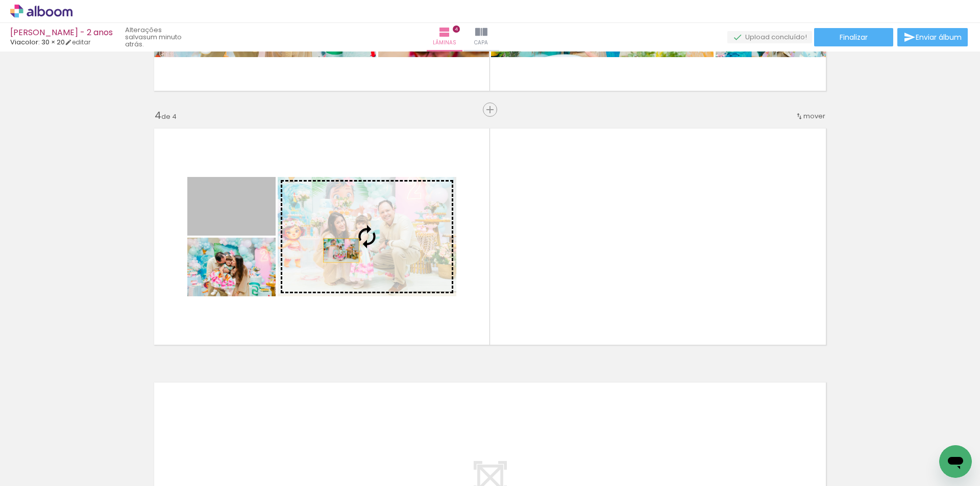
drag, startPoint x: 253, startPoint y: 221, endPoint x: 345, endPoint y: 252, distance: 97.5
click at [0, 0] on slot at bounding box center [0, 0] width 0 height 0
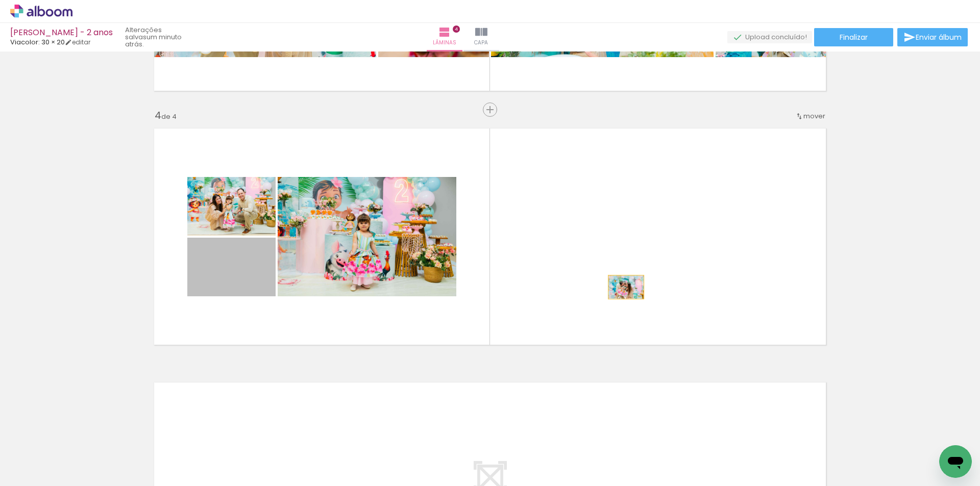
drag, startPoint x: 212, startPoint y: 278, endPoint x: 689, endPoint y: 276, distance: 476.2
click at [689, 276] on quentale-layouter at bounding box center [490, 237] width 684 height 229
drag, startPoint x: 242, startPoint y: 281, endPoint x: 387, endPoint y: 427, distance: 205.7
click at [387, 427] on quentale-workspace at bounding box center [490, 243] width 980 height 486
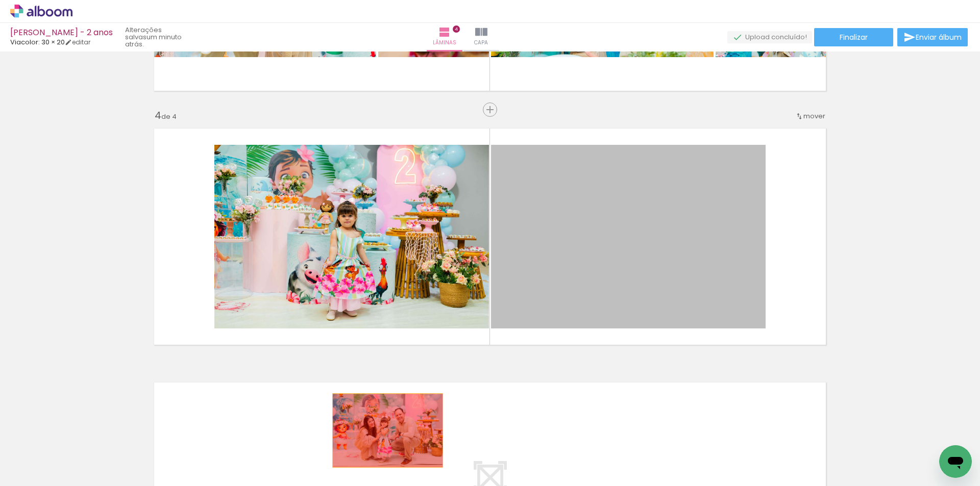
drag, startPoint x: 622, startPoint y: 249, endPoint x: 384, endPoint y: 431, distance: 299.3
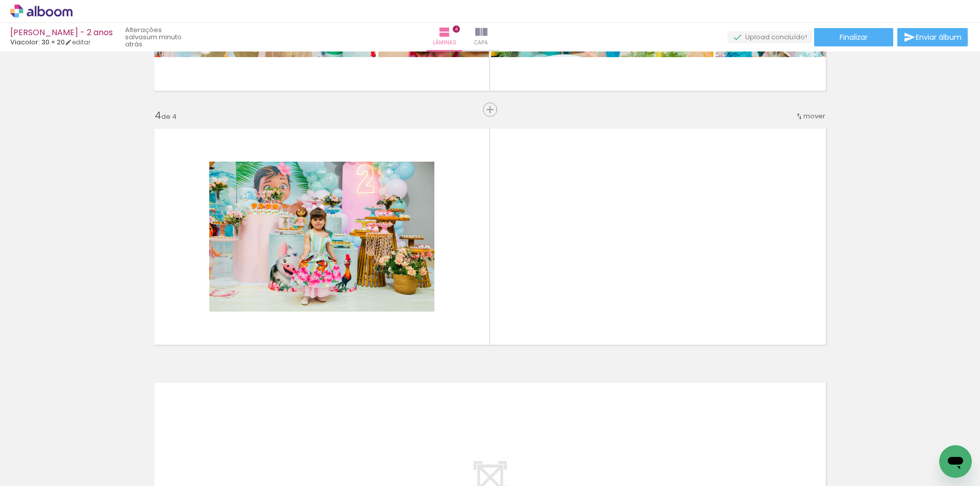
scroll to position [0, 904]
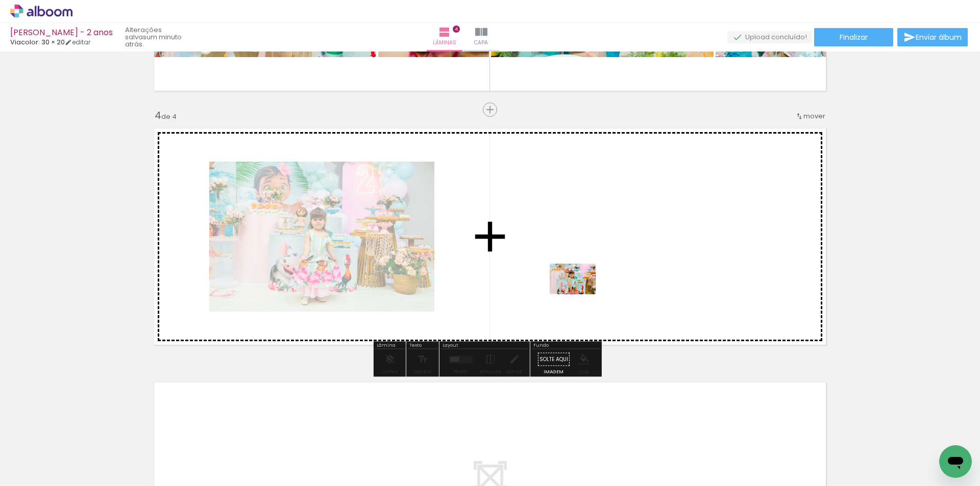
drag, startPoint x: 352, startPoint y: 465, endPoint x: 607, endPoint y: 284, distance: 313.1
click at [607, 284] on quentale-workspace at bounding box center [490, 243] width 980 height 486
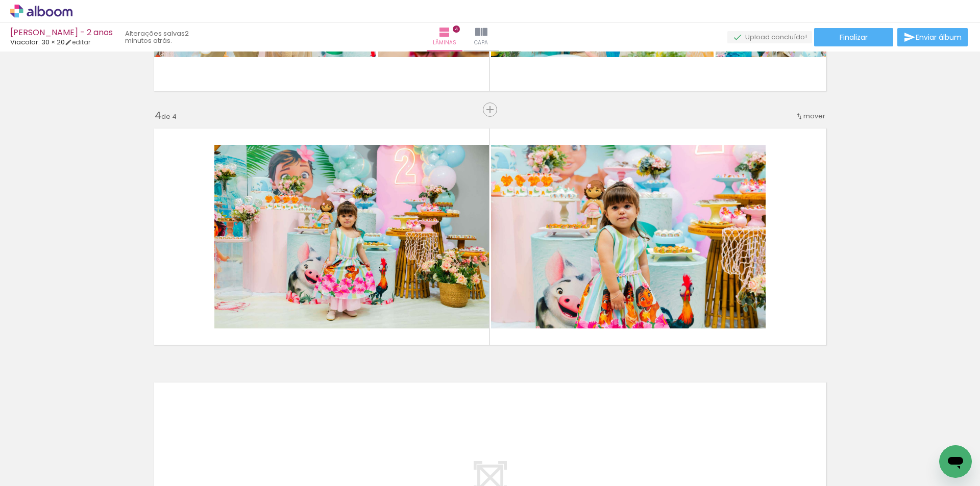
scroll to position [0, 759]
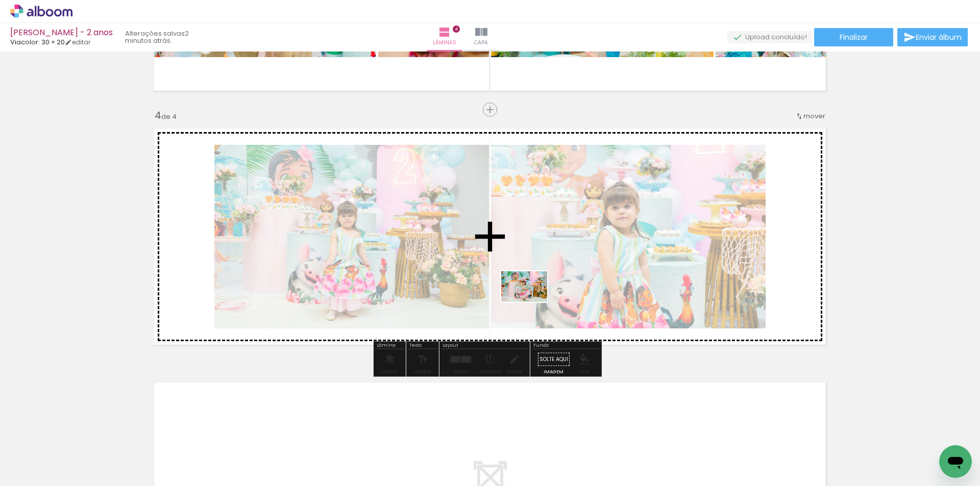
drag, startPoint x: 325, startPoint y: 458, endPoint x: 532, endPoint y: 302, distance: 259.5
click at [532, 302] on quentale-workspace at bounding box center [490, 243] width 980 height 486
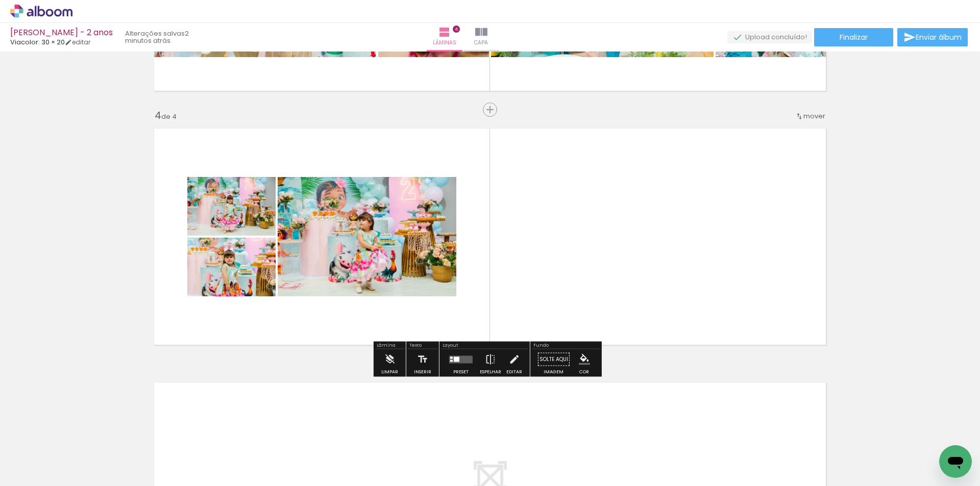
click at [804, 114] on span "mover" at bounding box center [814, 116] width 22 height 10
click at [806, 133] on paper-item "antes da 2" at bounding box center [785, 131] width 78 height 17
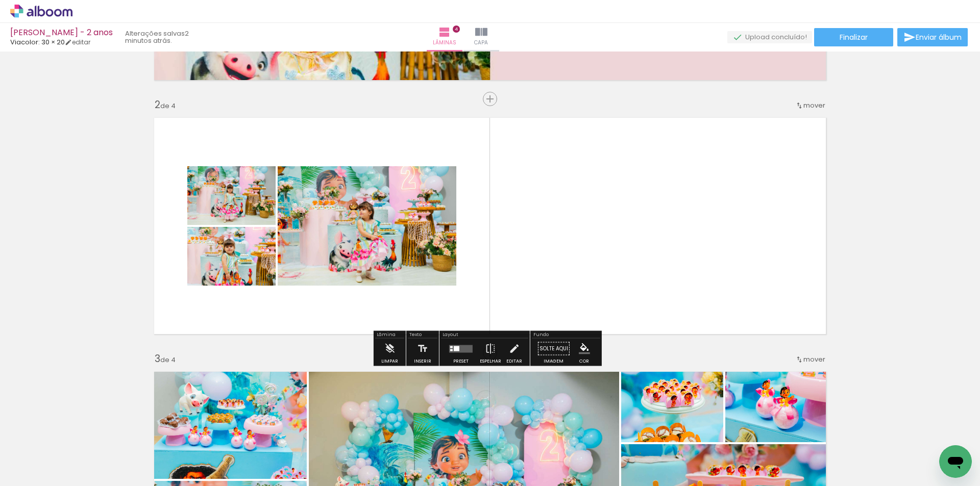
scroll to position [264, 0]
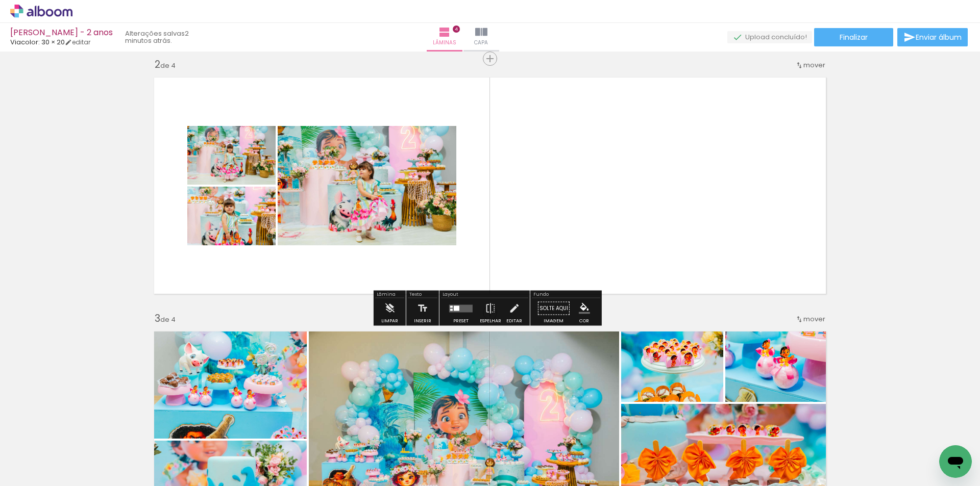
click at [818, 65] on span "mover" at bounding box center [814, 65] width 22 height 10
click at [792, 97] on span "3" at bounding box center [791, 97] width 6 height 17
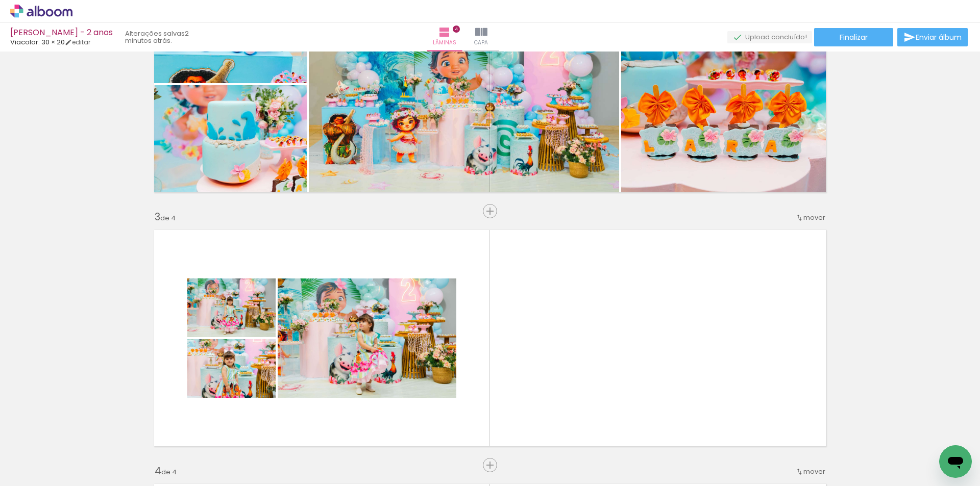
scroll to position [365, 0]
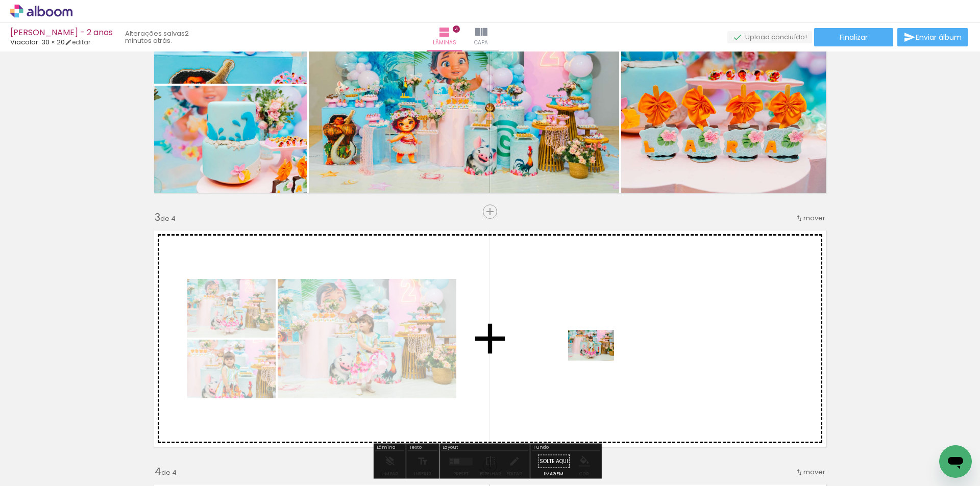
drag, startPoint x: 378, startPoint y: 453, endPoint x: 599, endPoint y: 361, distance: 239.4
click at [599, 361] on quentale-workspace at bounding box center [490, 243] width 980 height 486
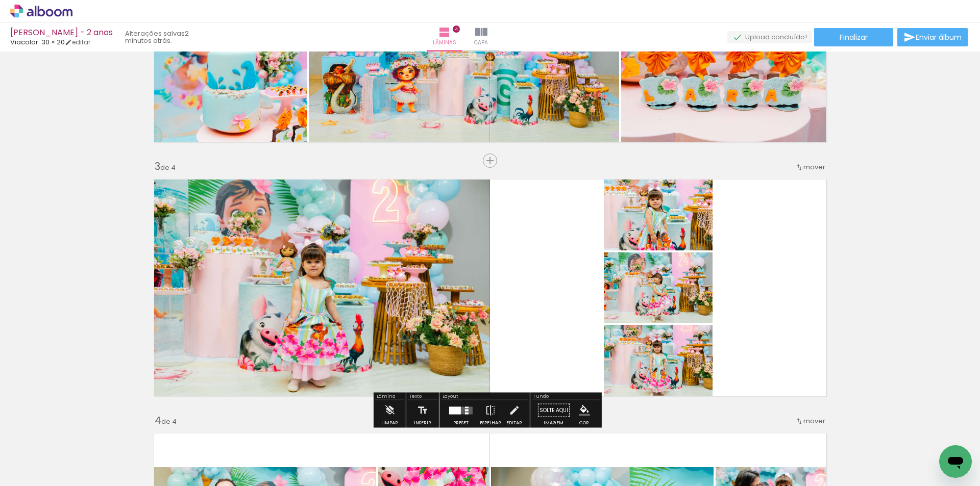
scroll to position [467, 0]
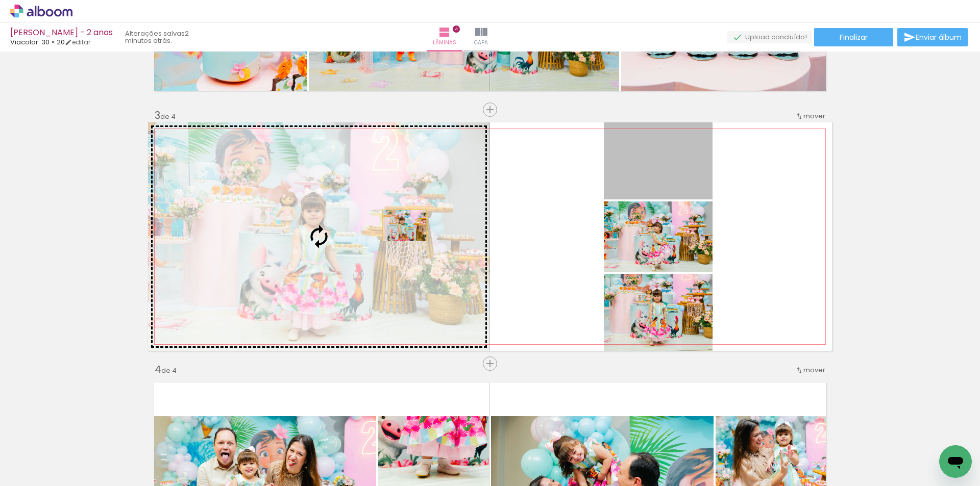
drag, startPoint x: 664, startPoint y: 172, endPoint x: 375, endPoint y: 235, distance: 295.7
click at [0, 0] on slot at bounding box center [0, 0] width 0 height 0
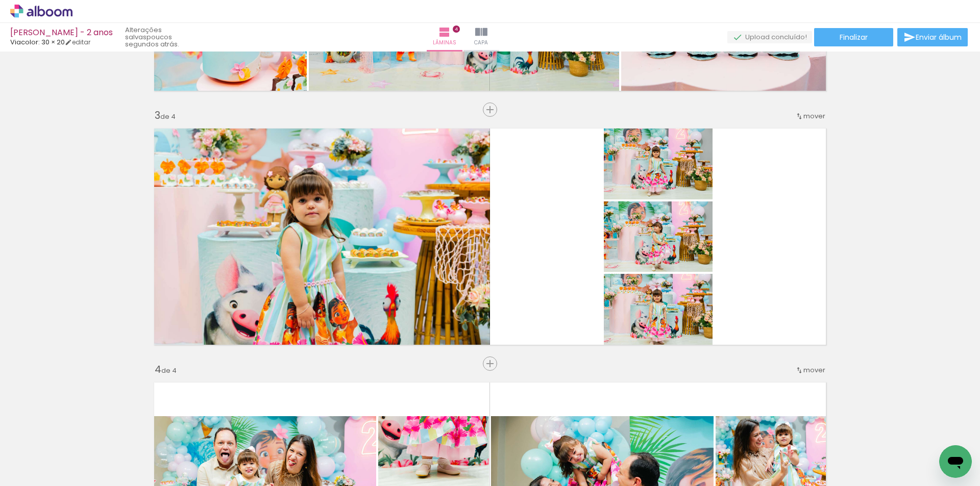
scroll to position [0, 7152]
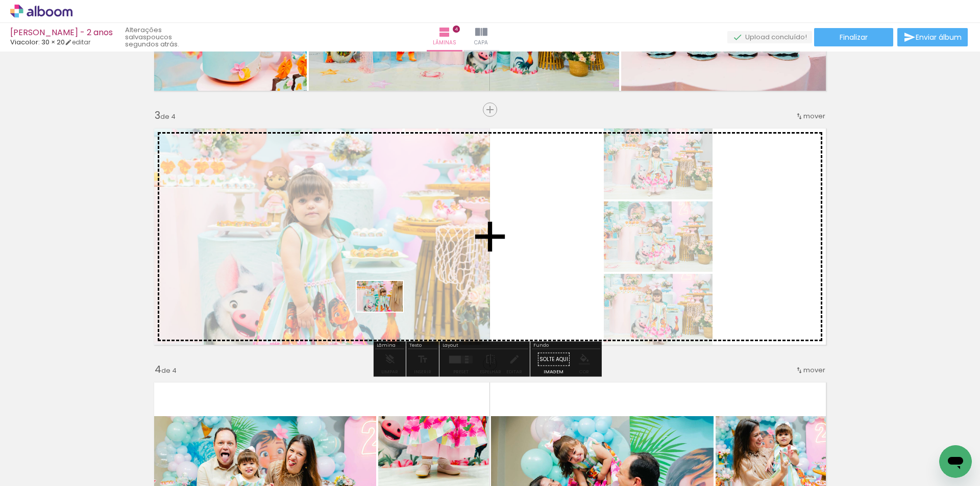
drag, startPoint x: 387, startPoint y: 463, endPoint x: 392, endPoint y: 284, distance: 179.2
click at [392, 284] on quentale-workspace at bounding box center [490, 243] width 980 height 486
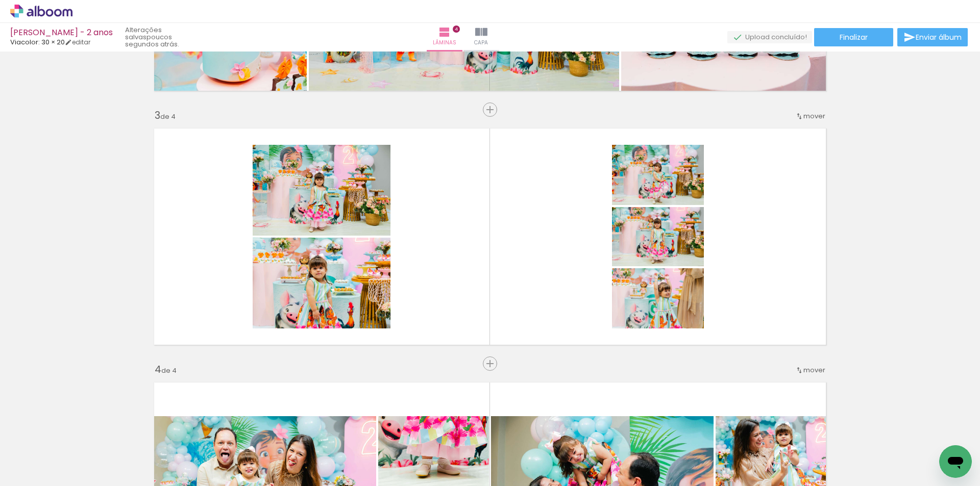
scroll to position [0, 7059]
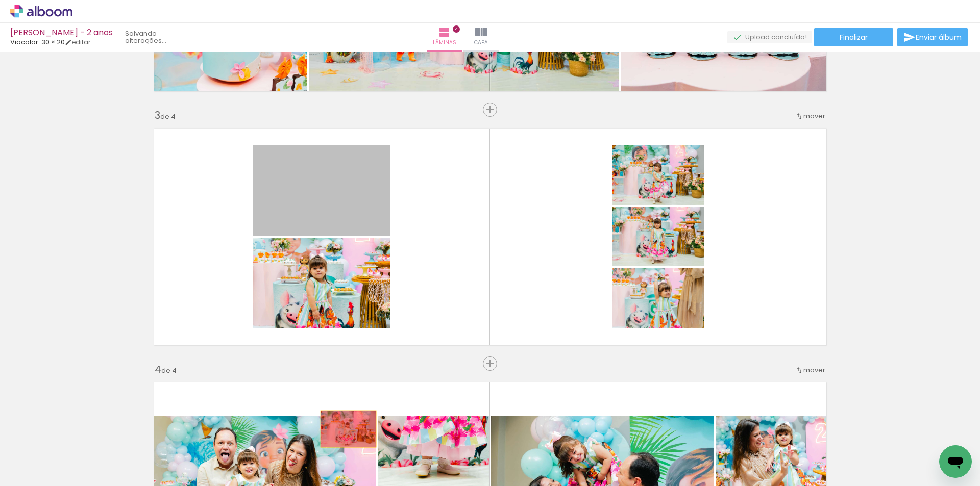
drag, startPoint x: 316, startPoint y: 206, endPoint x: 345, endPoint y: 430, distance: 226.3
click at [345, 430] on quentale-workspace at bounding box center [490, 243] width 980 height 486
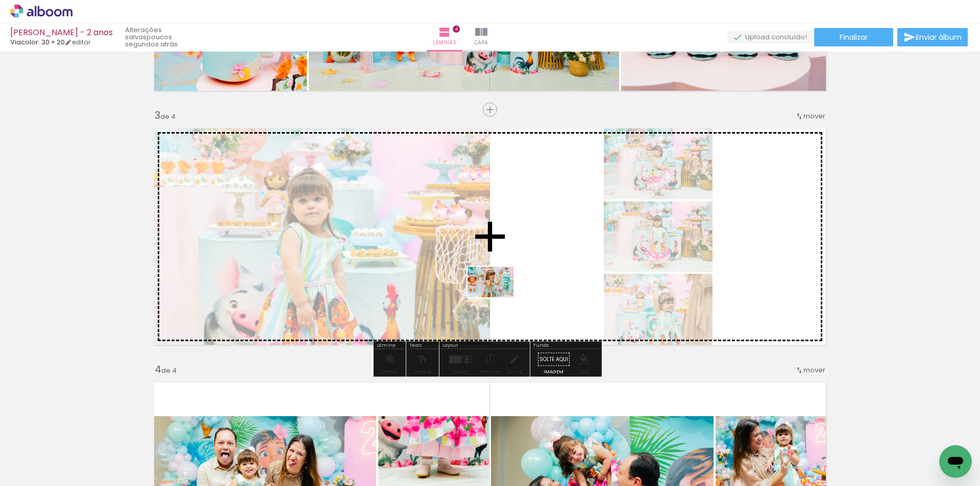
drag, startPoint x: 370, startPoint y: 457, endPoint x: 499, endPoint y: 298, distance: 205.0
click at [499, 298] on quentale-workspace at bounding box center [490, 243] width 980 height 486
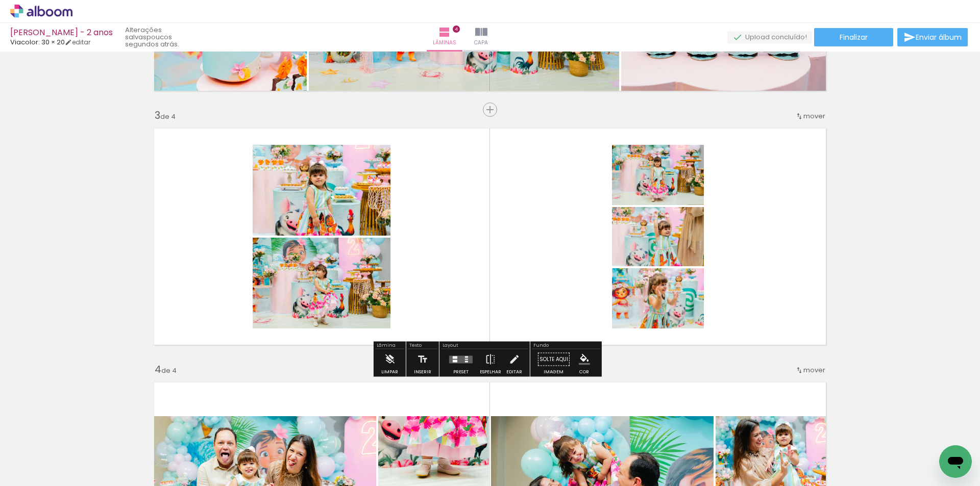
click at [455, 357] on div at bounding box center [455, 357] width 5 height 3
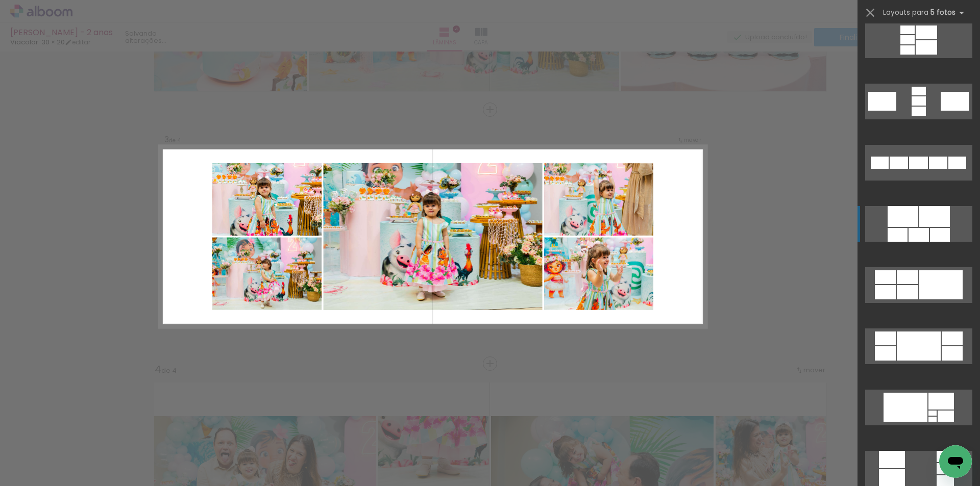
scroll to position [459, 0]
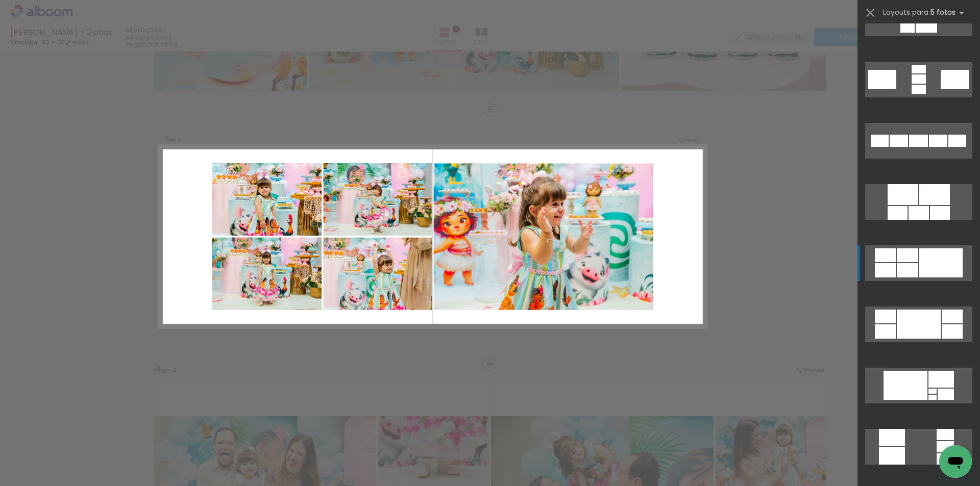
click at [920, 258] on div at bounding box center [940, 263] width 43 height 29
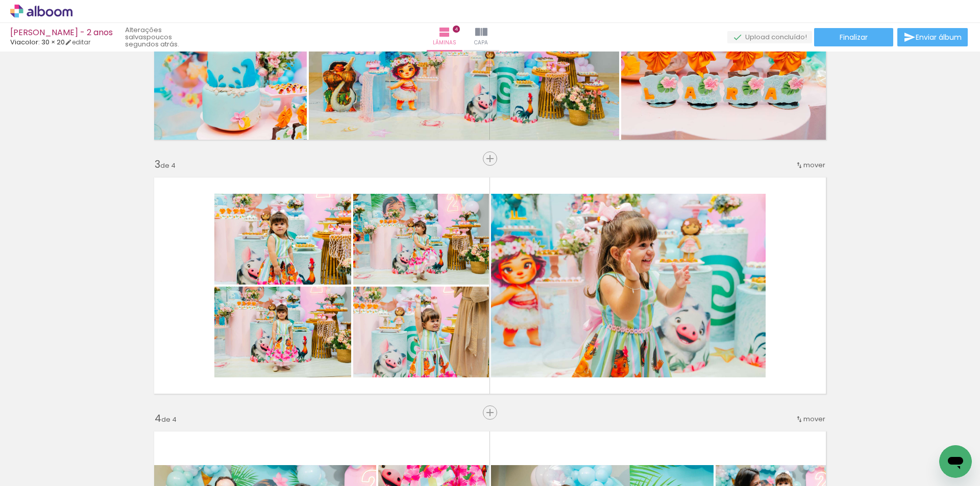
scroll to position [416, 0]
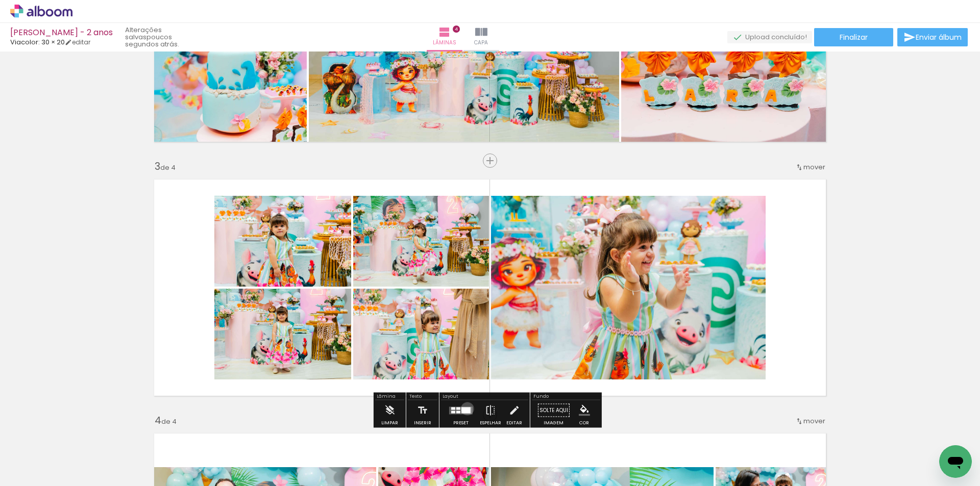
click at [465, 409] on div at bounding box center [465, 410] width 9 height 6
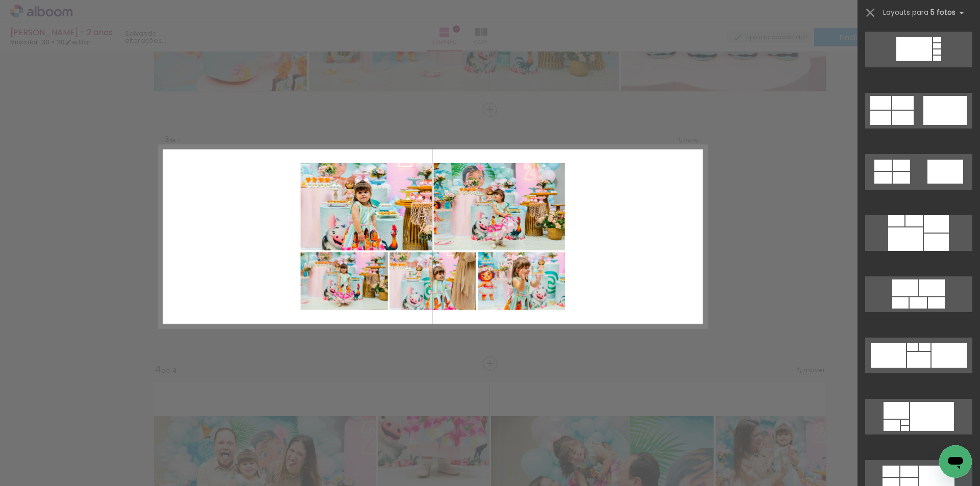
scroll to position [980, 0]
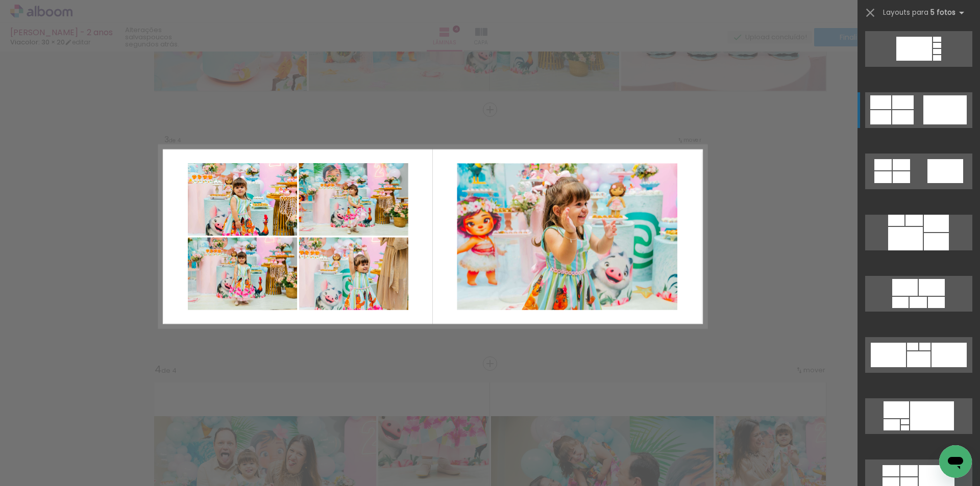
click at [913, 109] on quentale-layouter at bounding box center [918, 110] width 107 height 36
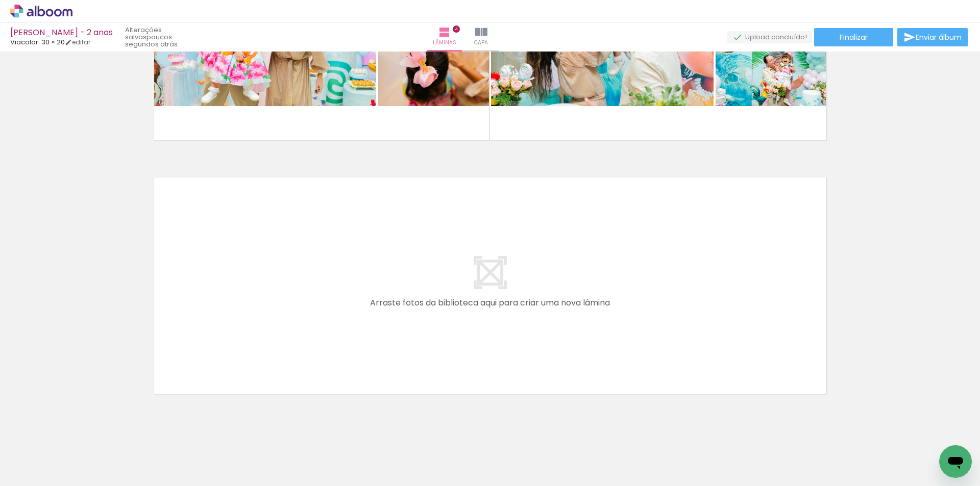
scroll to position [940, 0]
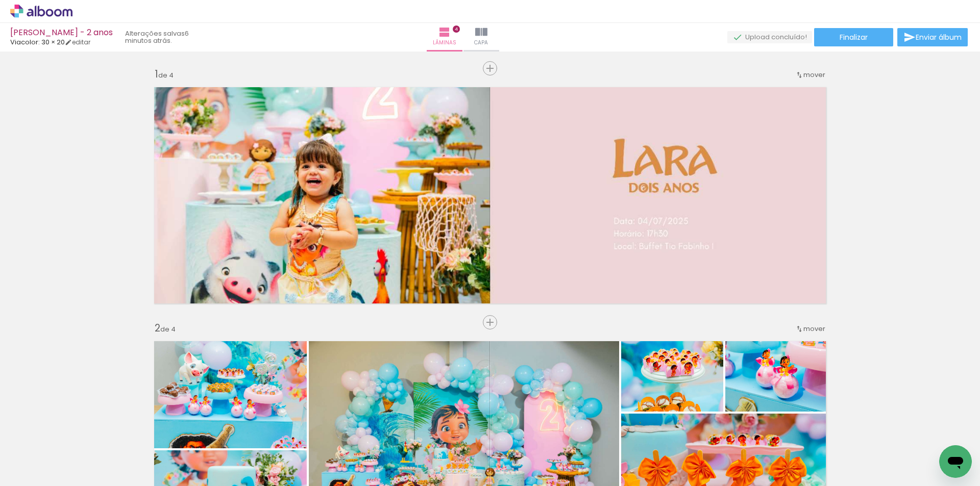
scroll to position [0, 7059]
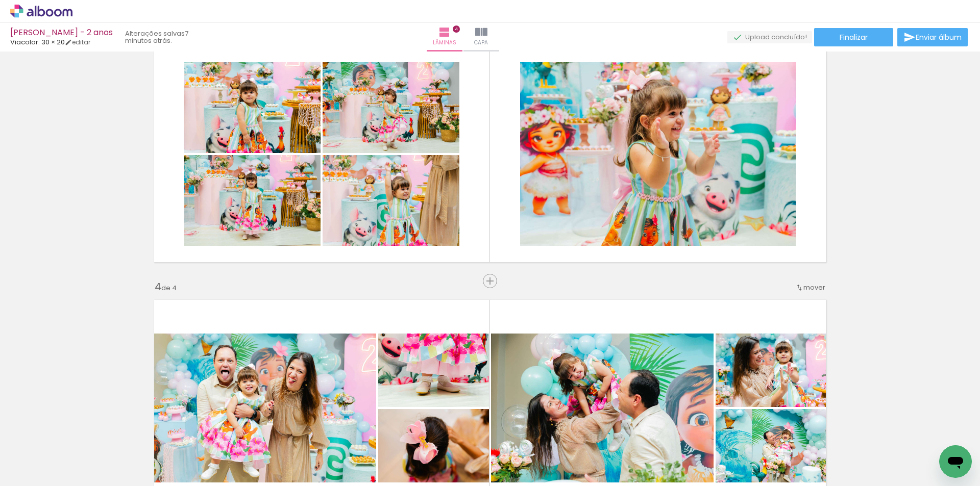
scroll to position [480, 0]
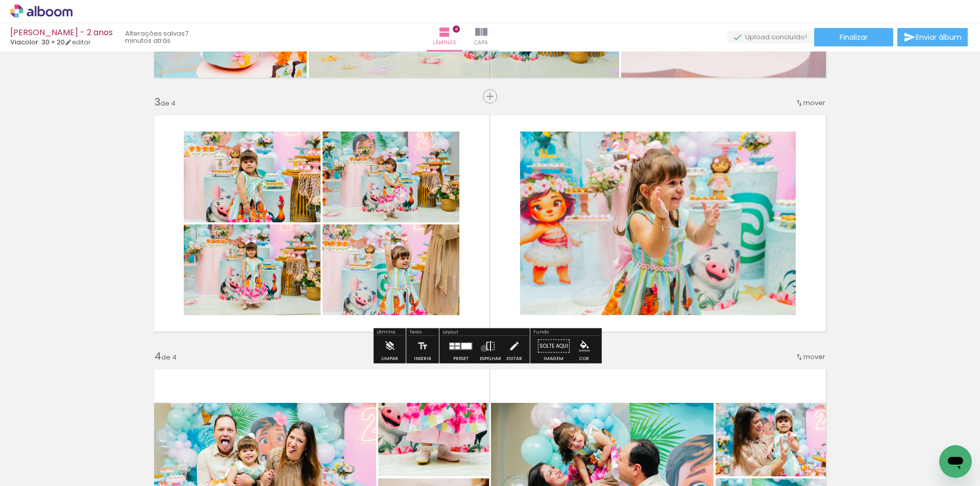
click at [485, 349] on iron-icon at bounding box center [490, 346] width 11 height 20
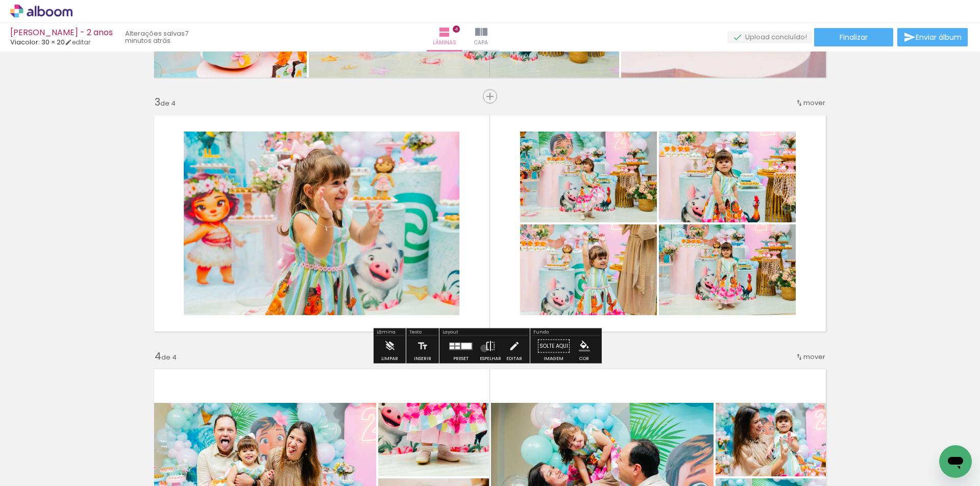
click at [485, 349] on iron-icon at bounding box center [490, 346] width 11 height 20
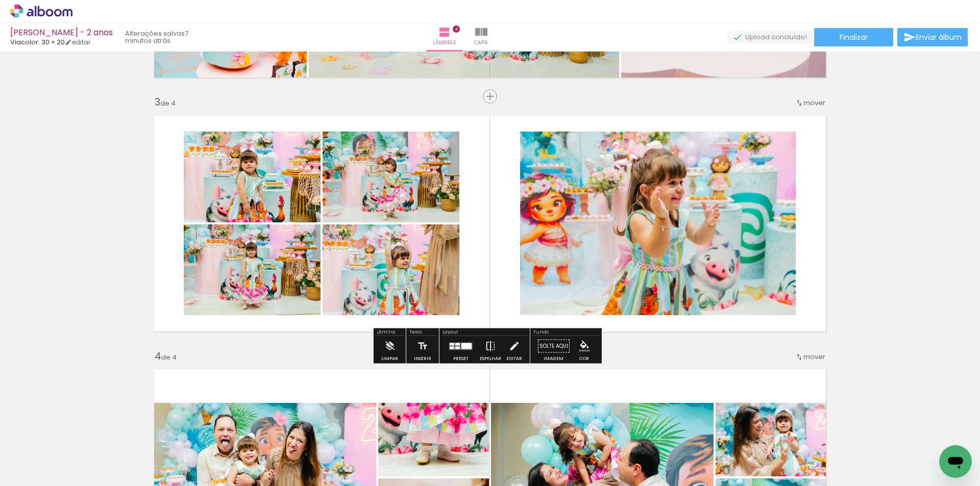
click at [485, 349] on iron-icon at bounding box center [490, 346] width 11 height 20
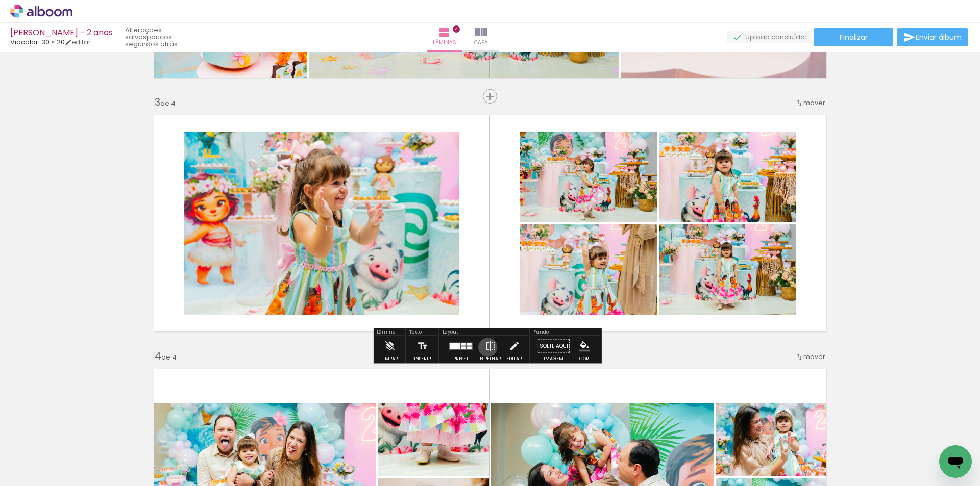
click at [485, 348] on iron-icon at bounding box center [490, 346] width 11 height 20
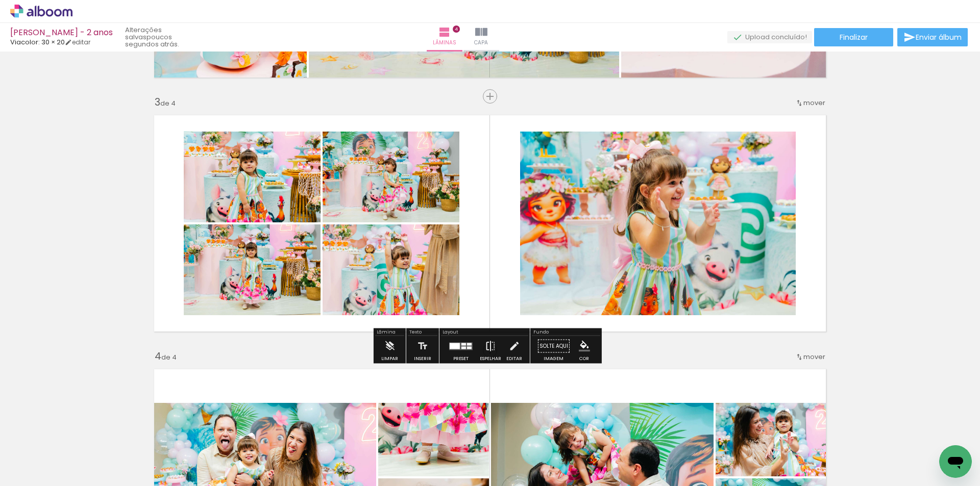
click at [485, 348] on iron-icon at bounding box center [490, 346] width 11 height 20
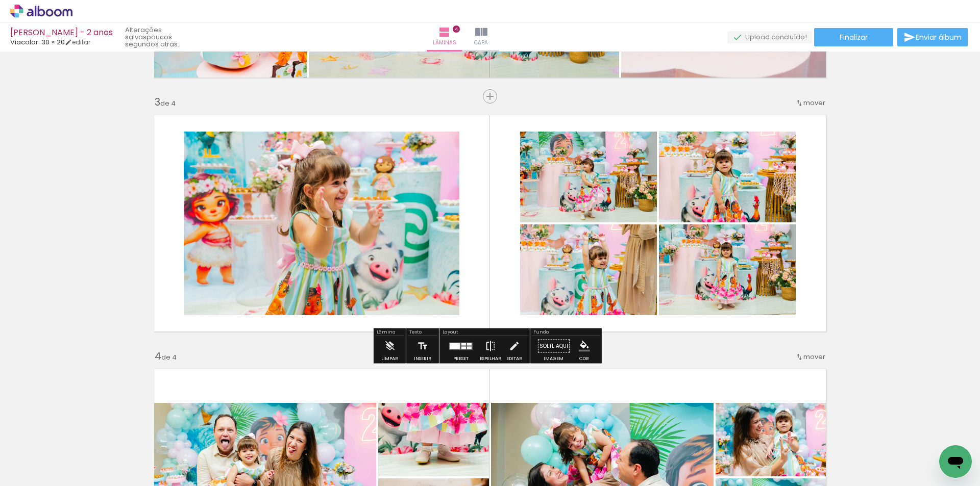
click at [485, 339] on iron-icon at bounding box center [490, 346] width 11 height 20
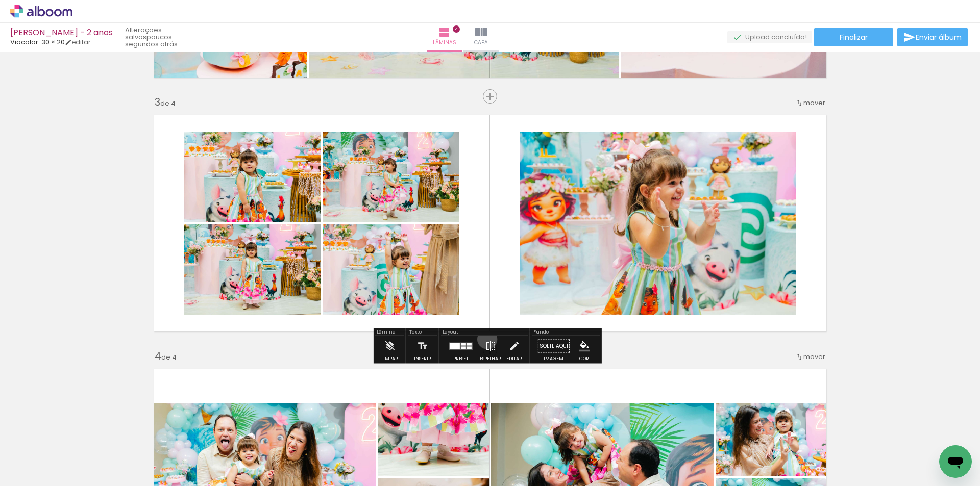
click at [485, 339] on iron-icon at bounding box center [490, 346] width 11 height 20
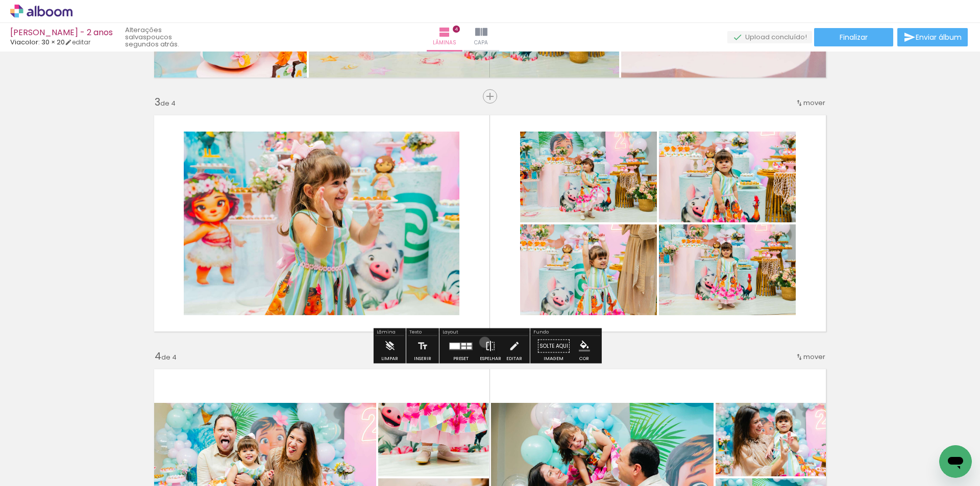
click at [485, 343] on iron-icon at bounding box center [490, 346] width 11 height 20
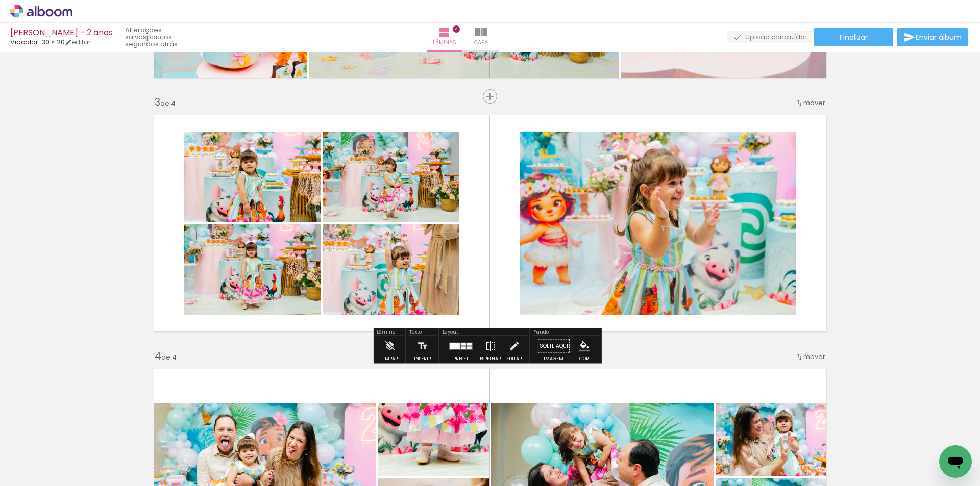
click at [485, 345] on iron-icon at bounding box center [490, 346] width 11 height 20
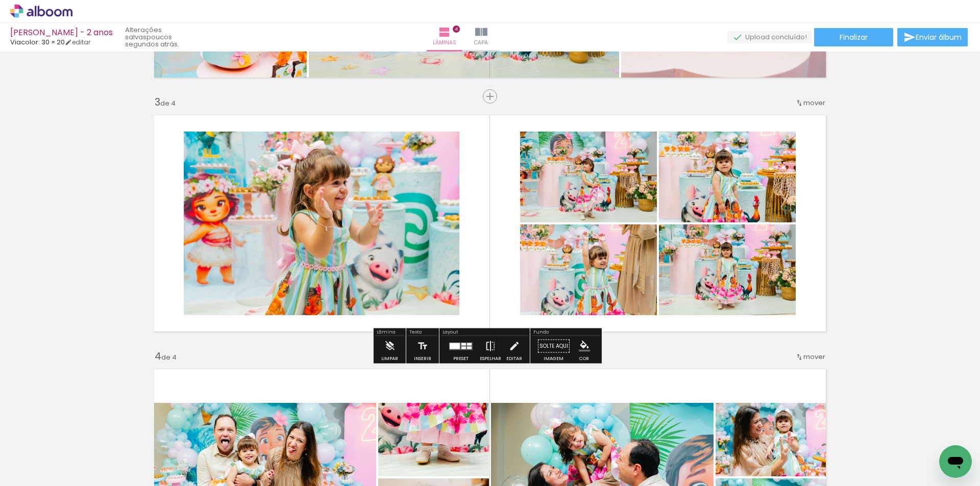
click at [485, 341] on iron-icon at bounding box center [490, 346] width 11 height 20
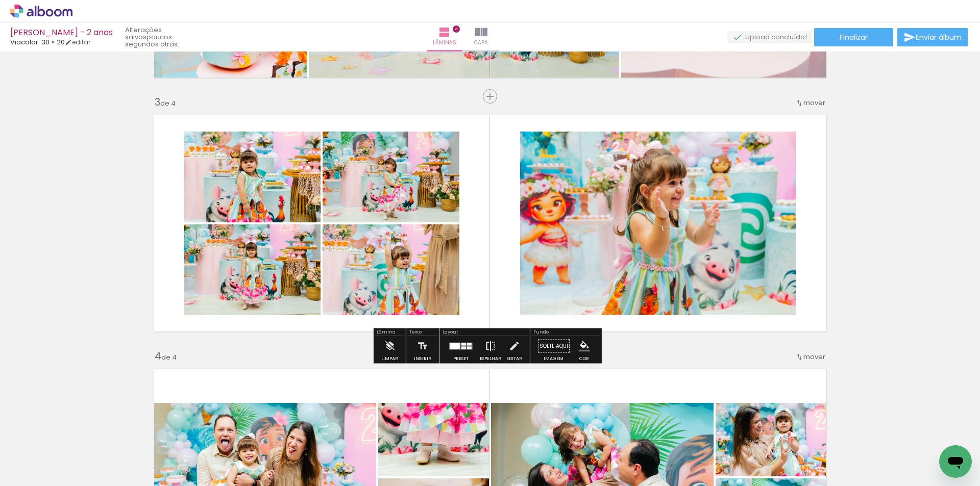
click at [485, 343] on iron-icon at bounding box center [490, 346] width 11 height 20
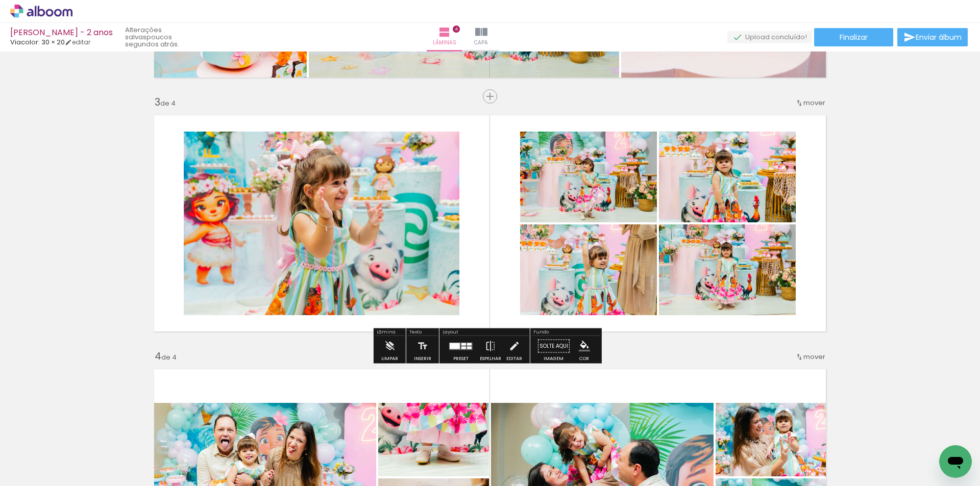
click at [871, 264] on div "Inserir lâmina 1 de 4 Inserir lâmina 2 de 4 Inserir lâmina 3 de 4 Inserir lâmin…" at bounding box center [490, 211] width 980 height 1272
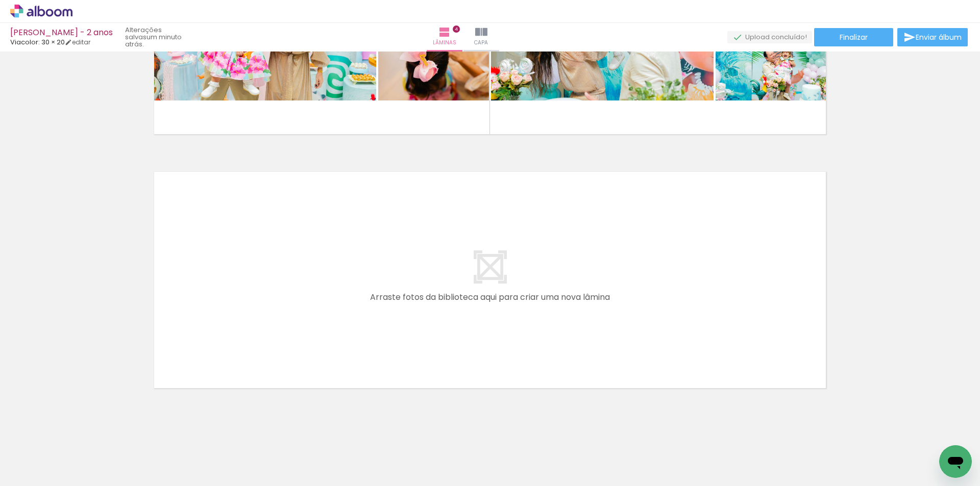
scroll to position [940, 0]
